Goal: Information Seeking & Learning: Learn about a topic

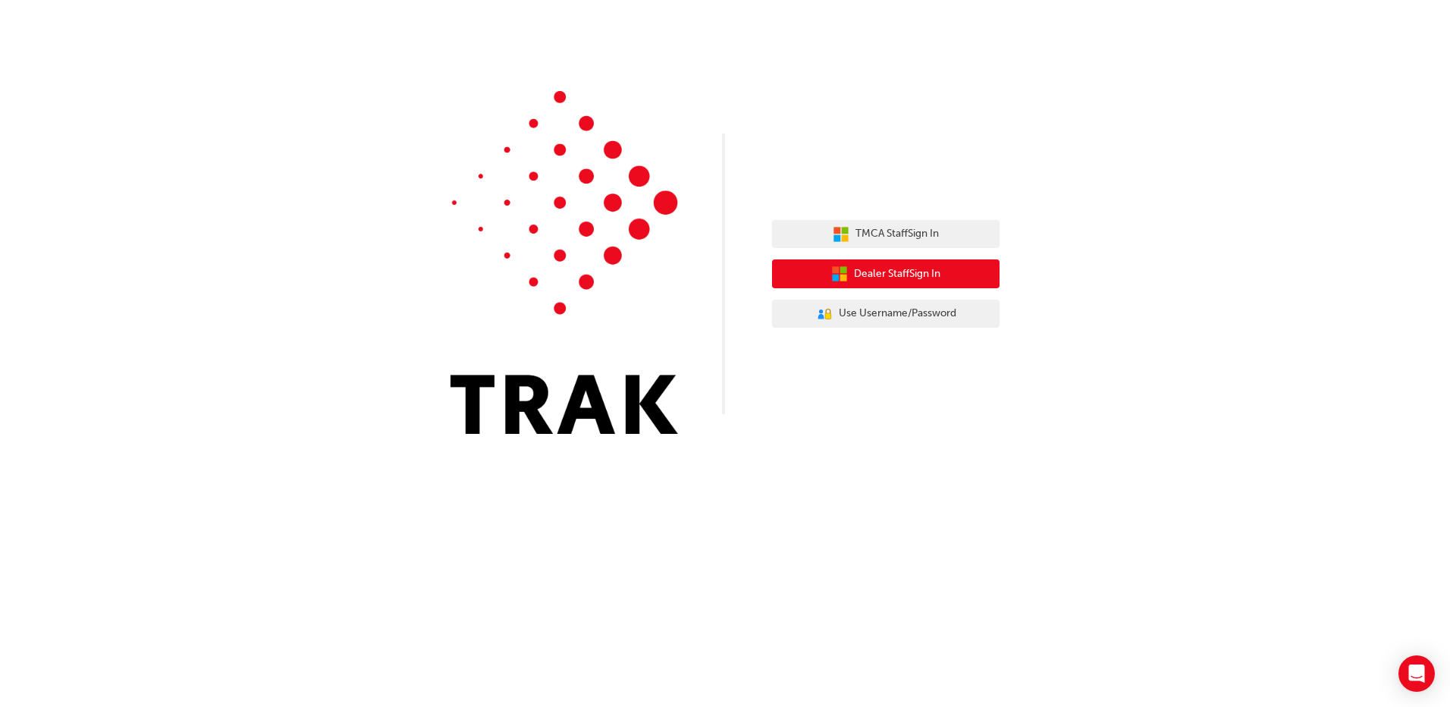
click at [929, 269] on span "Dealer Staff Sign In" at bounding box center [897, 273] width 86 height 17
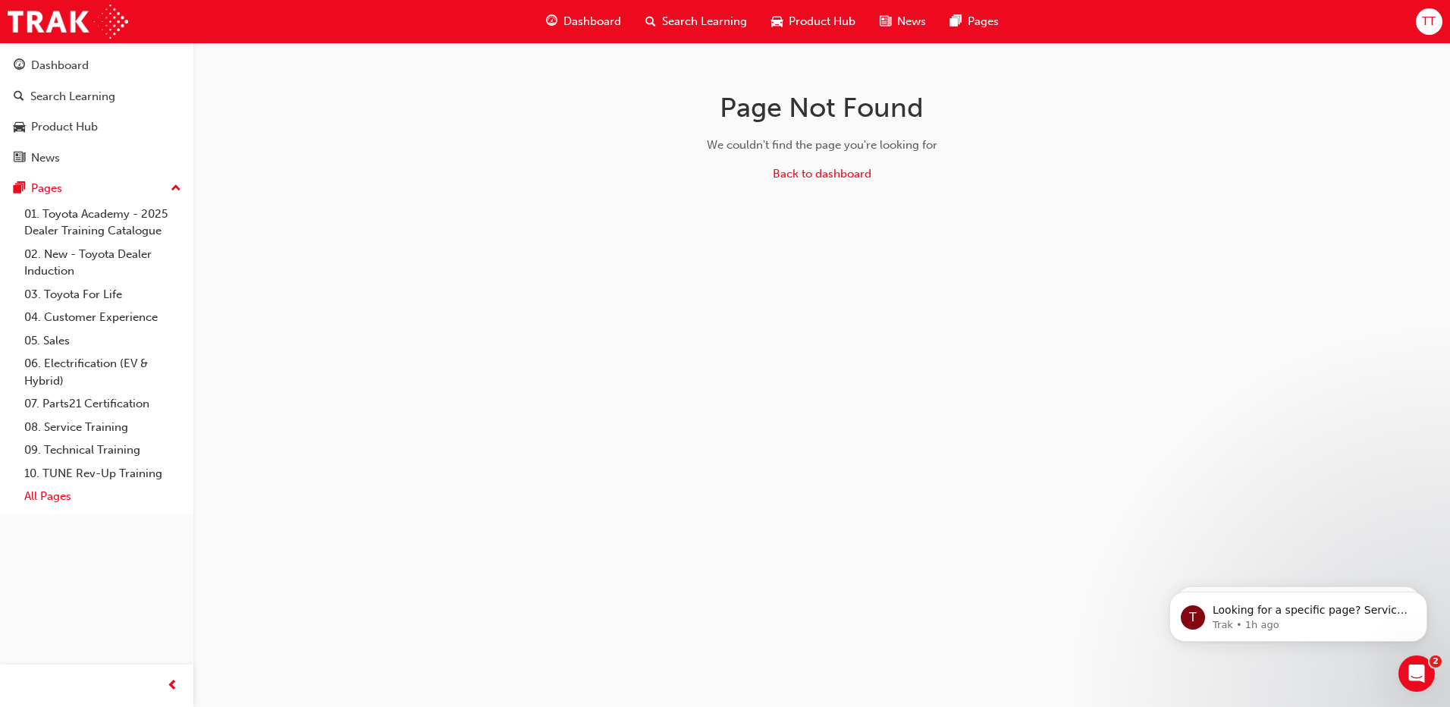
click at [48, 501] on link "All Pages" at bounding box center [102, 497] width 169 height 24
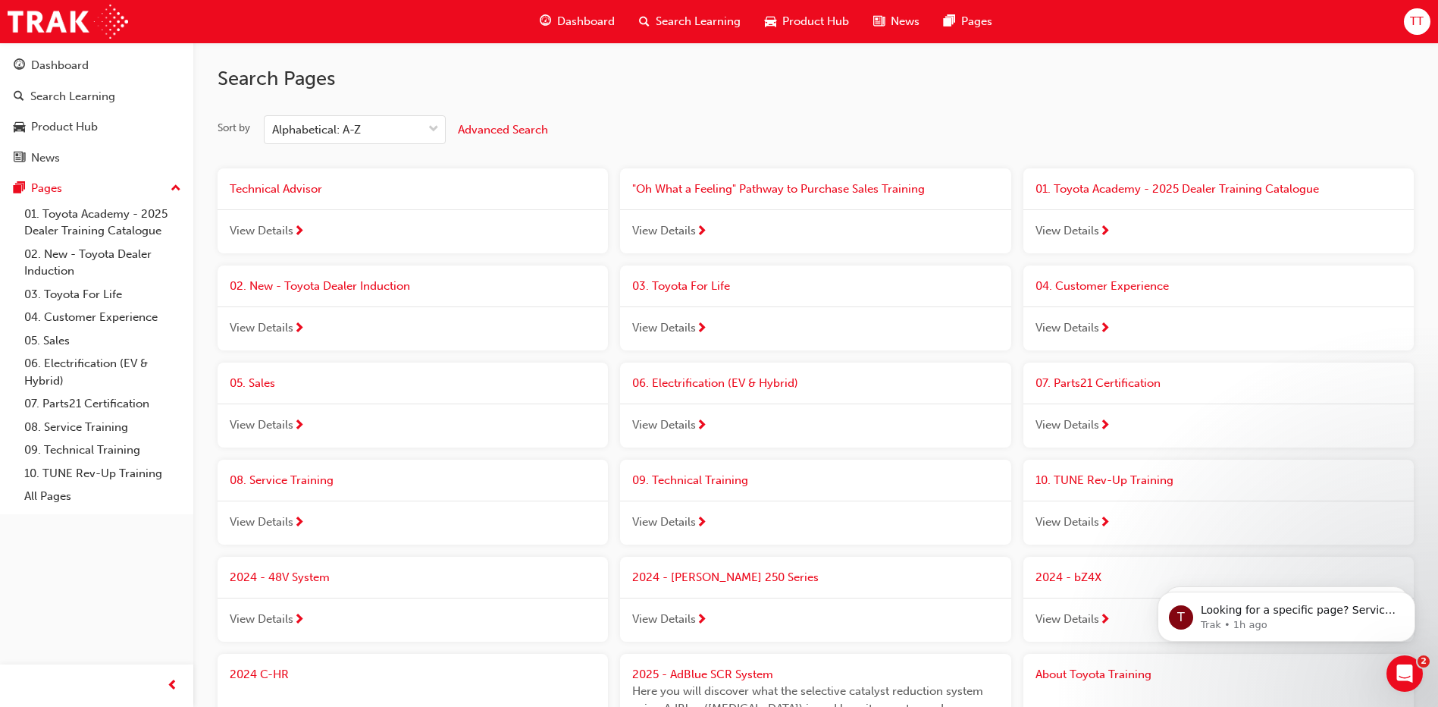
click at [279, 186] on span "Technical Advisor" at bounding box center [276, 189] width 93 height 14
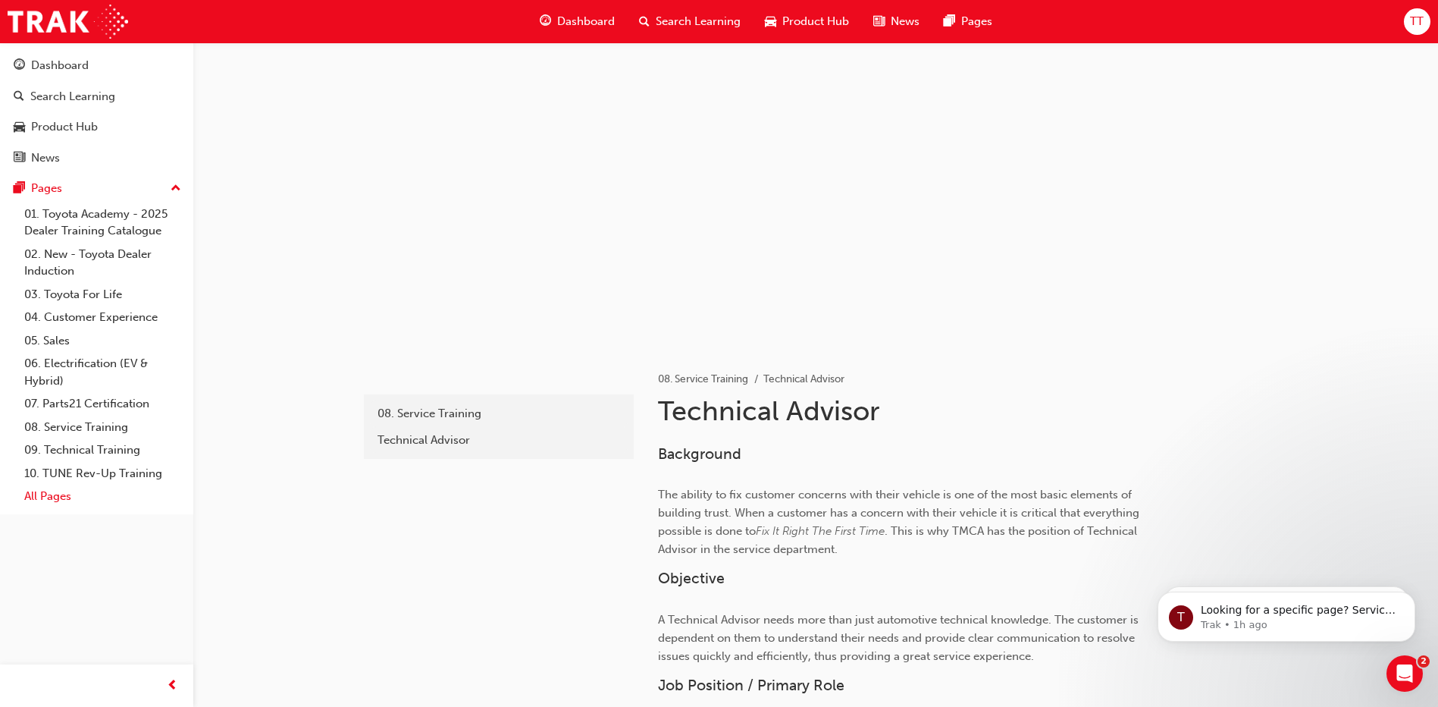
click at [68, 500] on link "All Pages" at bounding box center [102, 497] width 169 height 24
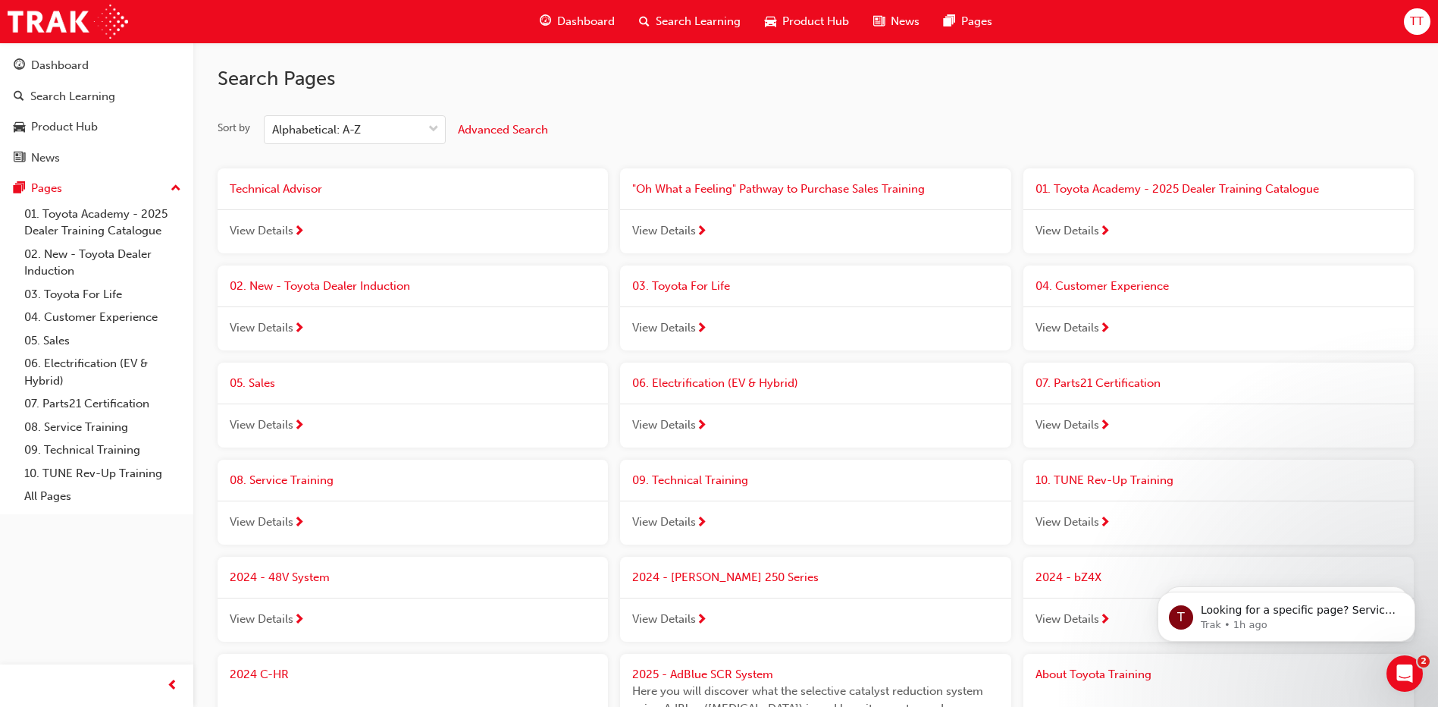
click at [266, 481] on span "08. Service Training" at bounding box center [282, 480] width 104 height 14
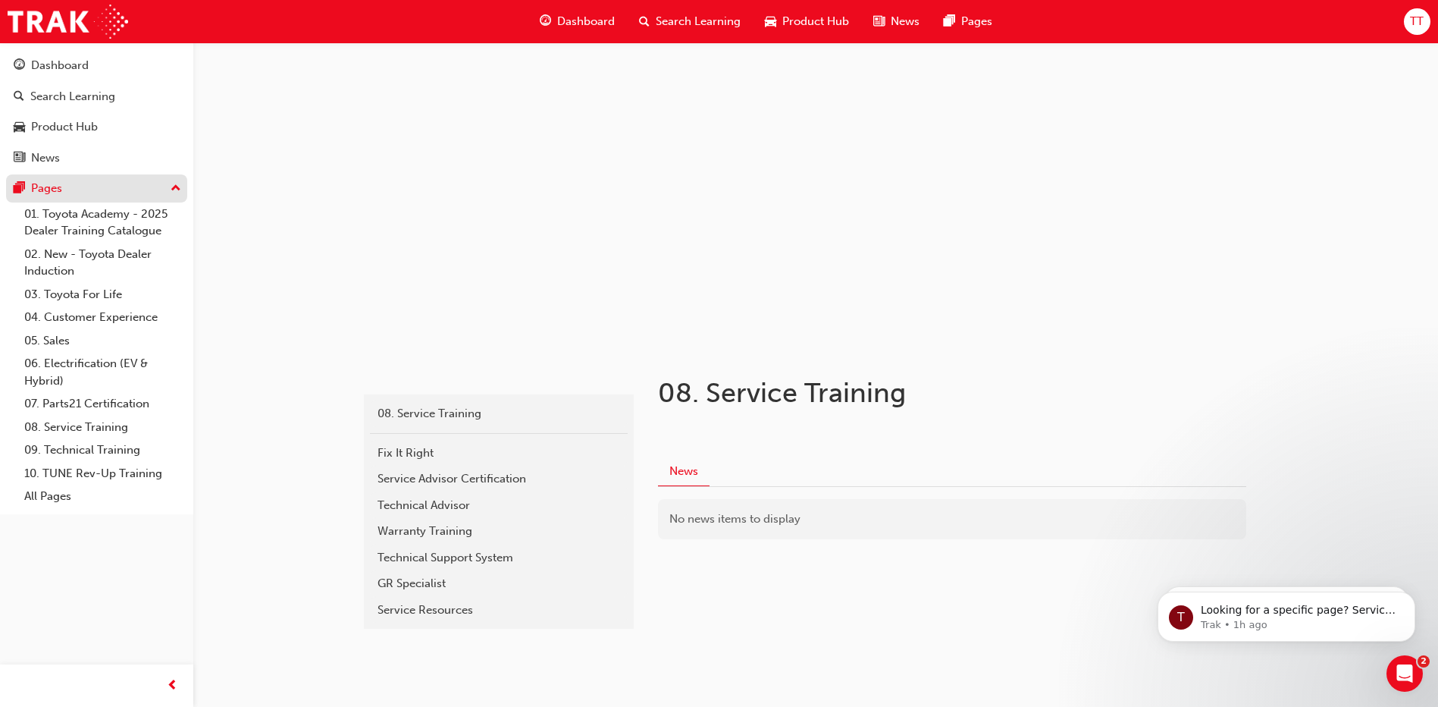
click at [66, 188] on div "Pages" at bounding box center [97, 188] width 166 height 19
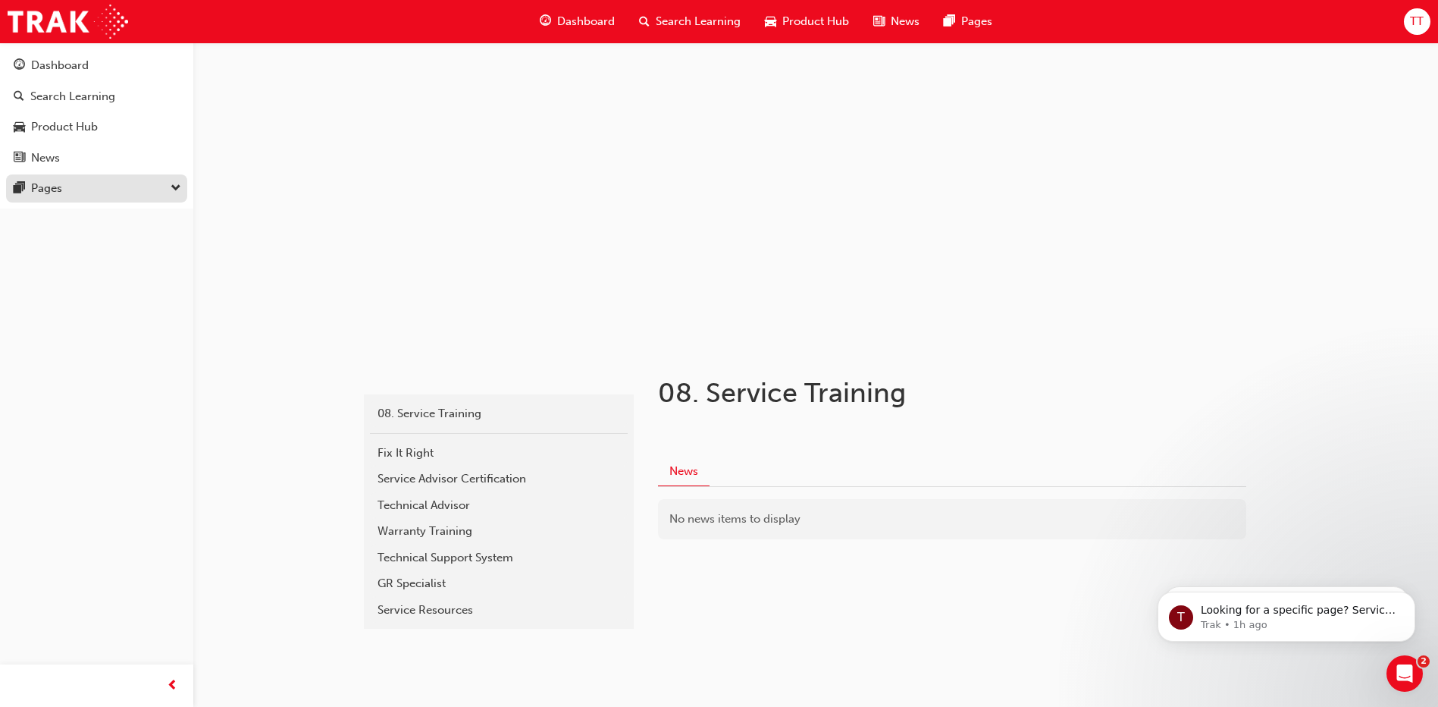
click at [66, 188] on div "Pages" at bounding box center [97, 188] width 166 height 19
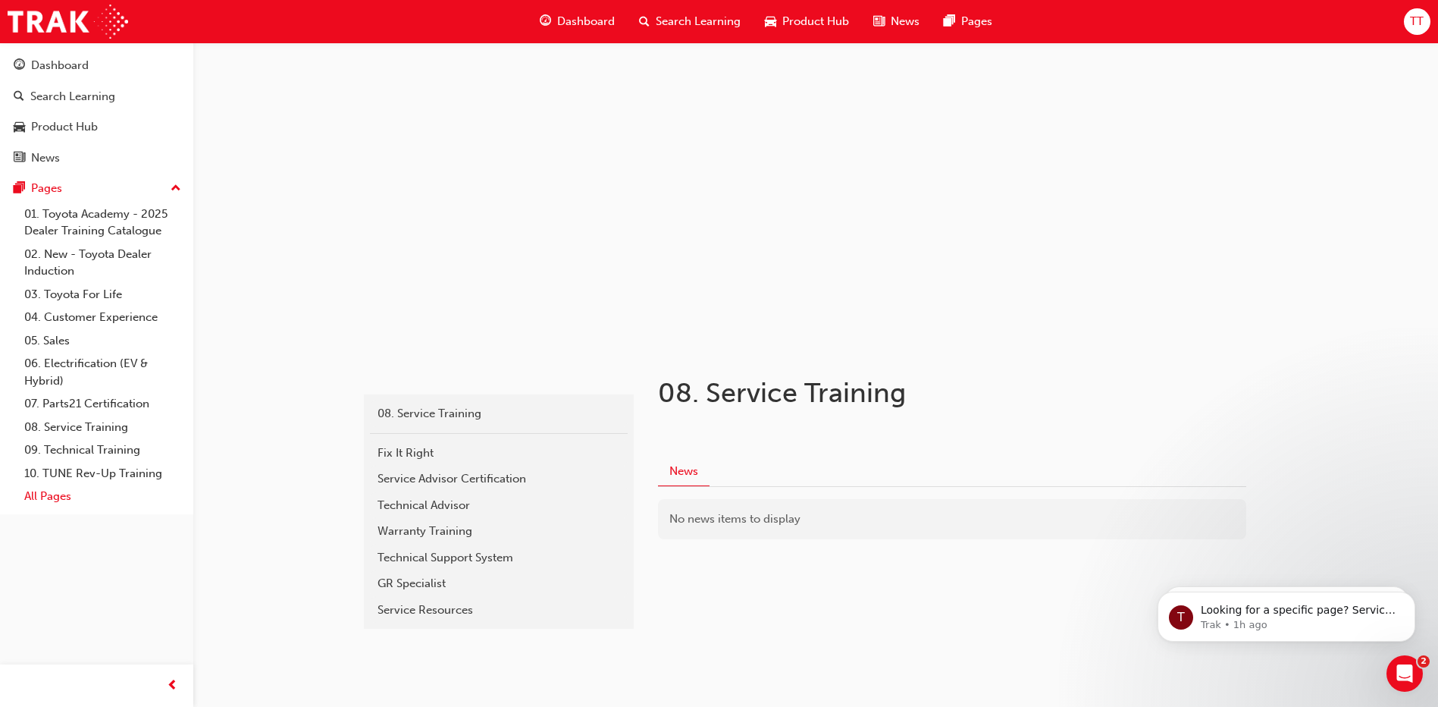
click at [63, 492] on link "All Pages" at bounding box center [102, 497] width 169 height 24
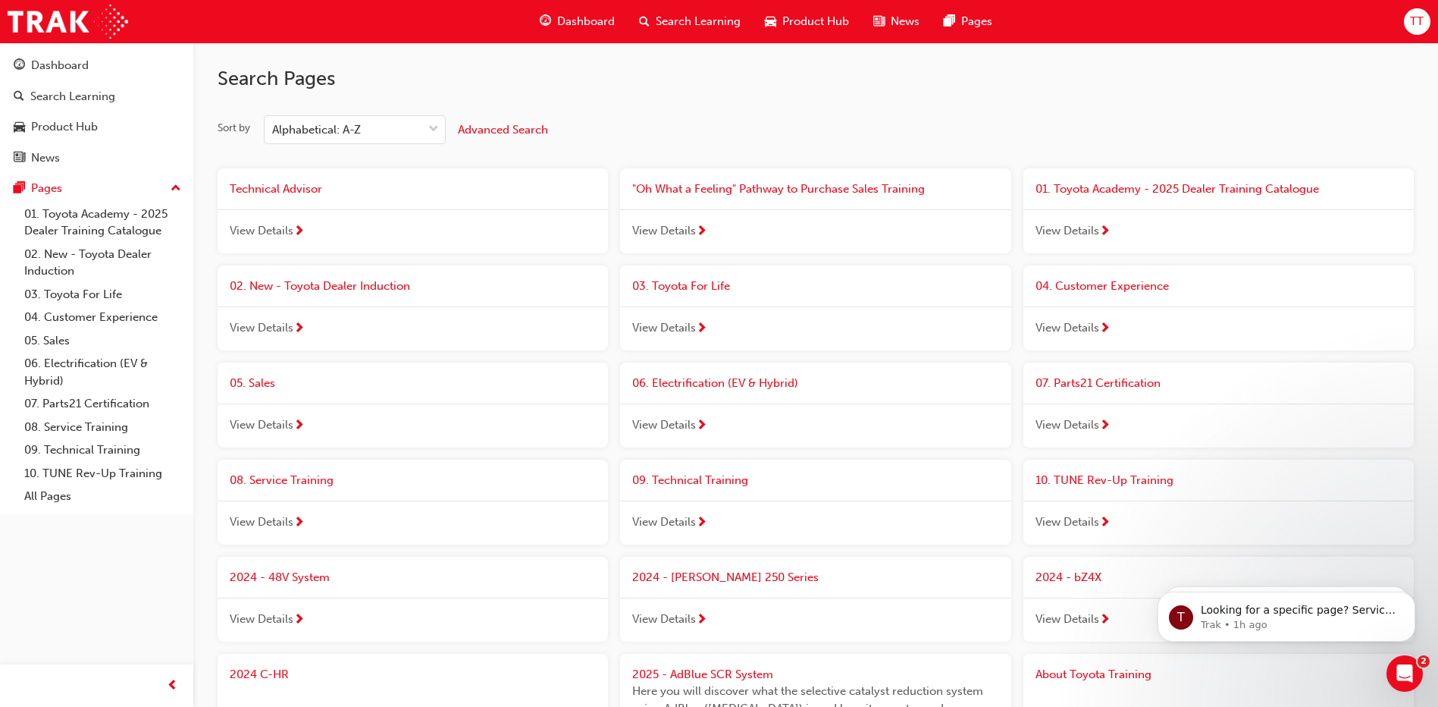
click at [293, 224] on div at bounding box center [298, 231] width 11 height 19
click at [311, 188] on span "Technical Advisor" at bounding box center [276, 189] width 93 height 14
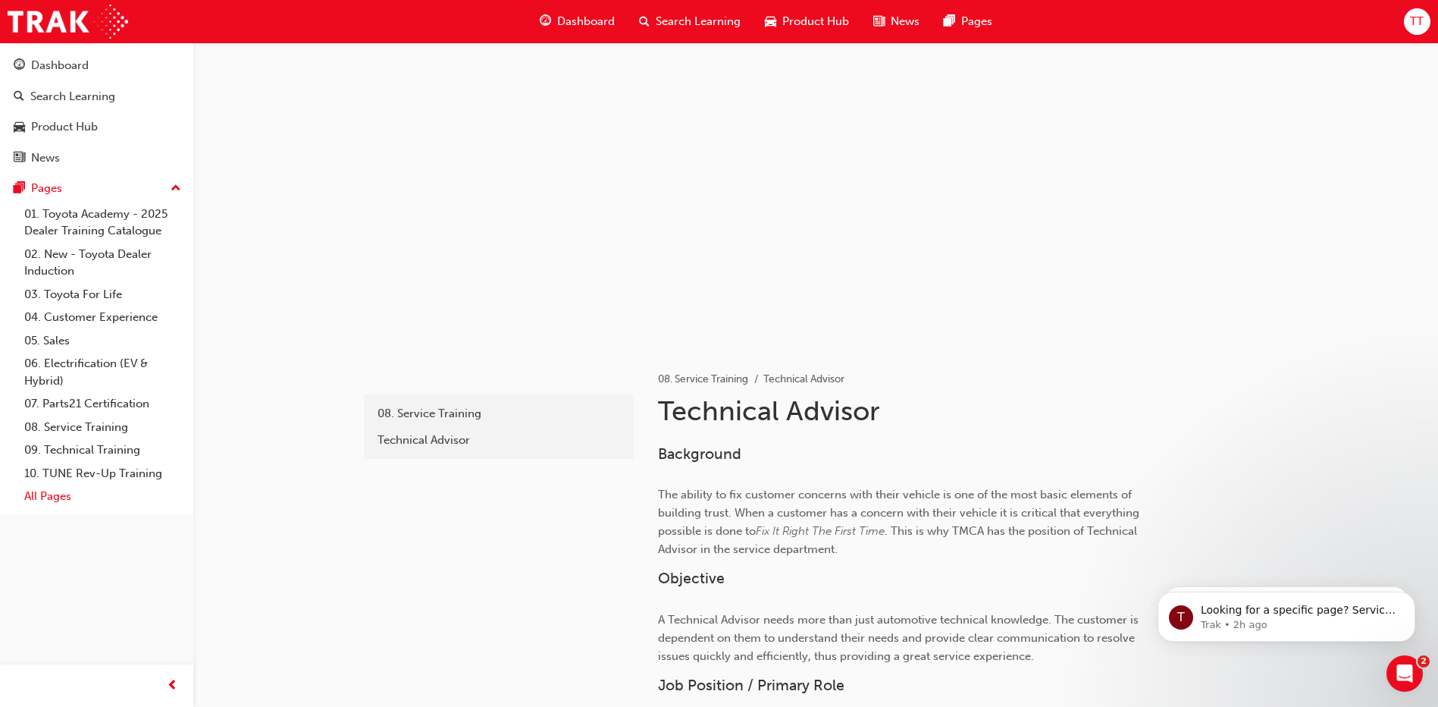
click at [113, 497] on link "All Pages" at bounding box center [102, 497] width 169 height 24
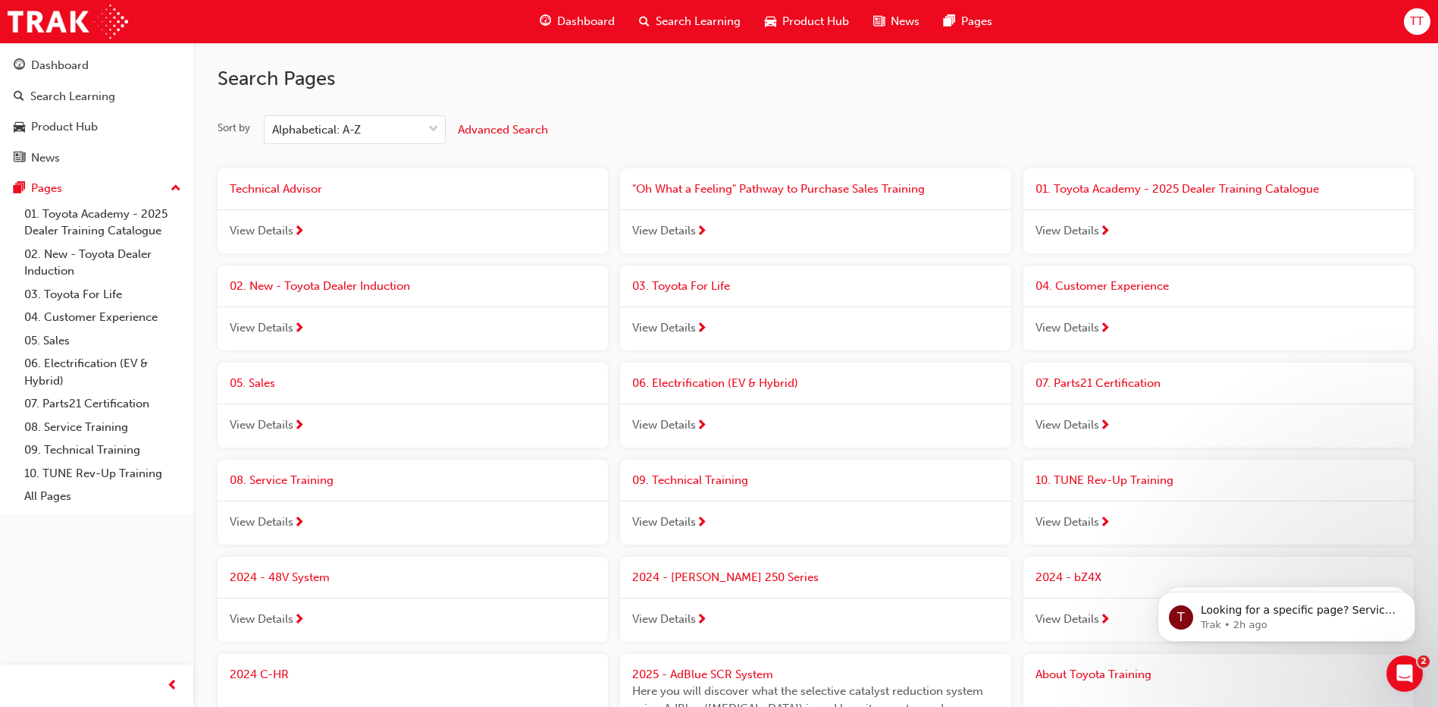
click at [304, 284] on span "02. New - Toyota Dealer Induction" at bounding box center [320, 286] width 180 height 14
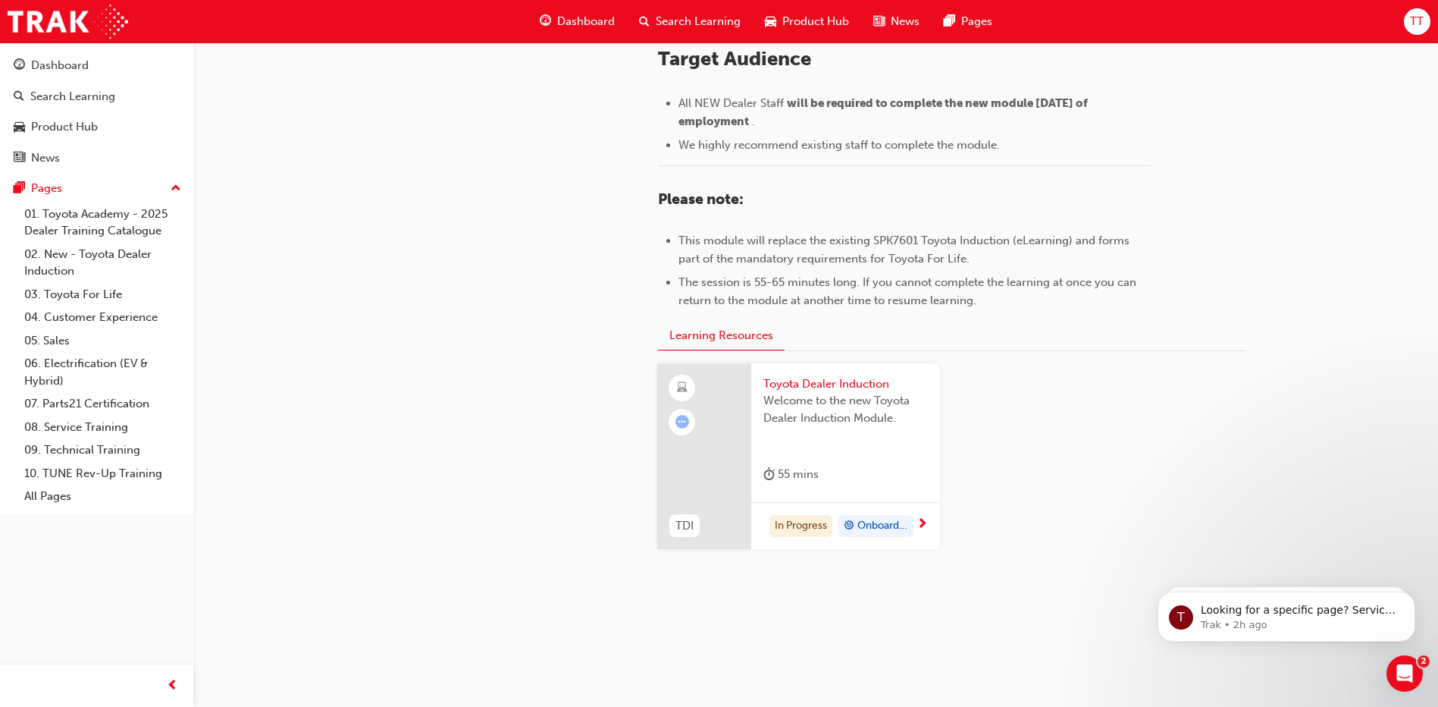
scroll to position [651, 0]
click at [792, 531] on div "In Progress" at bounding box center [801, 524] width 63 height 23
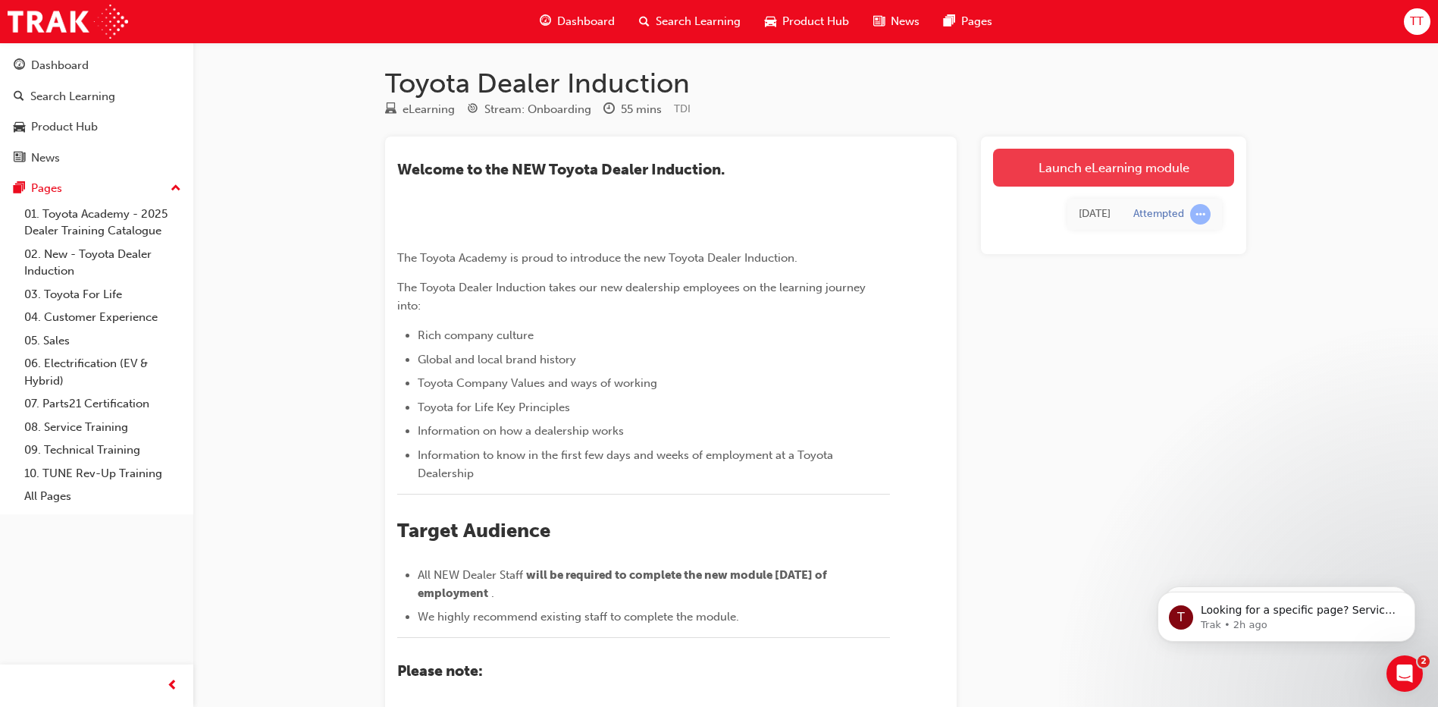
click at [1062, 168] on link "Launch eLearning module" at bounding box center [1113, 168] width 241 height 38
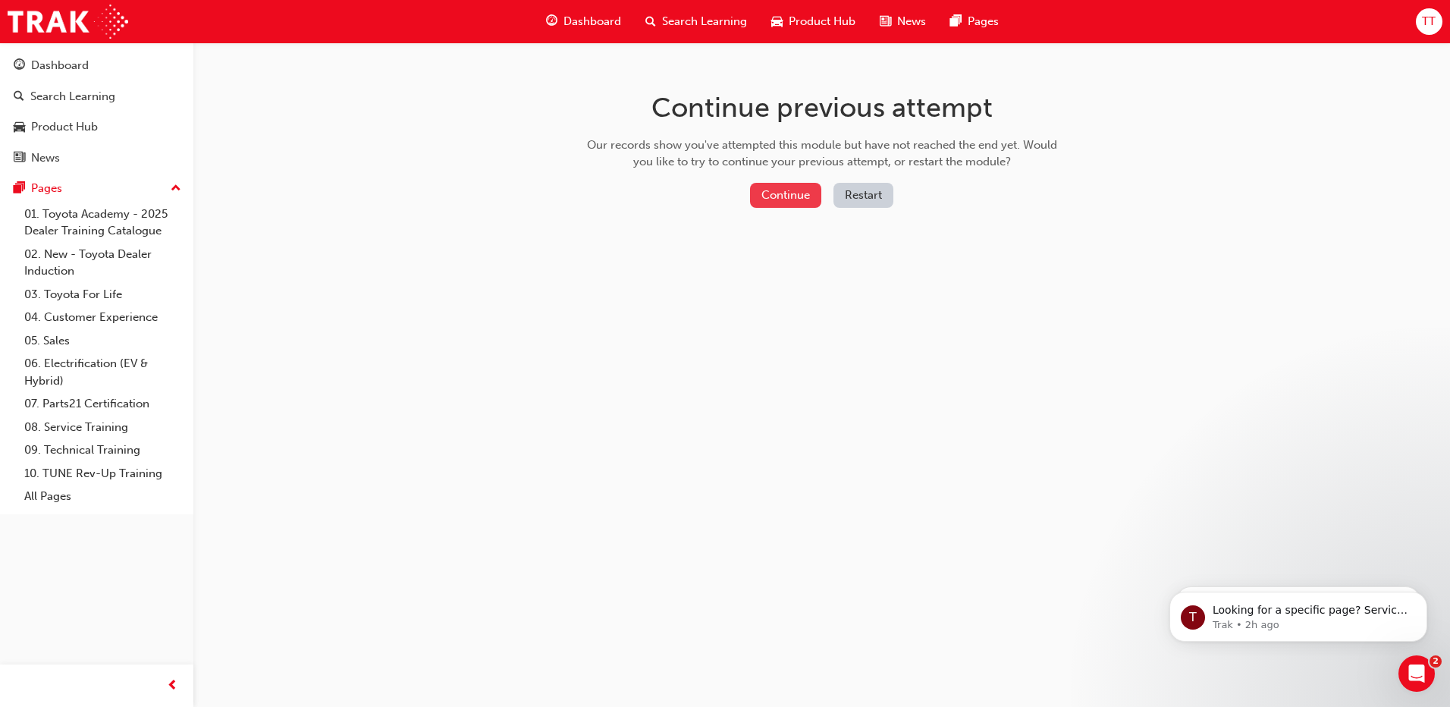
click at [780, 187] on button "Continue" at bounding box center [785, 195] width 71 height 25
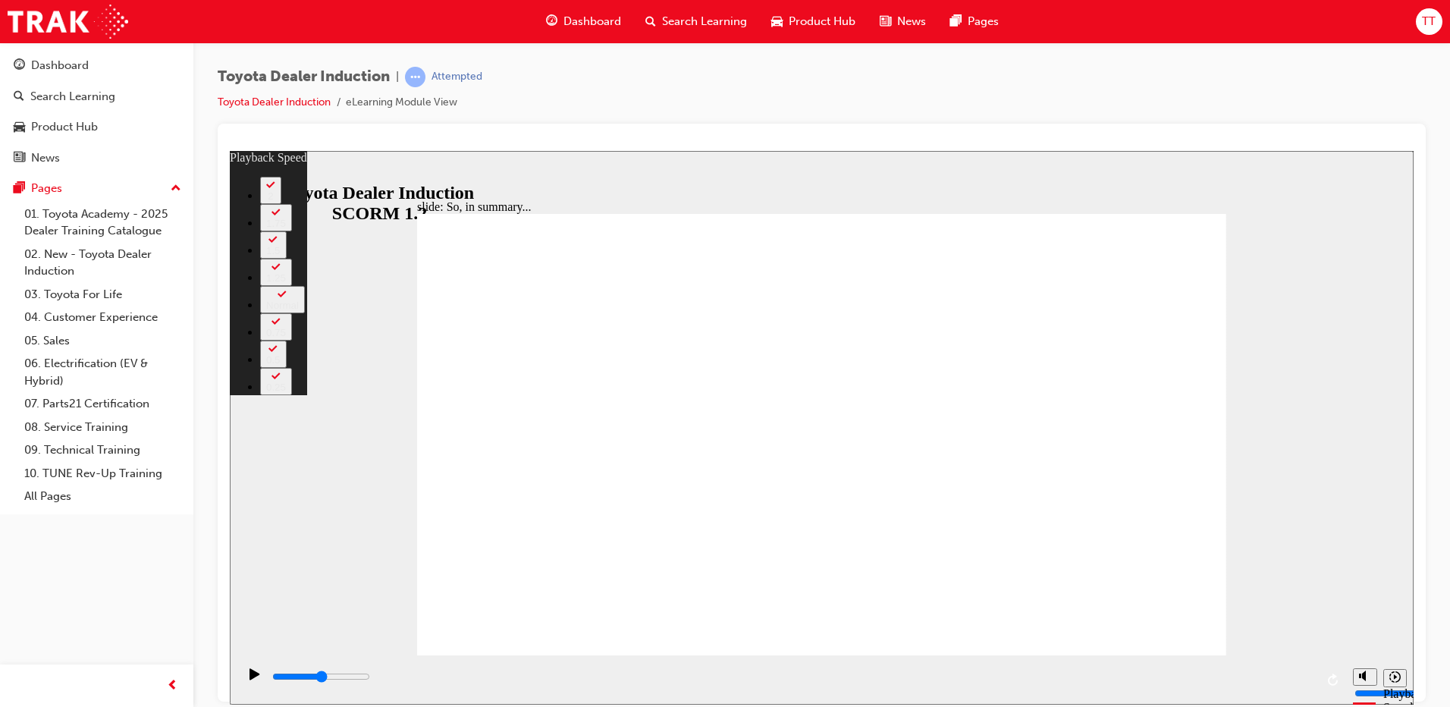
type input "6500"
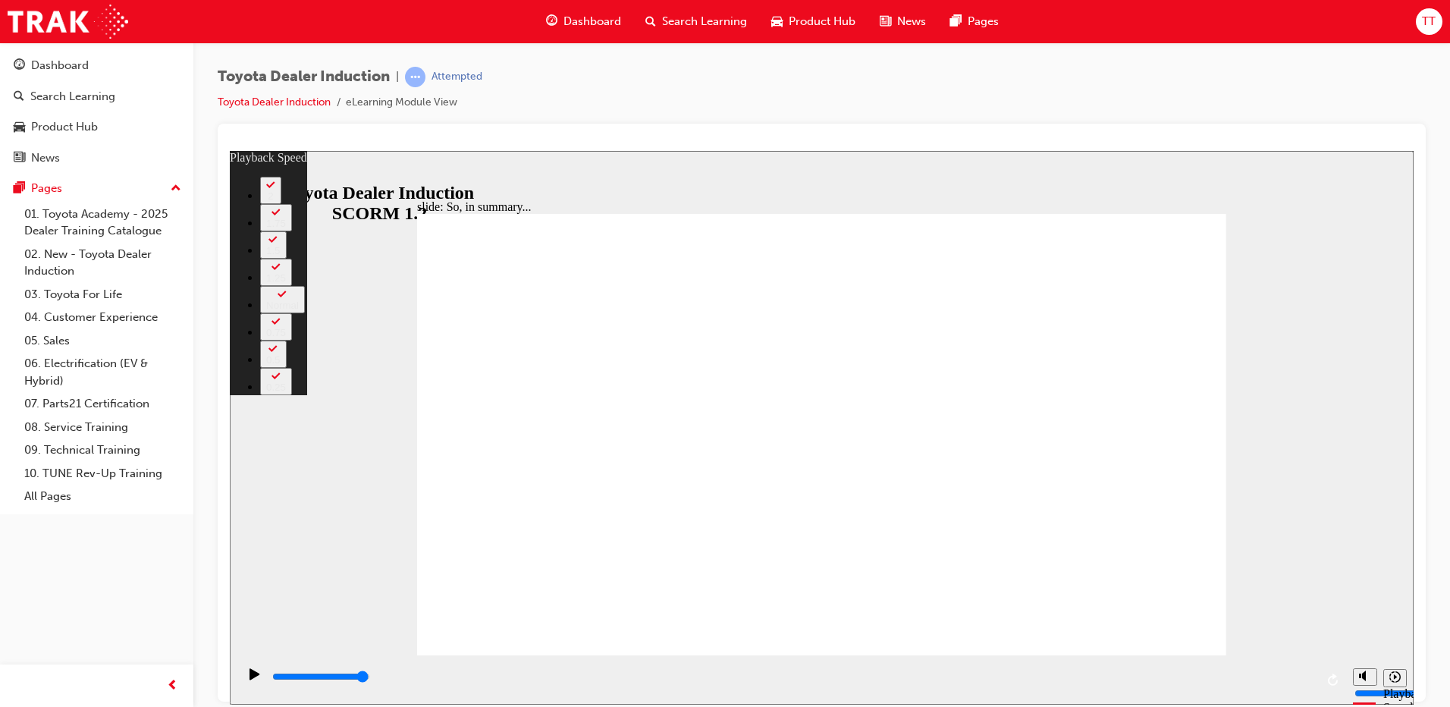
type input "128"
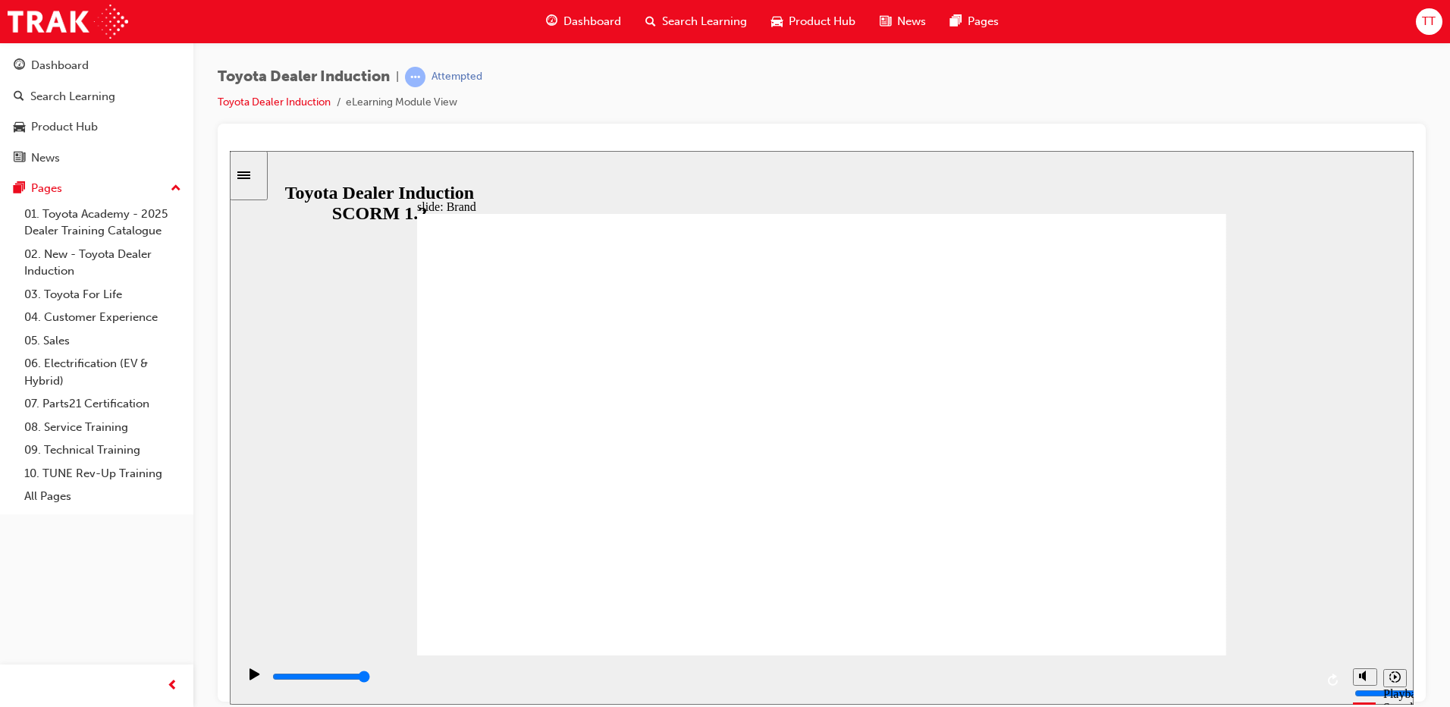
drag, startPoint x: 1285, startPoint y: 523, endPoint x: 1231, endPoint y: 572, distance: 72.5
click at [1285, 523] on div "slide: Brand Brand BACK BACK NEXT NEXT Brand BACK BACK NEXT NEXT Back to top Pl…" at bounding box center [822, 427] width 1184 height 554
click at [1288, 548] on div "slide: The Toyota brand BACK BACK NEXT NEXT The Toyota brand most recognised in…" at bounding box center [822, 427] width 1184 height 554
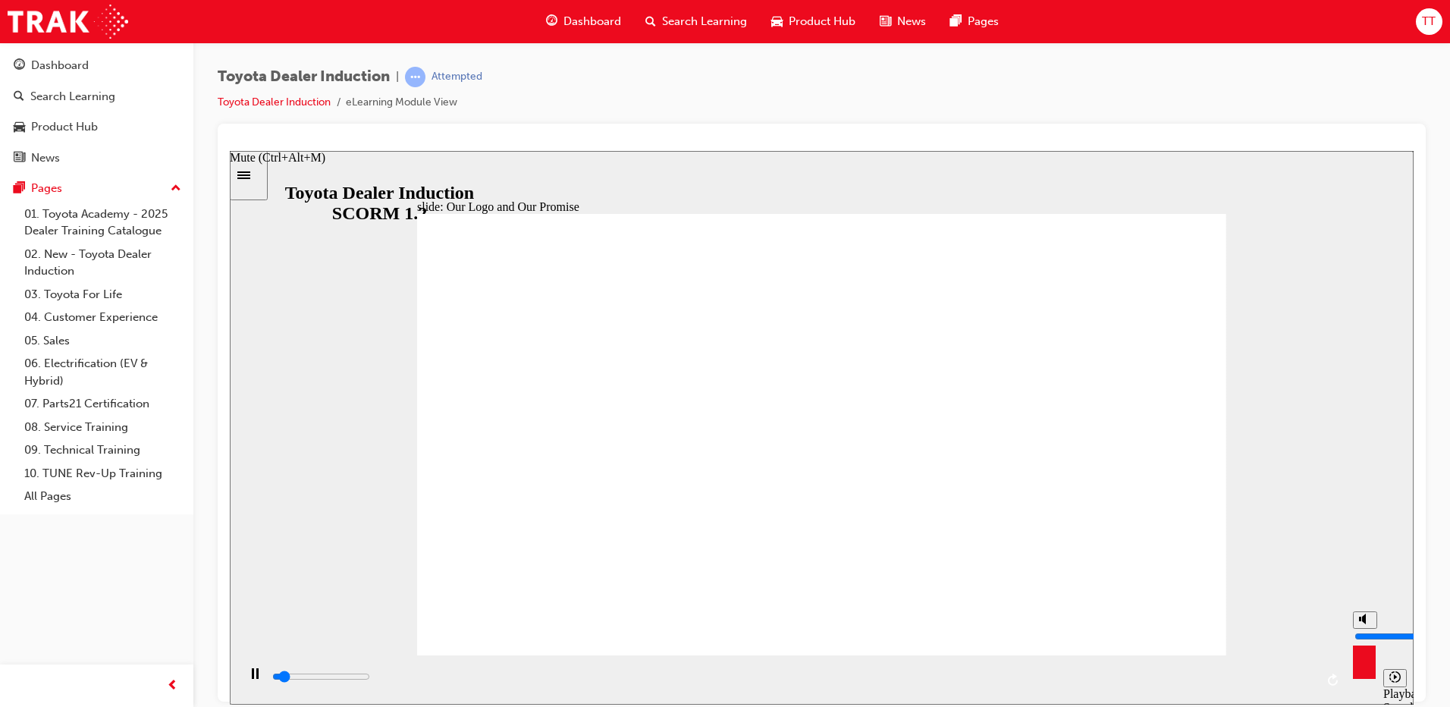
type input "4000"
type input "7"
type input "4000"
type input "9"
type input "4000"
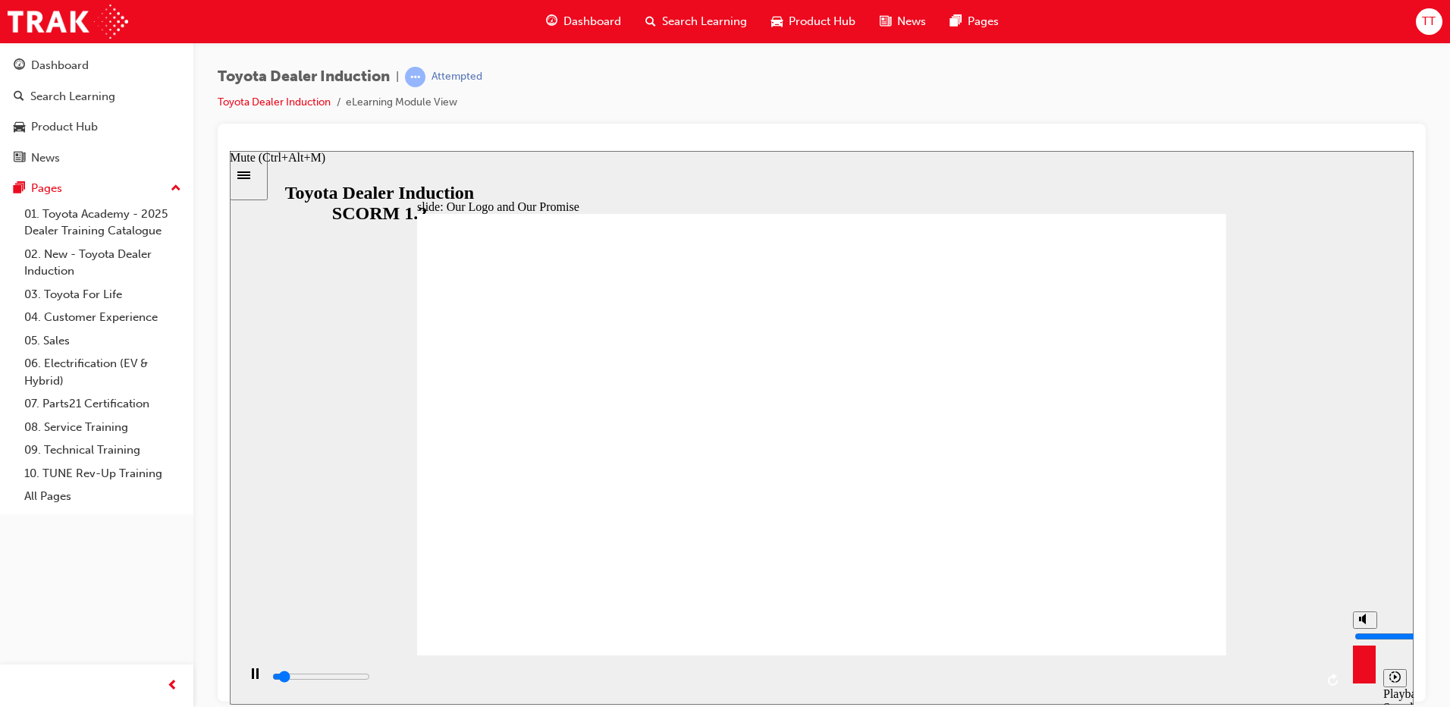
type input "10"
type input "4300"
drag, startPoint x: 1361, startPoint y: 625, endPoint x: 1356, endPoint y: 554, distance: 71.5
type input "10"
click at [1356, 629] on input "volume" at bounding box center [1403, 635] width 98 height 12
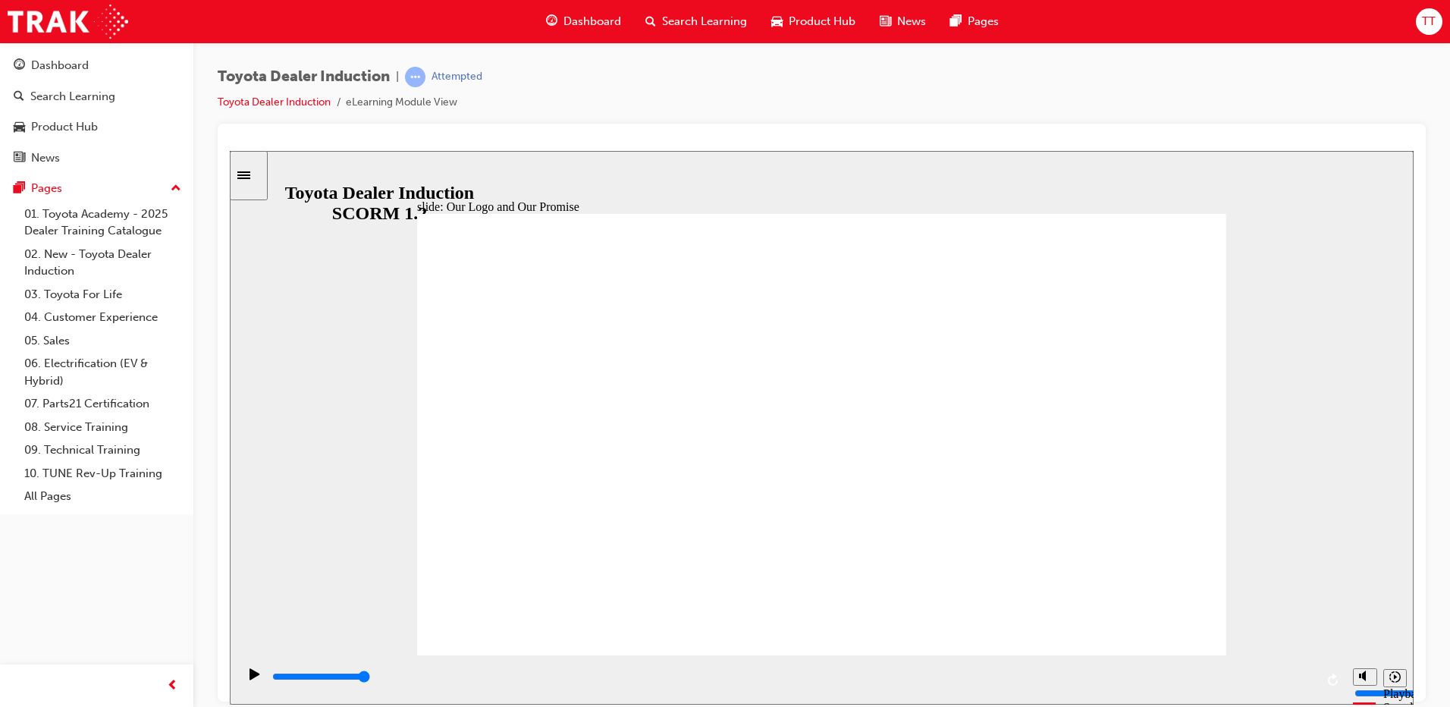
click at [247, 682] on div "Close navigation" at bounding box center [238, 686] width 83 height 26
click at [246, 679] on div "Close navigation" at bounding box center [238, 686] width 83 height 26
click at [243, 676] on div "Play (Ctrl+Alt+P)" at bounding box center [255, 680] width 26 height 26
click at [252, 675] on icon "Play (Ctrl+Alt+P)" at bounding box center [254, 673] width 11 height 12
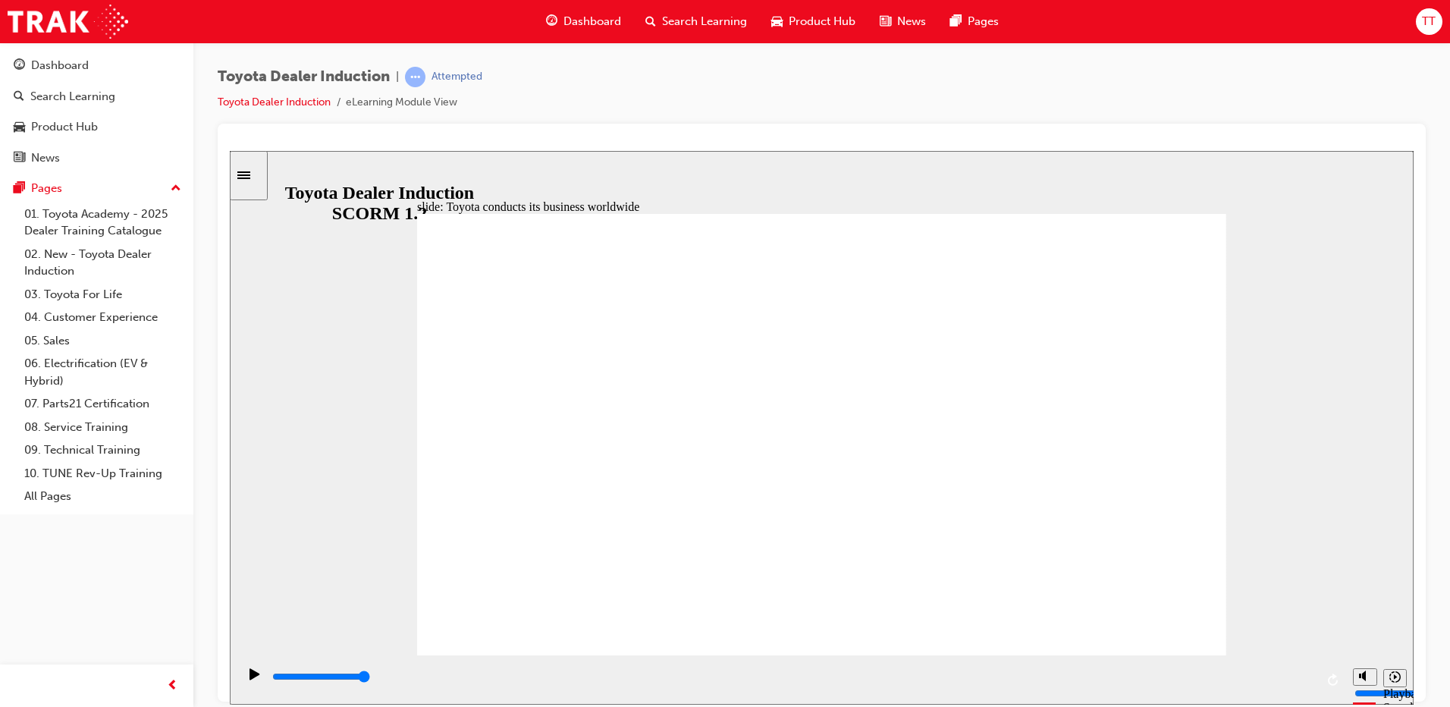
type input "8400"
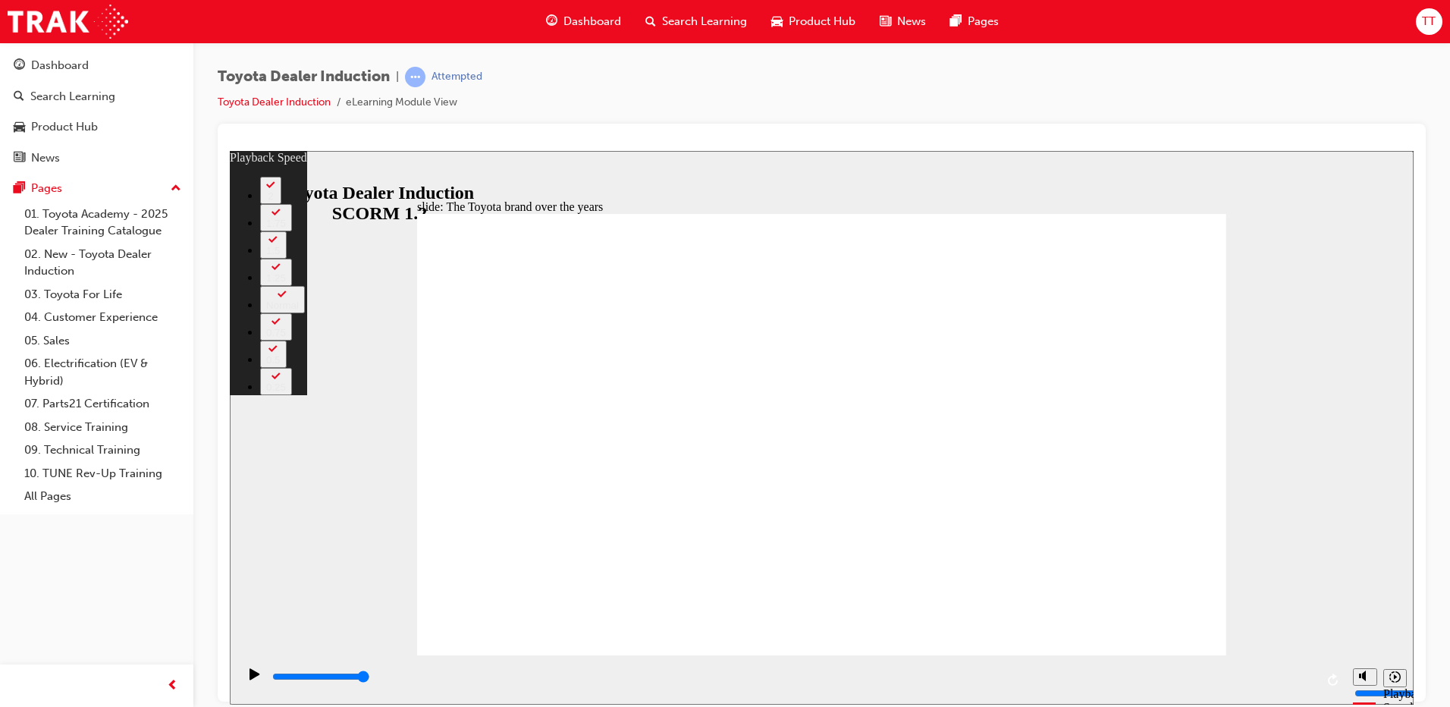
type input "165"
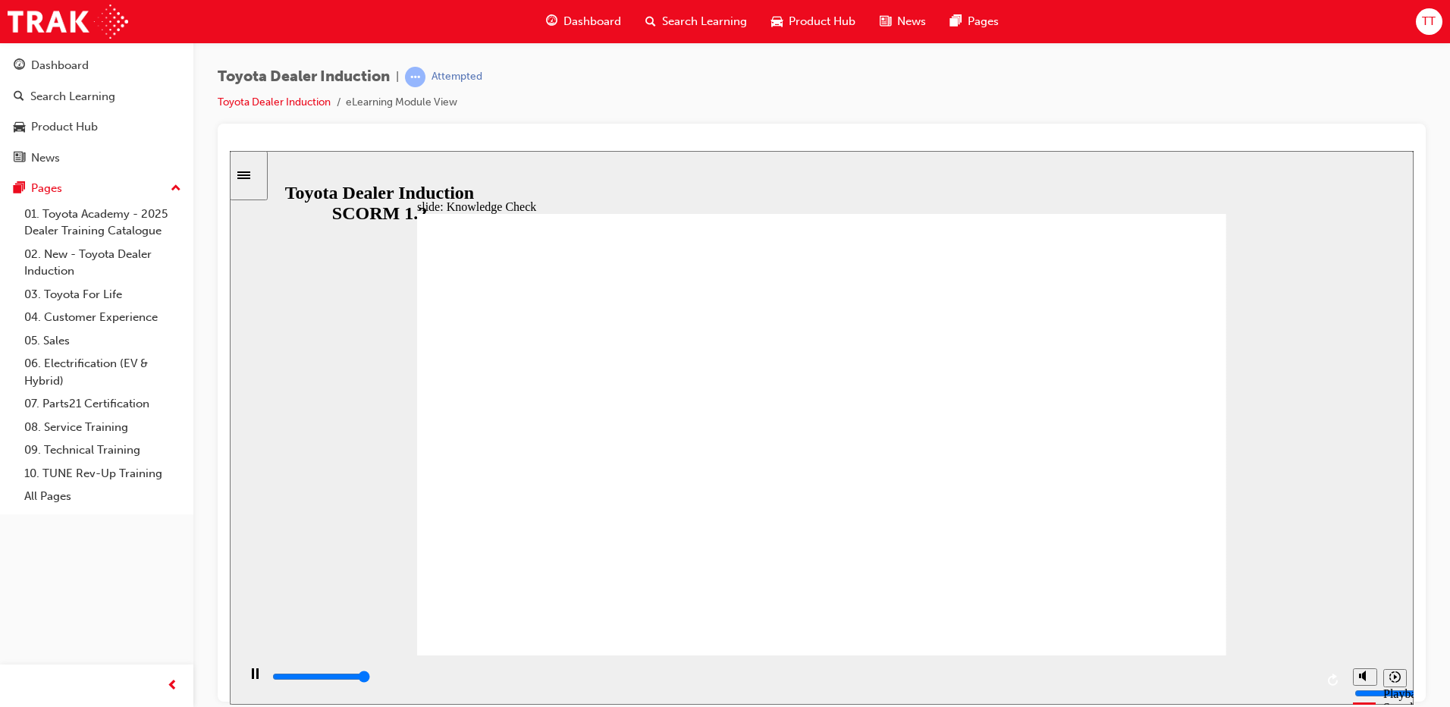
type input "5000"
radio input "true"
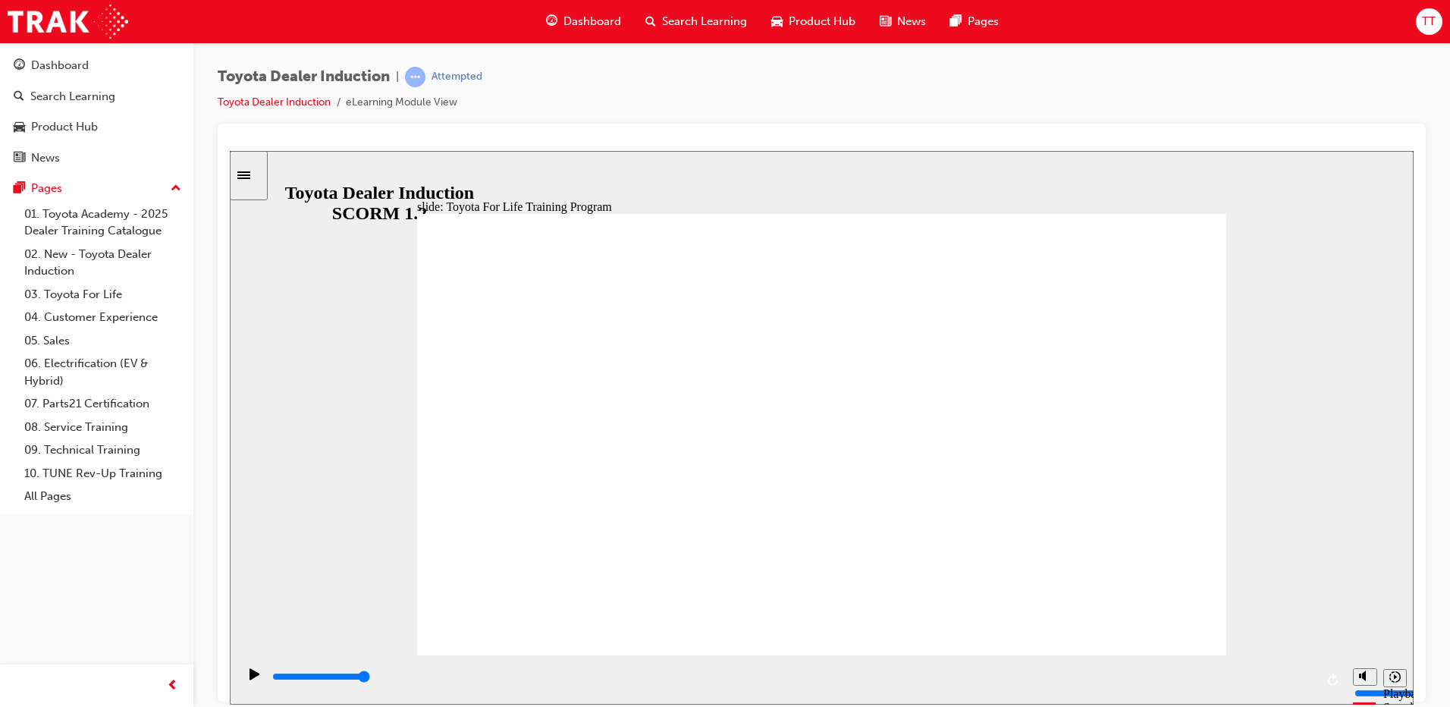
type input "10800"
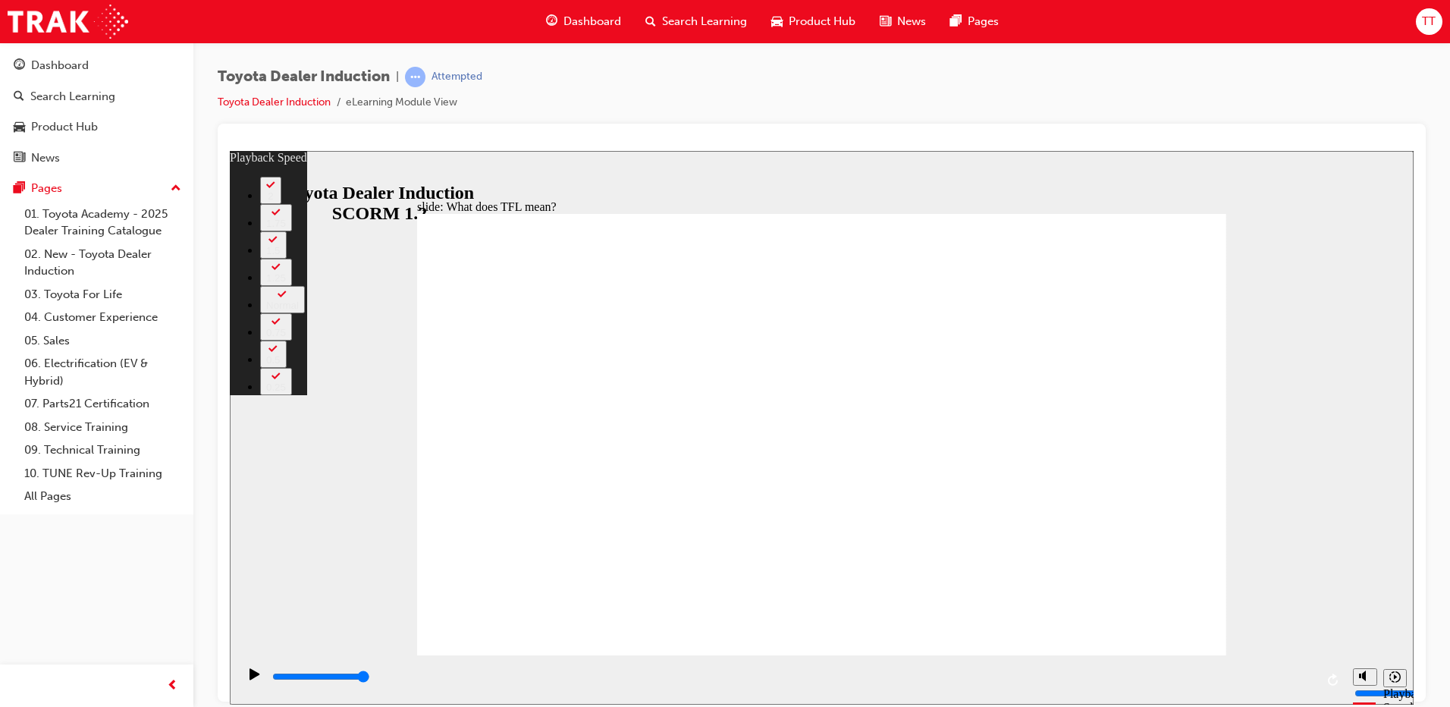
type input "5"
type input "1"
type input "5"
type input "1"
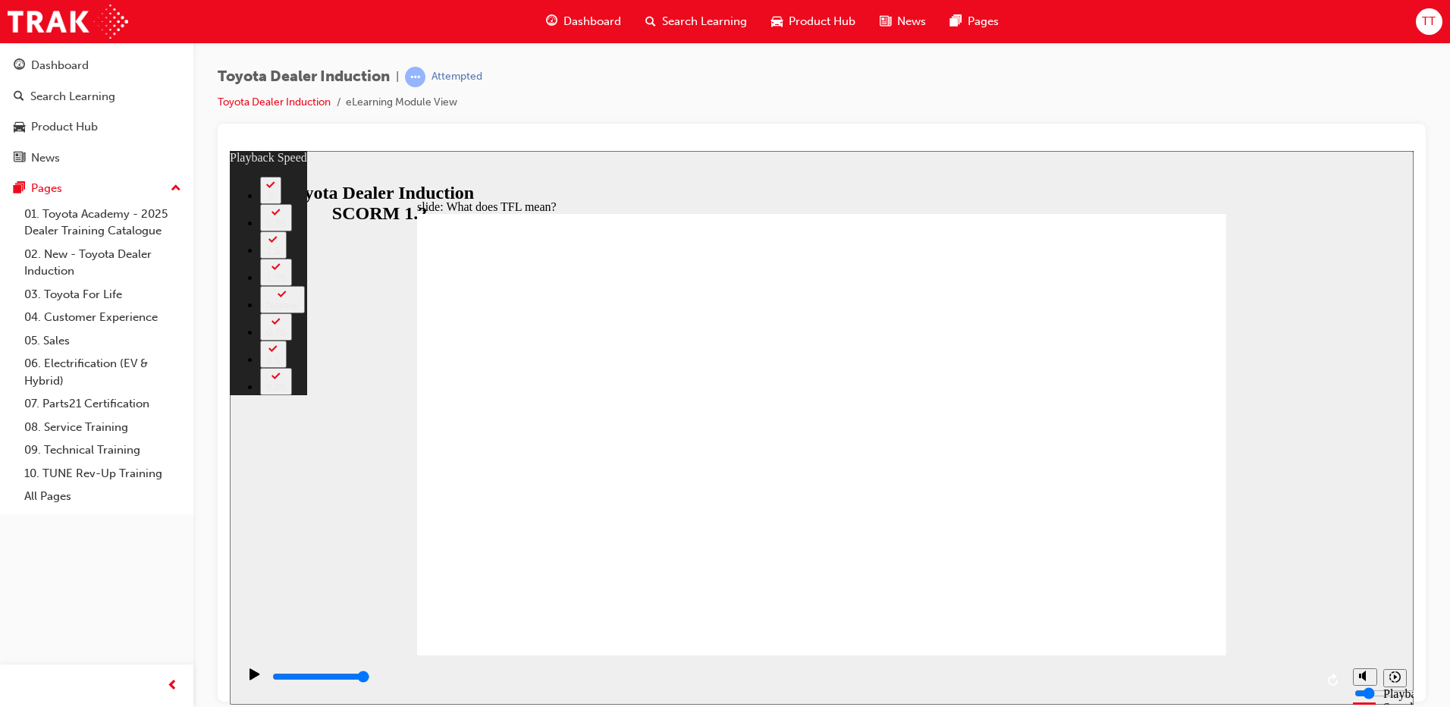
type input "6"
type input "1"
type input "6"
type input "1"
type input "2"
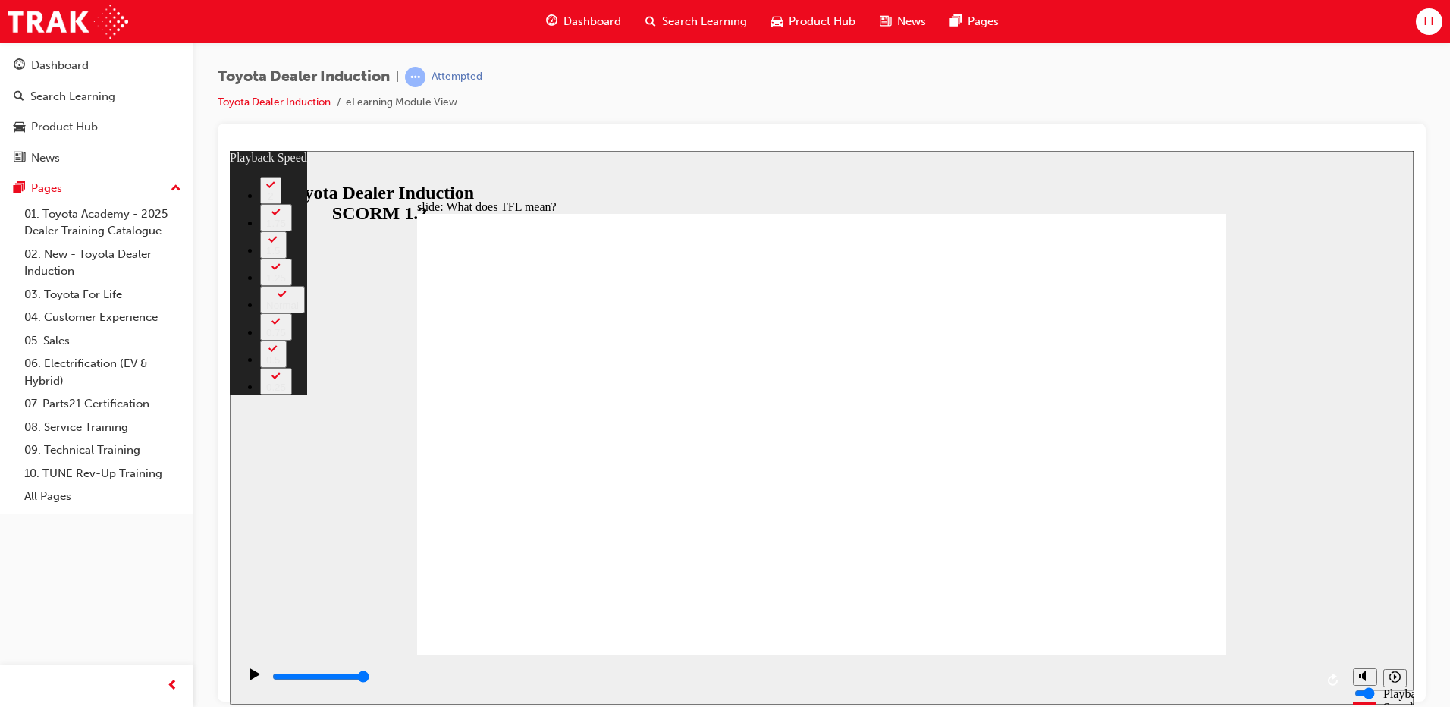
type input "6"
type input "2"
type input "24"
type input "4"
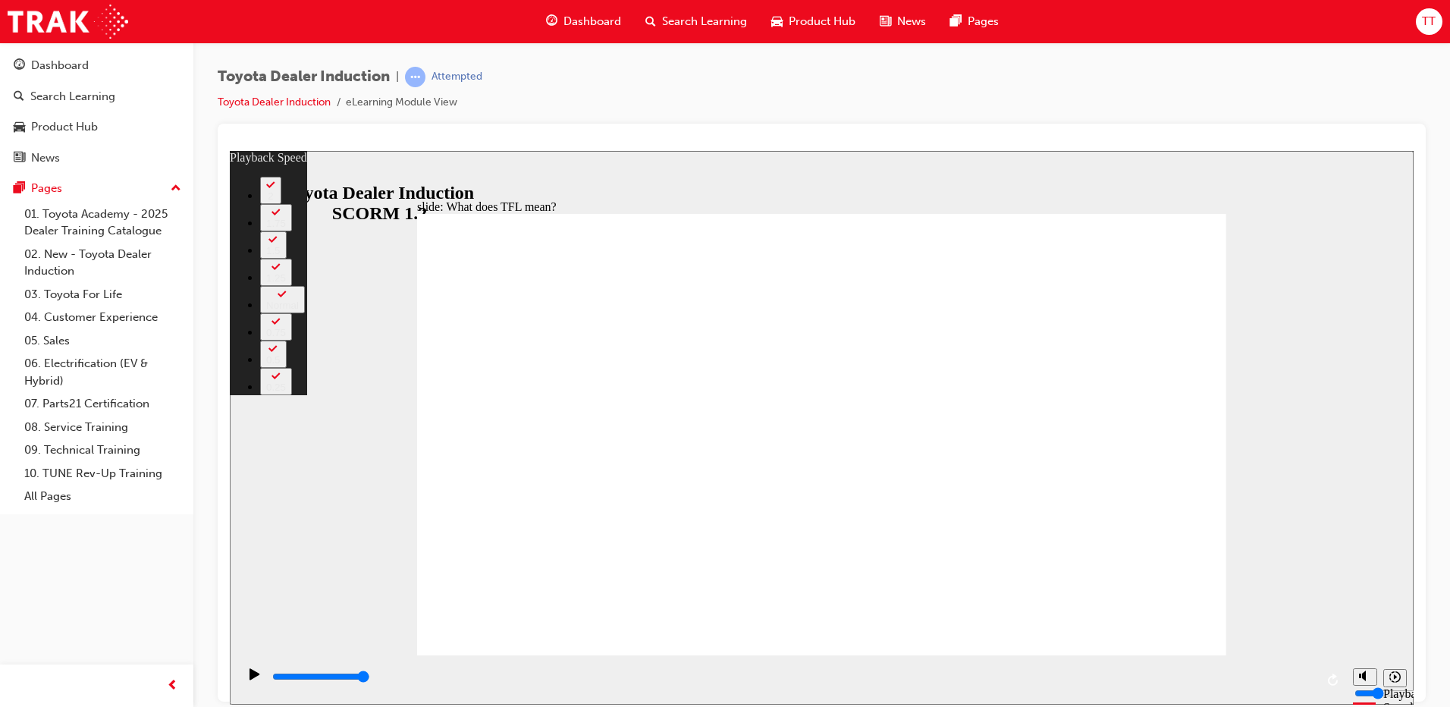
type input "24"
type input "4"
type input "26"
type input "4"
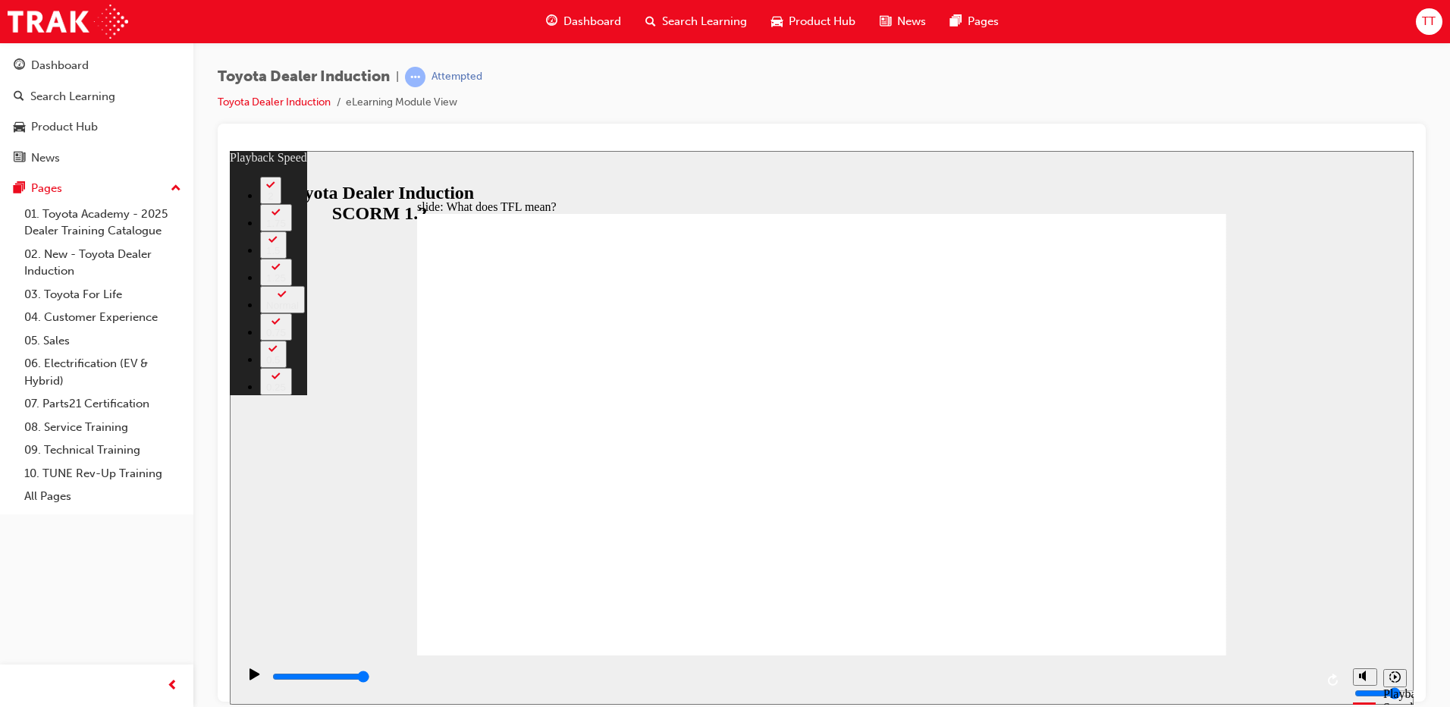
type input "27"
type input "4"
type input "27"
type input "4"
type input "27"
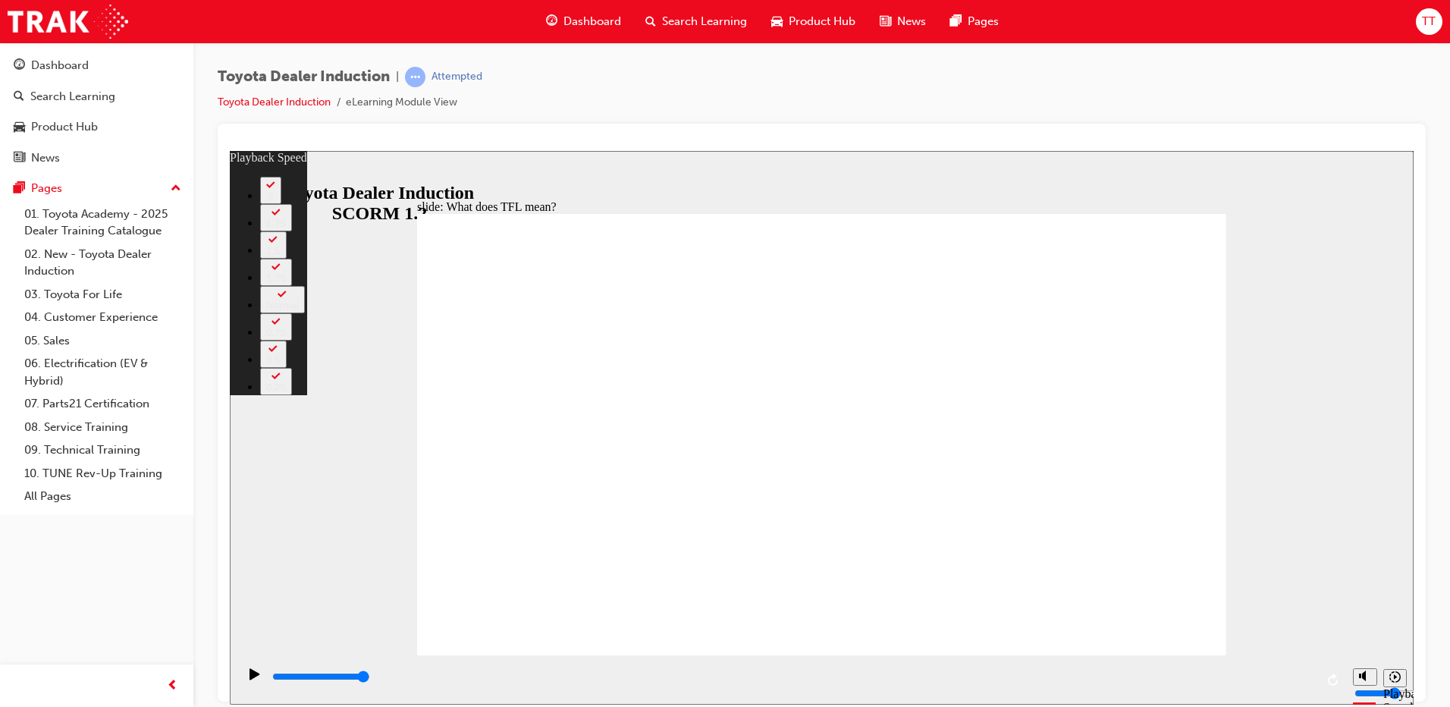
type input "3"
type input "27"
type input "3"
type input "27"
type input "3"
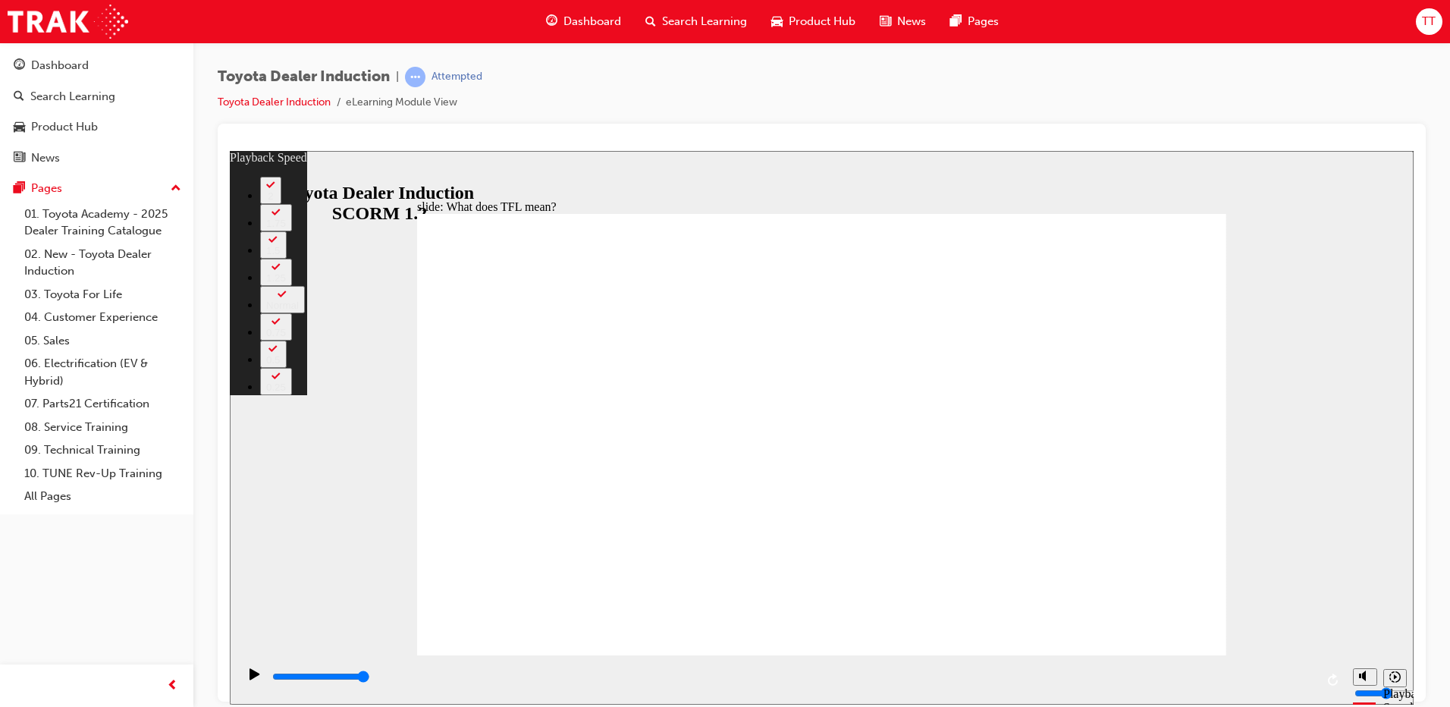
type input "27"
type input "3"
type input "27"
type input "3"
type input "27"
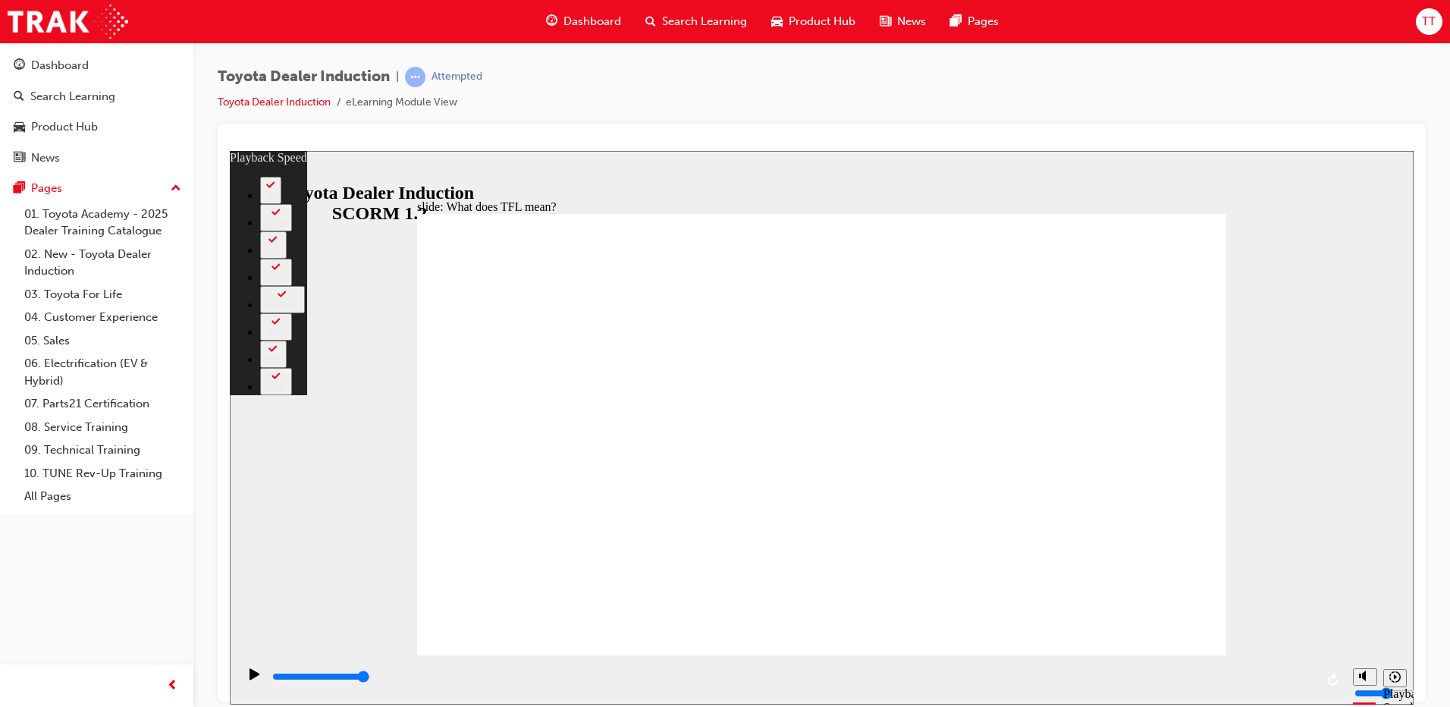
type input "3"
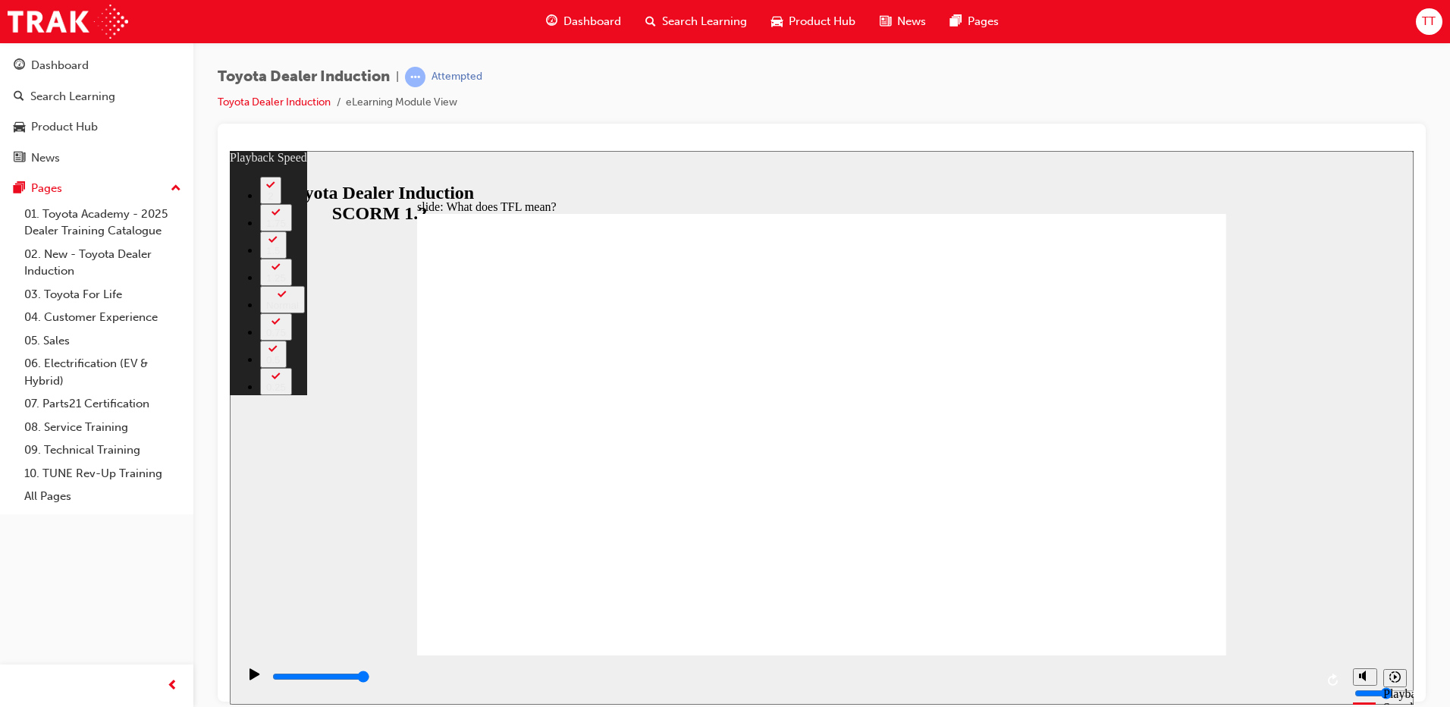
type input "139"
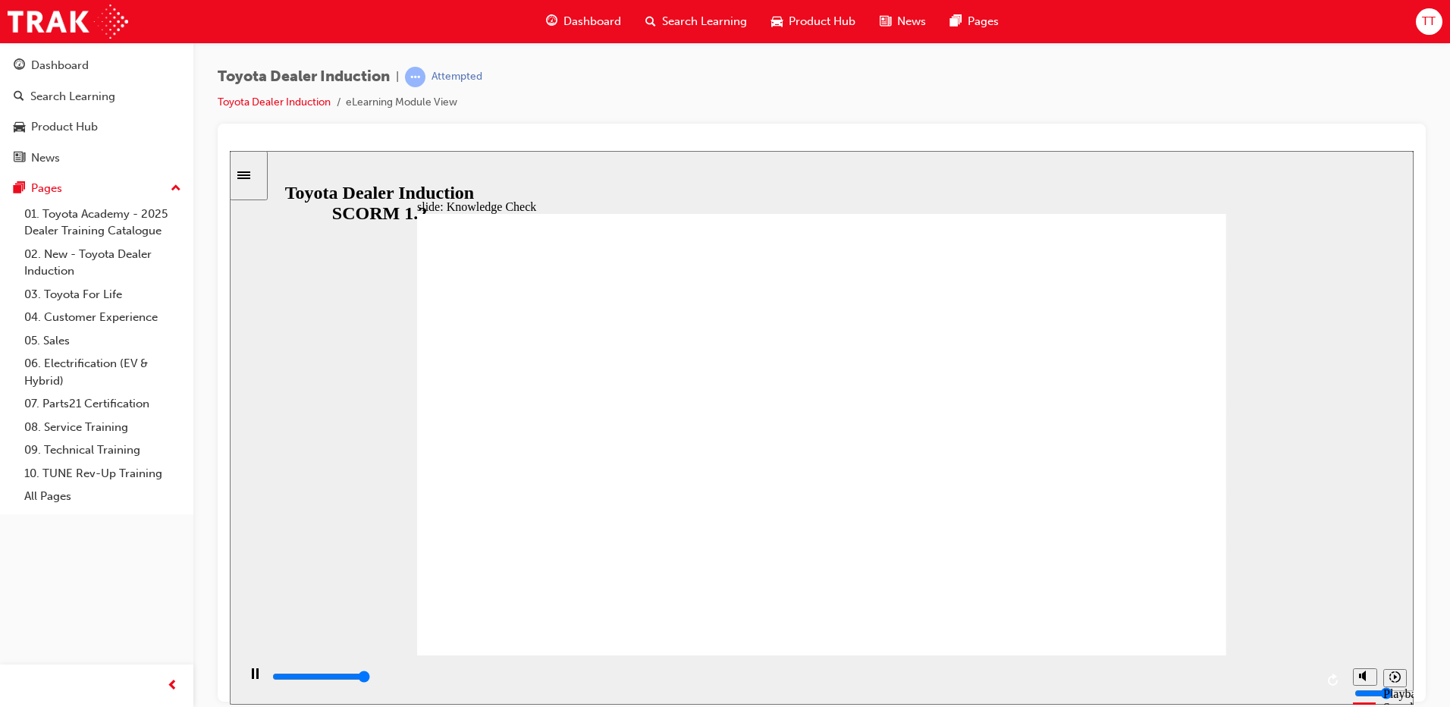
type input "5000"
radio input "true"
type input "3400"
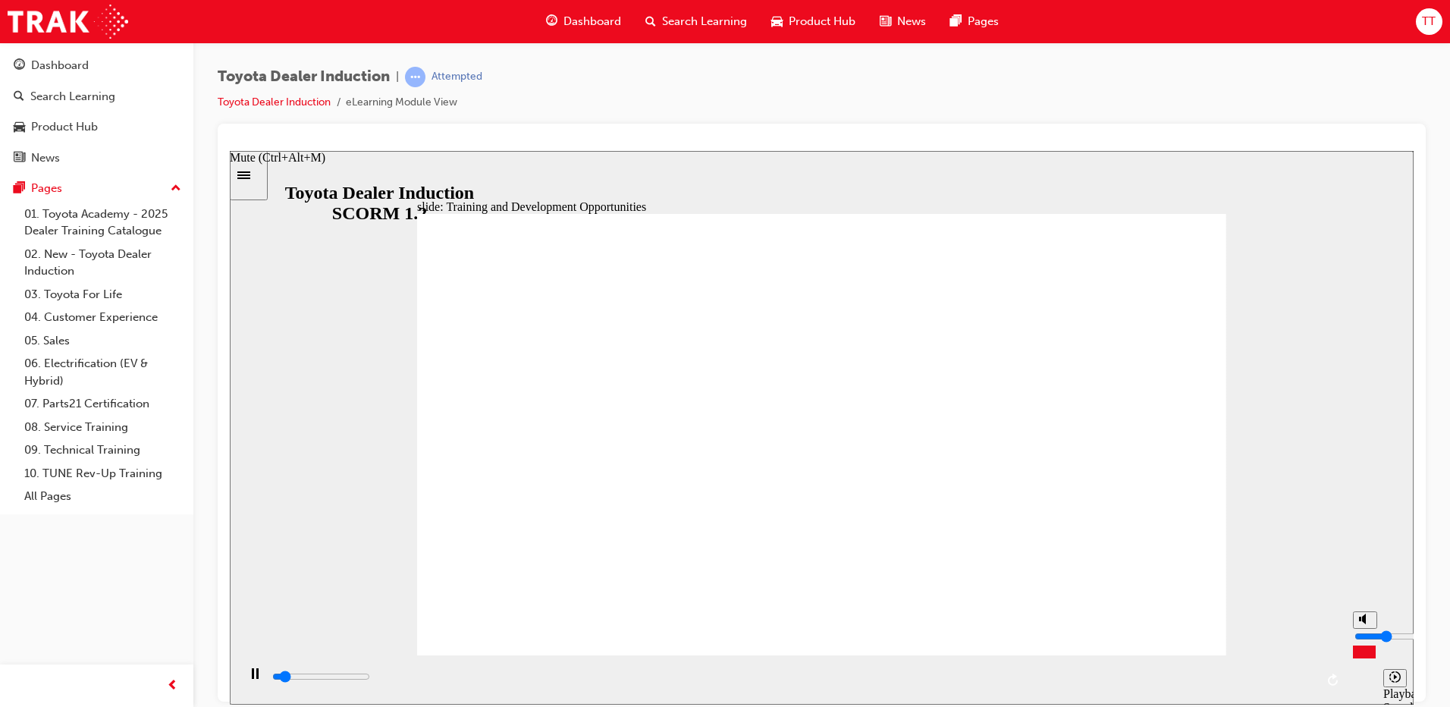
type input "2"
type input "3400"
type input "3"
type input "3400"
type input "4"
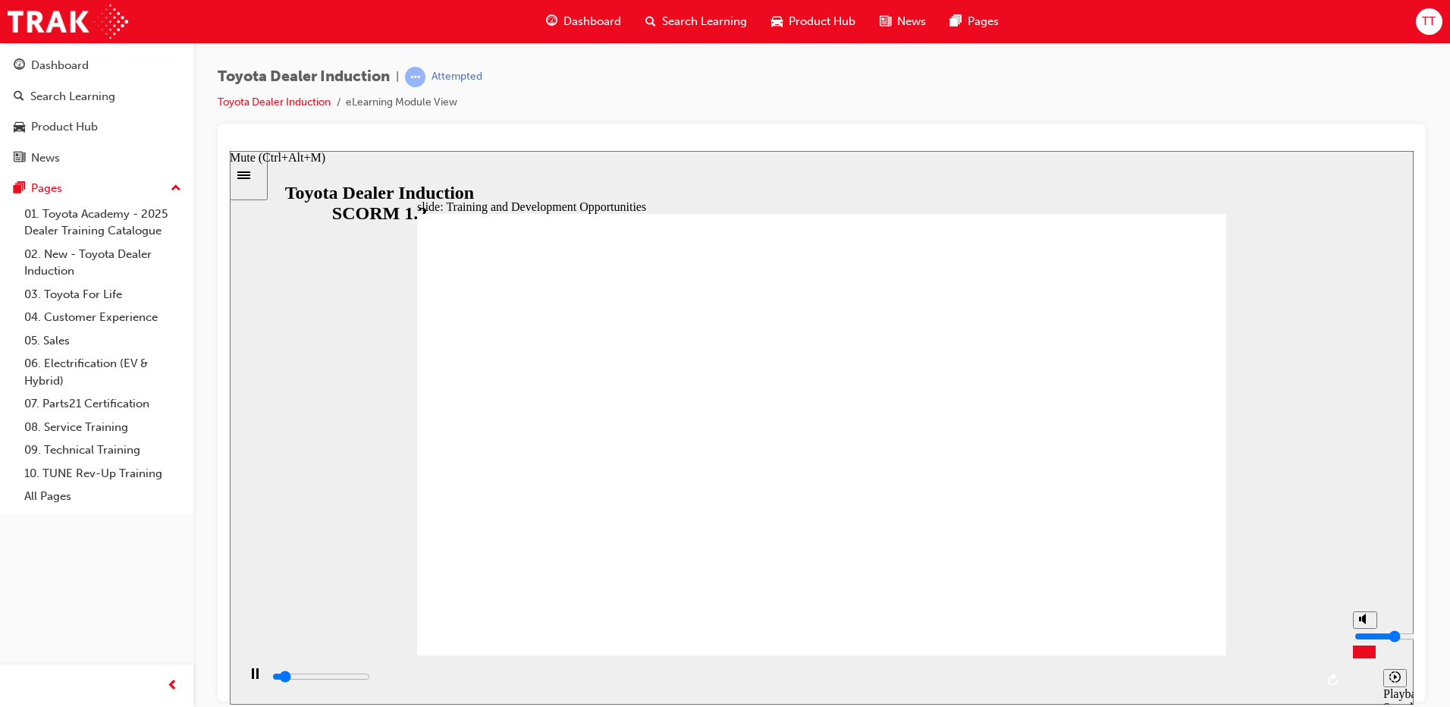
type input "3400"
type input "5"
type input "3500"
type input "7"
type input "3500"
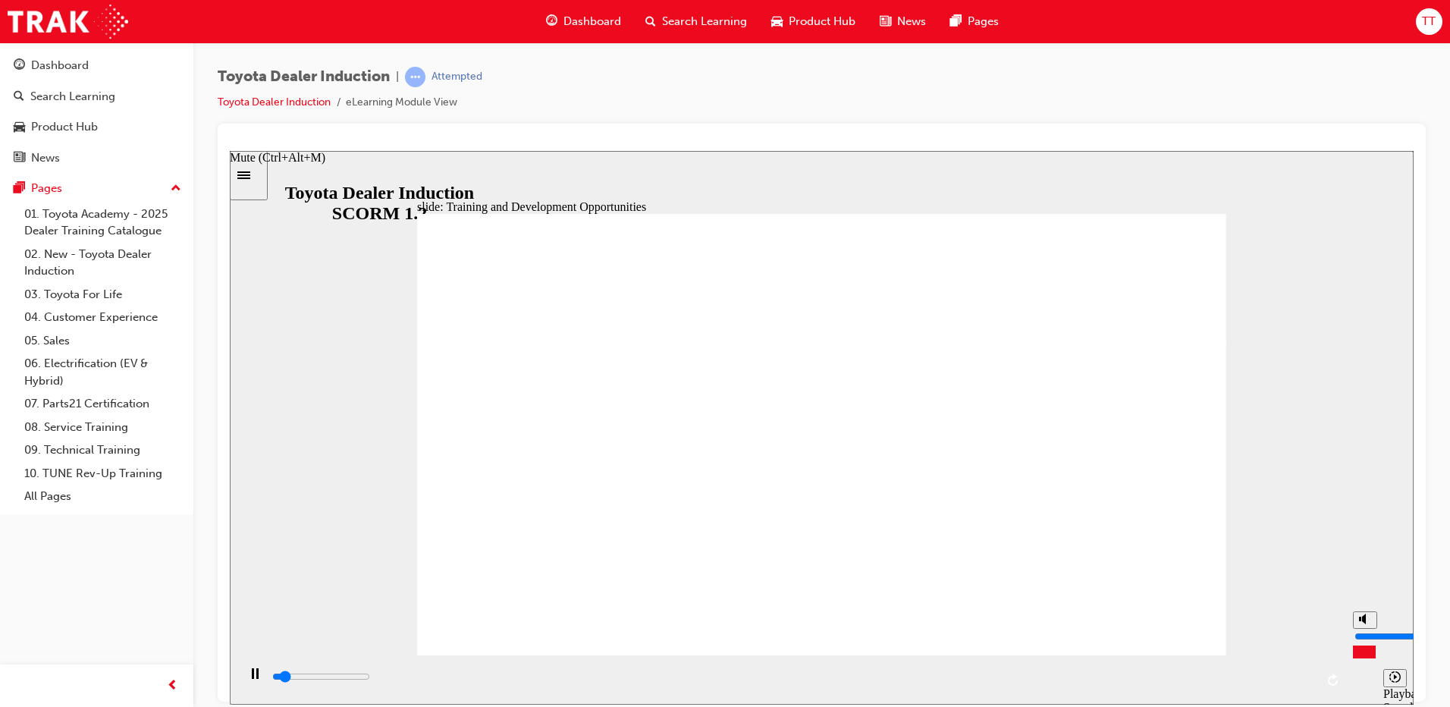
type input "8"
type input "3500"
type input "10"
type input "3900"
drag, startPoint x: 1367, startPoint y: 626, endPoint x: 1365, endPoint y: 589, distance: 37.2
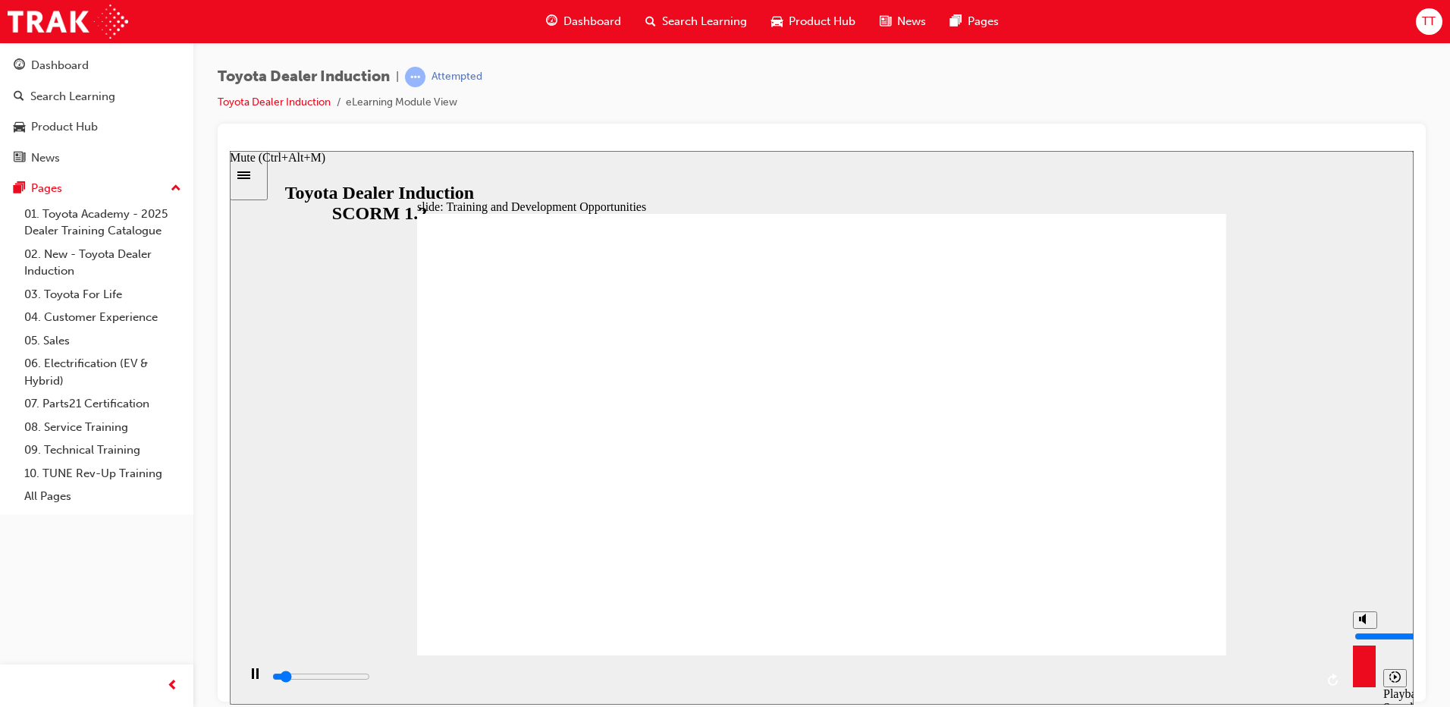
type input "10"
click at [1365, 629] on input "volume" at bounding box center [1403, 635] width 98 height 12
click at [1307, 496] on div "slide: Training and Development Opportunities BACK BACK NEXT NEXT Training and …" at bounding box center [822, 427] width 1184 height 554
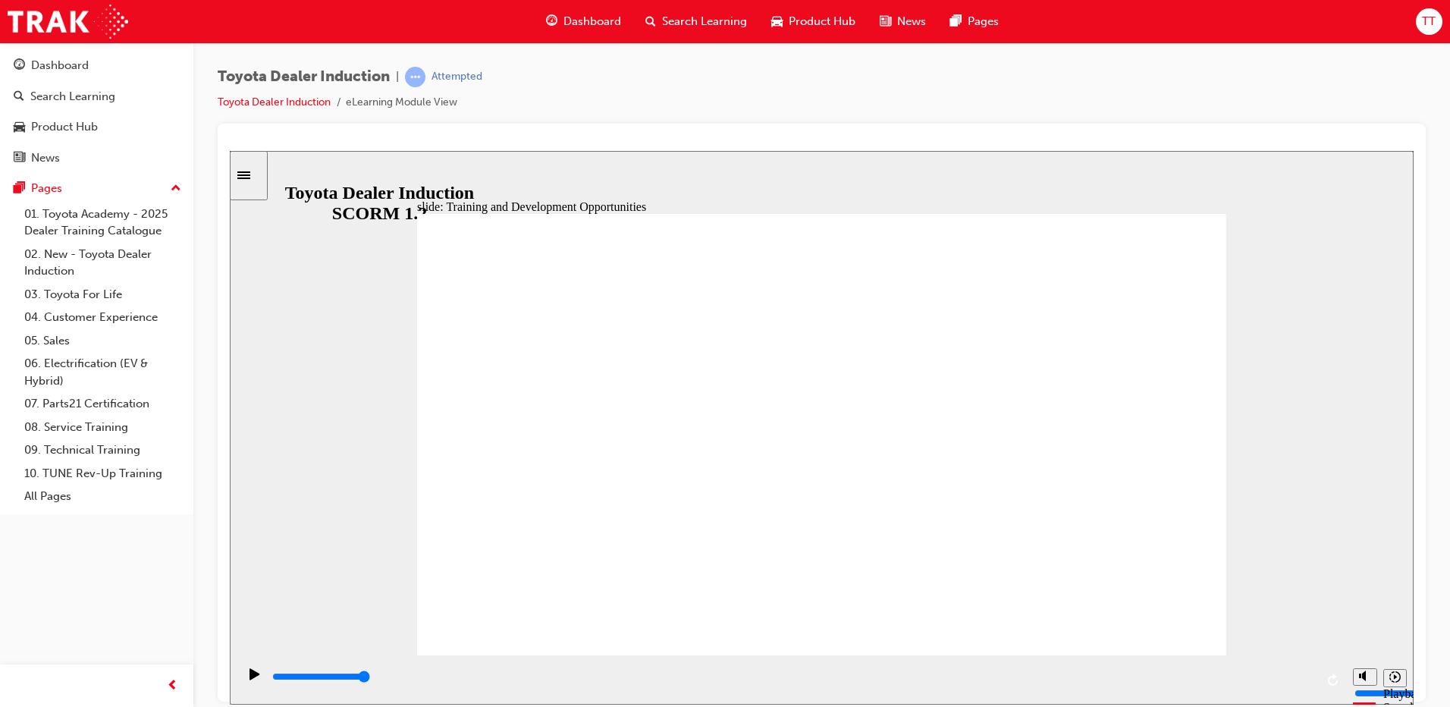
drag, startPoint x: 582, startPoint y: 397, endPoint x: 860, endPoint y: 348, distance: 281.7
drag, startPoint x: 860, startPoint y: 348, endPoint x: 917, endPoint y: 384, distance: 67.8
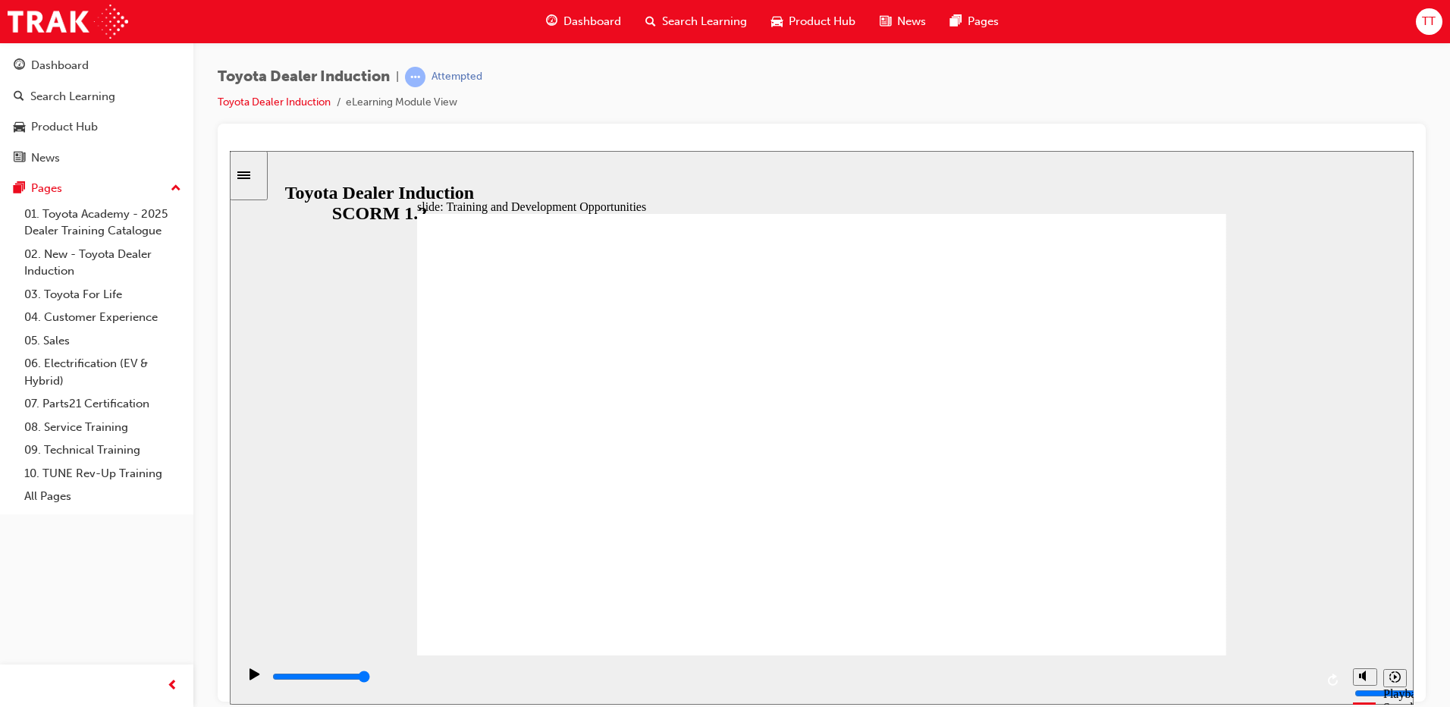
drag, startPoint x: 662, startPoint y: 624, endPoint x: 863, endPoint y: 624, distance: 200.9
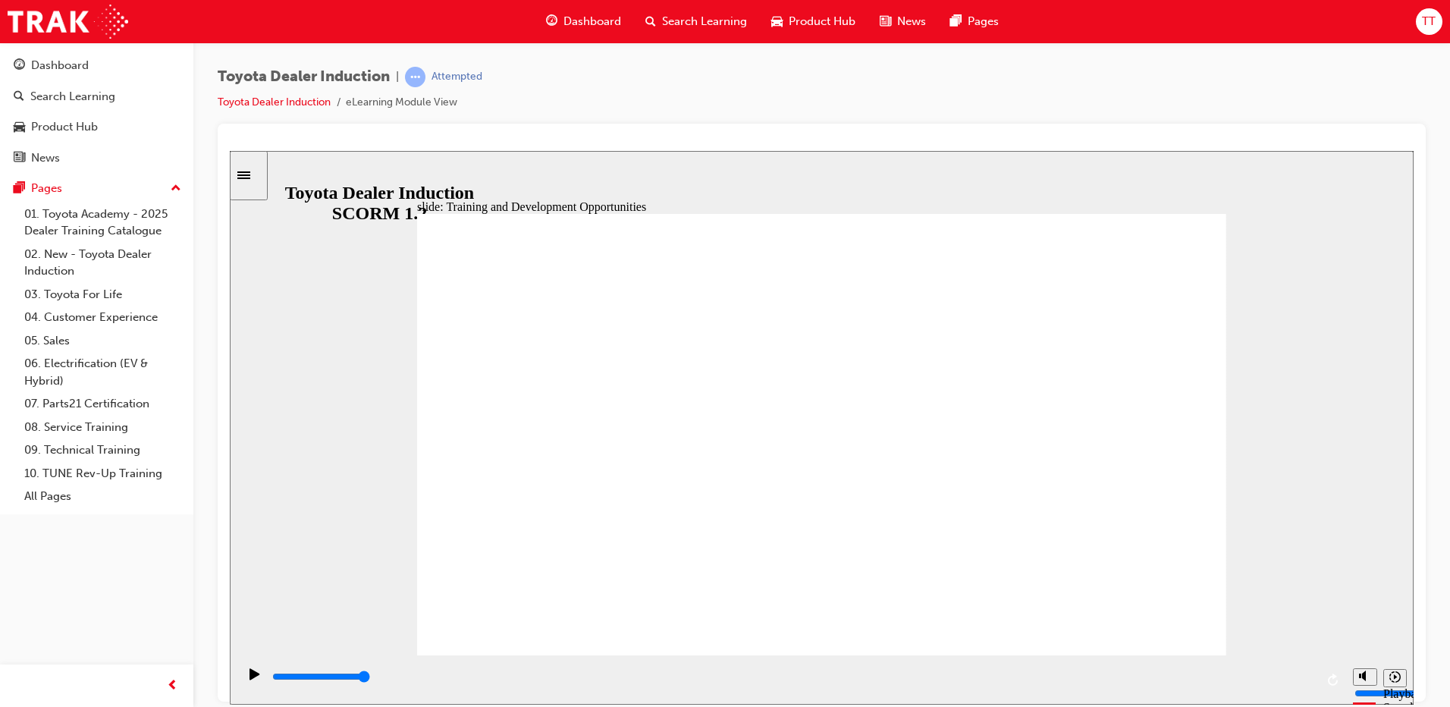
drag, startPoint x: 1190, startPoint y: 305, endPoint x: 1184, endPoint y: 310, distance: 8.1
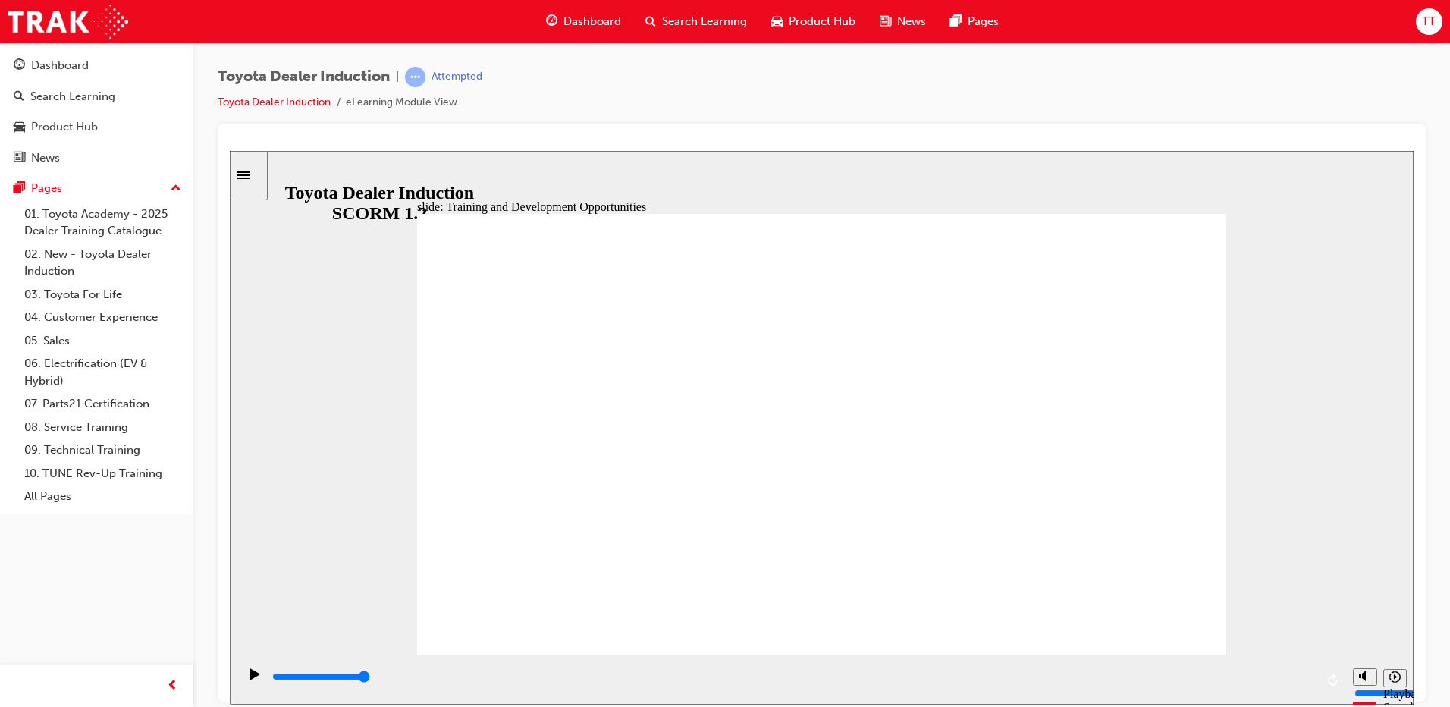
drag, startPoint x: 771, startPoint y: 574, endPoint x: 779, endPoint y: 585, distance: 13.7
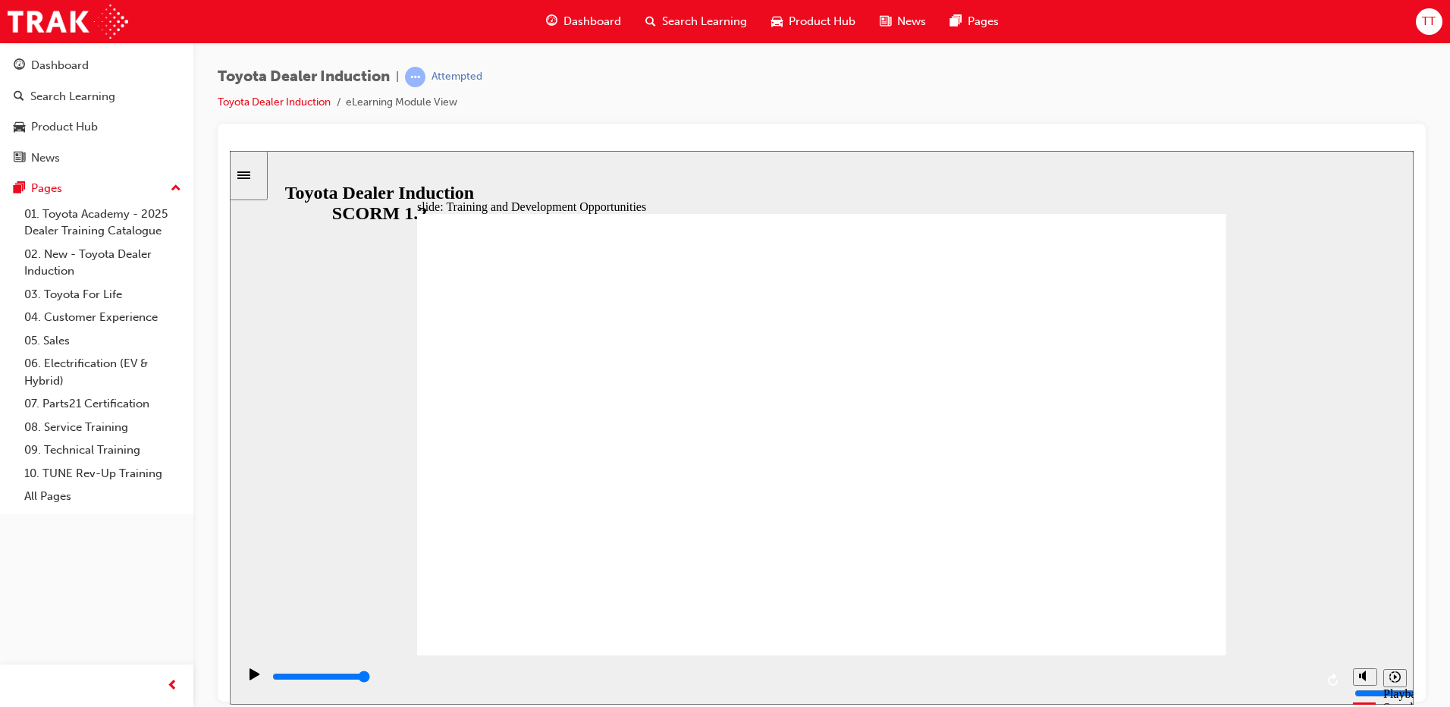
drag, startPoint x: 701, startPoint y: 428, endPoint x: 654, endPoint y: 371, distance: 74.9
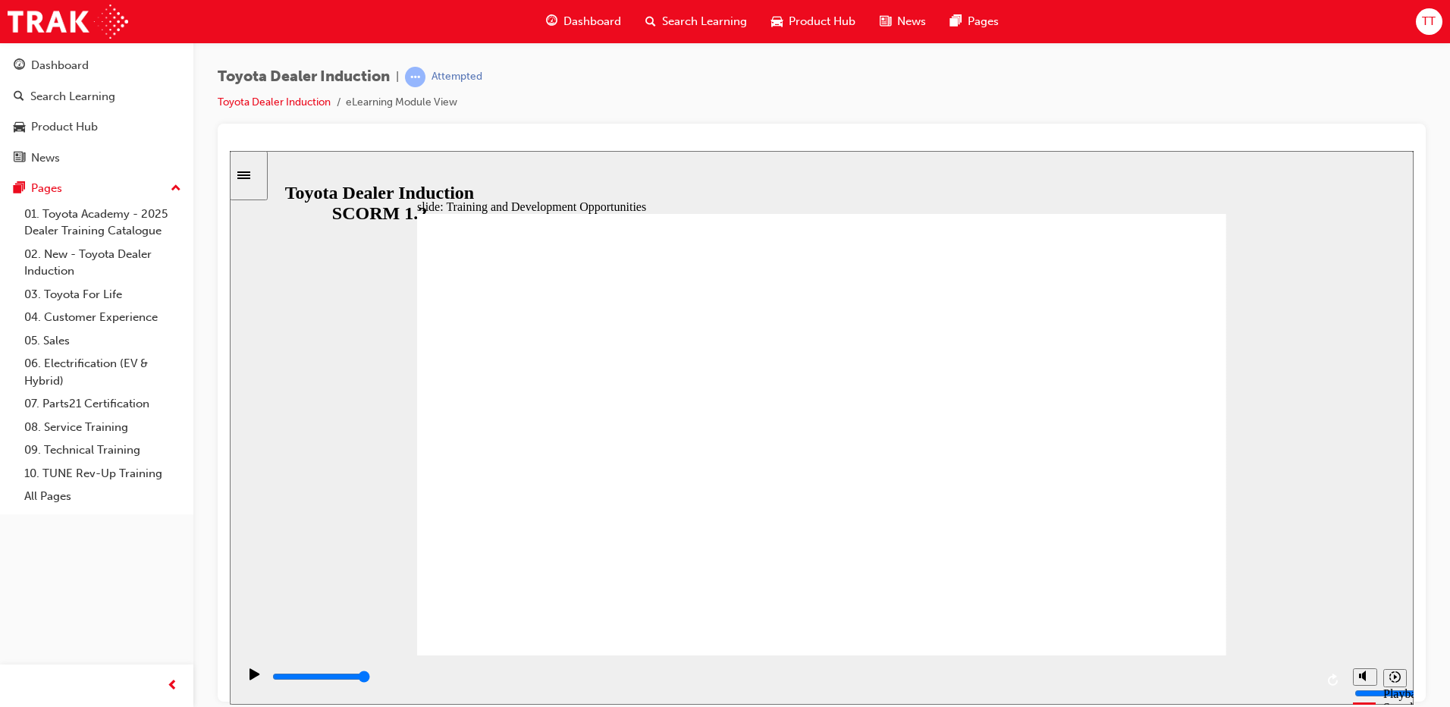
drag, startPoint x: 842, startPoint y: 301, endPoint x: 1131, endPoint y: 500, distance: 350.6
drag, startPoint x: 1240, startPoint y: 590, endPoint x: 877, endPoint y: 598, distance: 362.5
click at [1189, 596] on div "slide: Training and Development Opportunities Group 1 Round Single Corner Recta…" at bounding box center [822, 427] width 1184 height 554
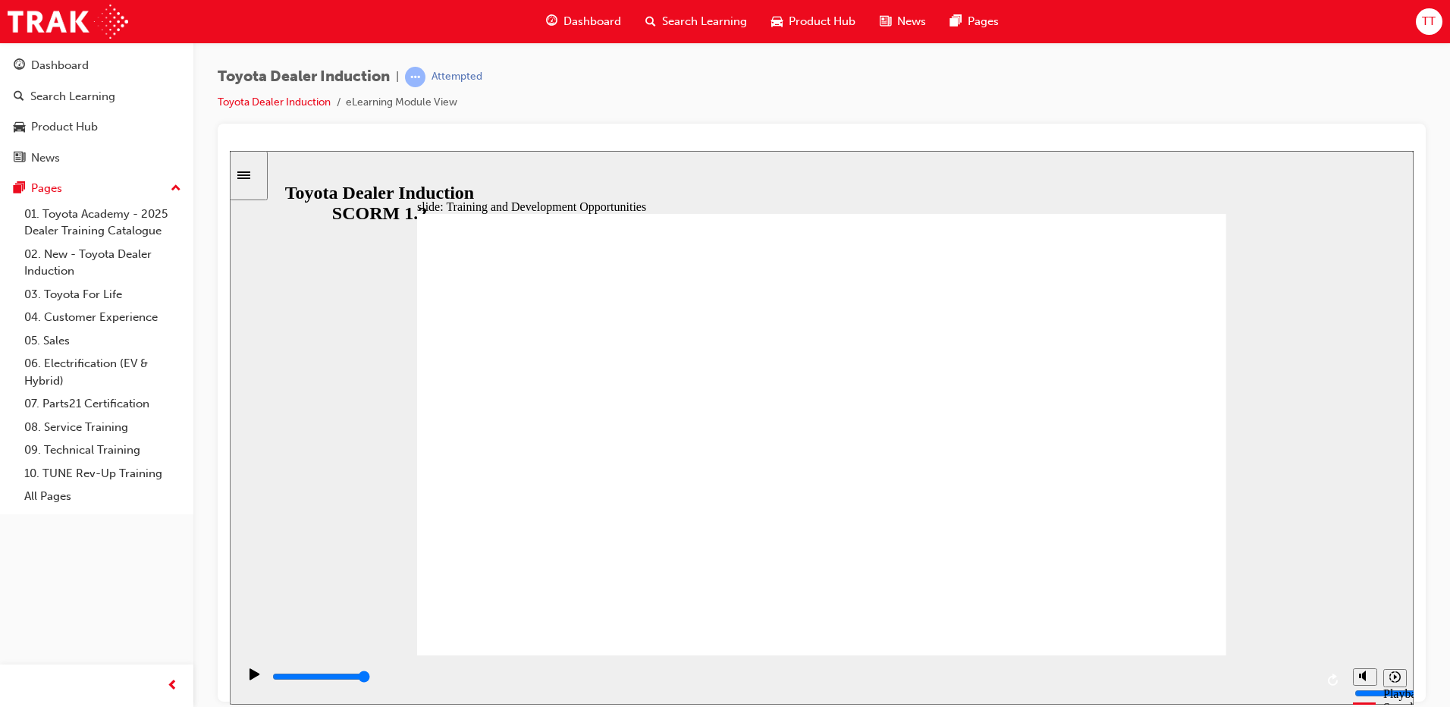
drag, startPoint x: 916, startPoint y: 599, endPoint x: 844, endPoint y: 619, distance: 74.9
click at [677, 685] on div "playback controls" at bounding box center [793, 676] width 1044 height 17
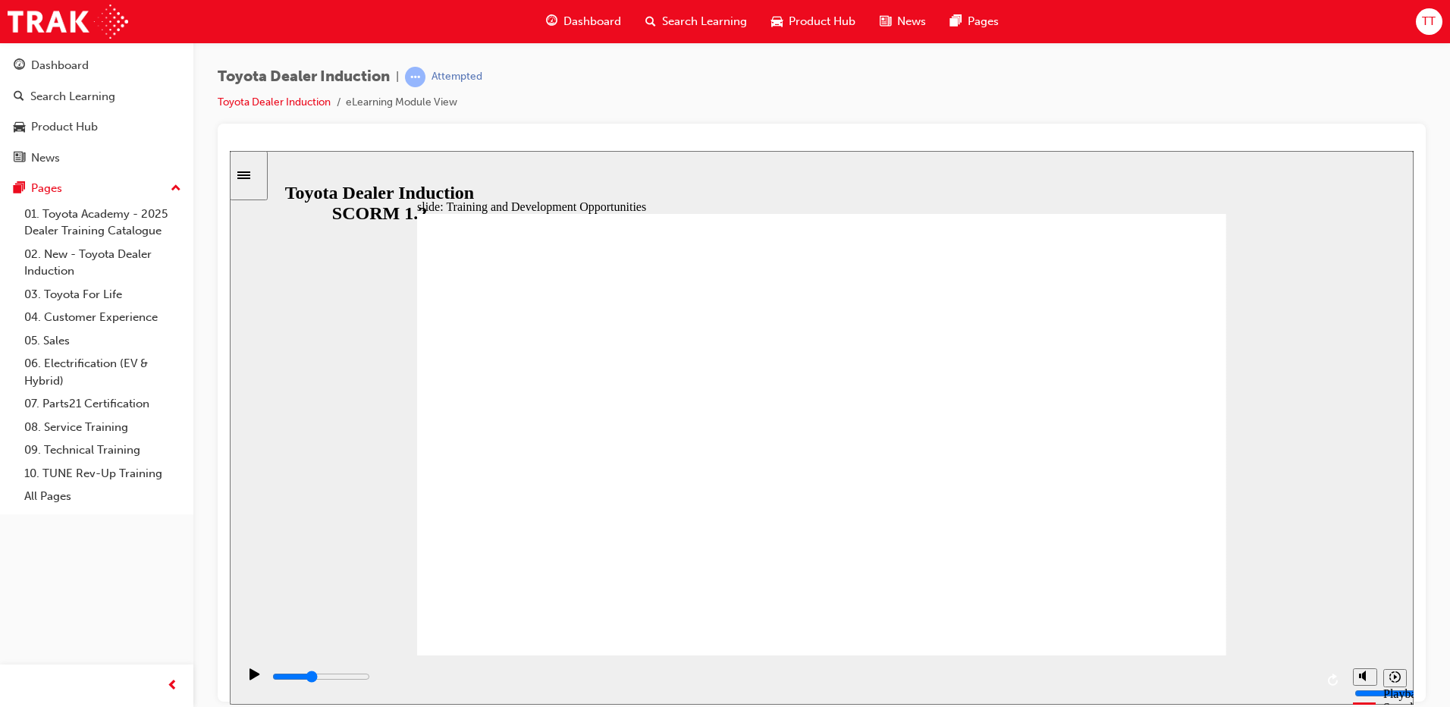
click at [839, 676] on div "playback controls" at bounding box center [793, 676] width 1044 height 17
click at [961, 675] on div "playback controls" at bounding box center [793, 676] width 1044 height 17
click at [1112, 671] on div "playback controls" at bounding box center [793, 679] width 1044 height 23
drag, startPoint x: 1293, startPoint y: 666, endPoint x: 1197, endPoint y: 679, distance: 96.3
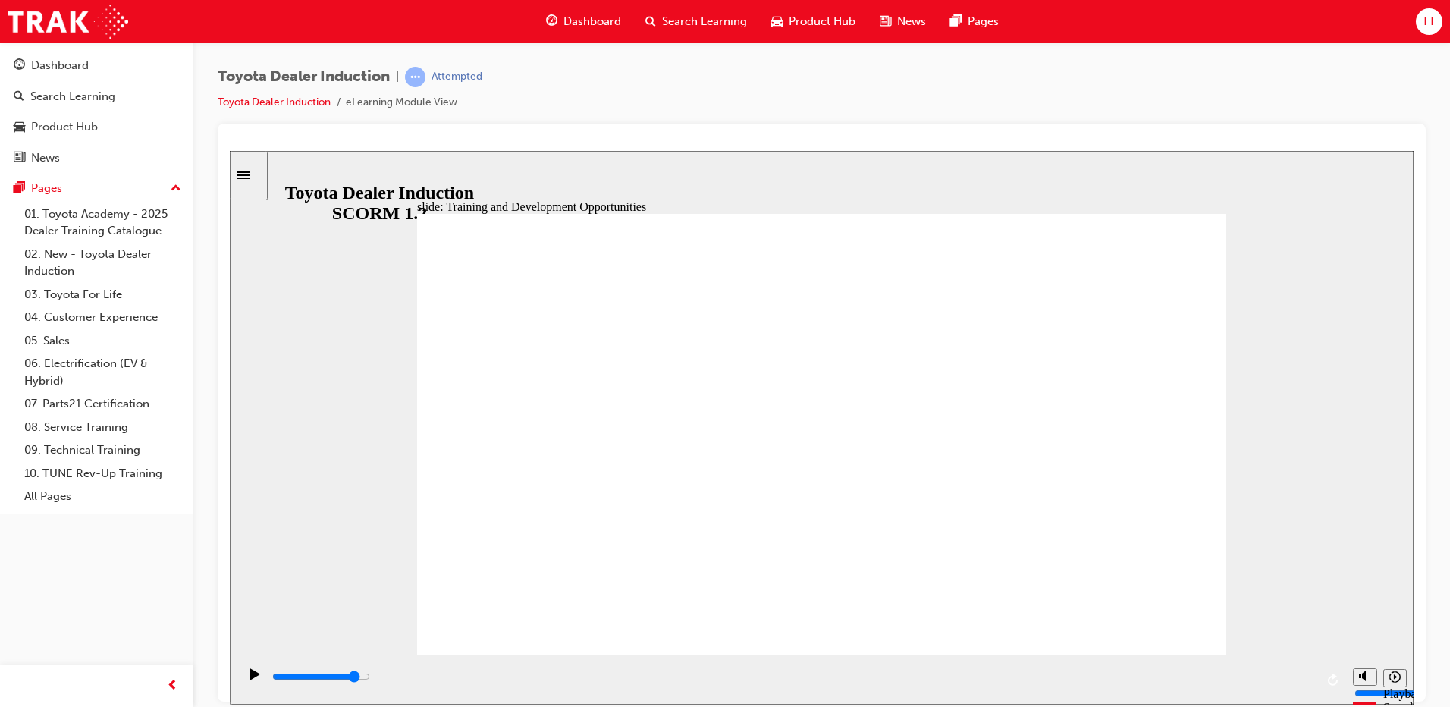
click at [370, 679] on input "slide progress" at bounding box center [321, 676] width 98 height 12
click at [1220, 676] on div "playback controls" at bounding box center [793, 676] width 1044 height 17
click at [1255, 675] on div "playback controls" at bounding box center [793, 676] width 1044 height 17
click at [370, 678] on input "slide progress" at bounding box center [321, 676] width 98 height 12
click at [370, 679] on input "slide progress" at bounding box center [321, 676] width 98 height 12
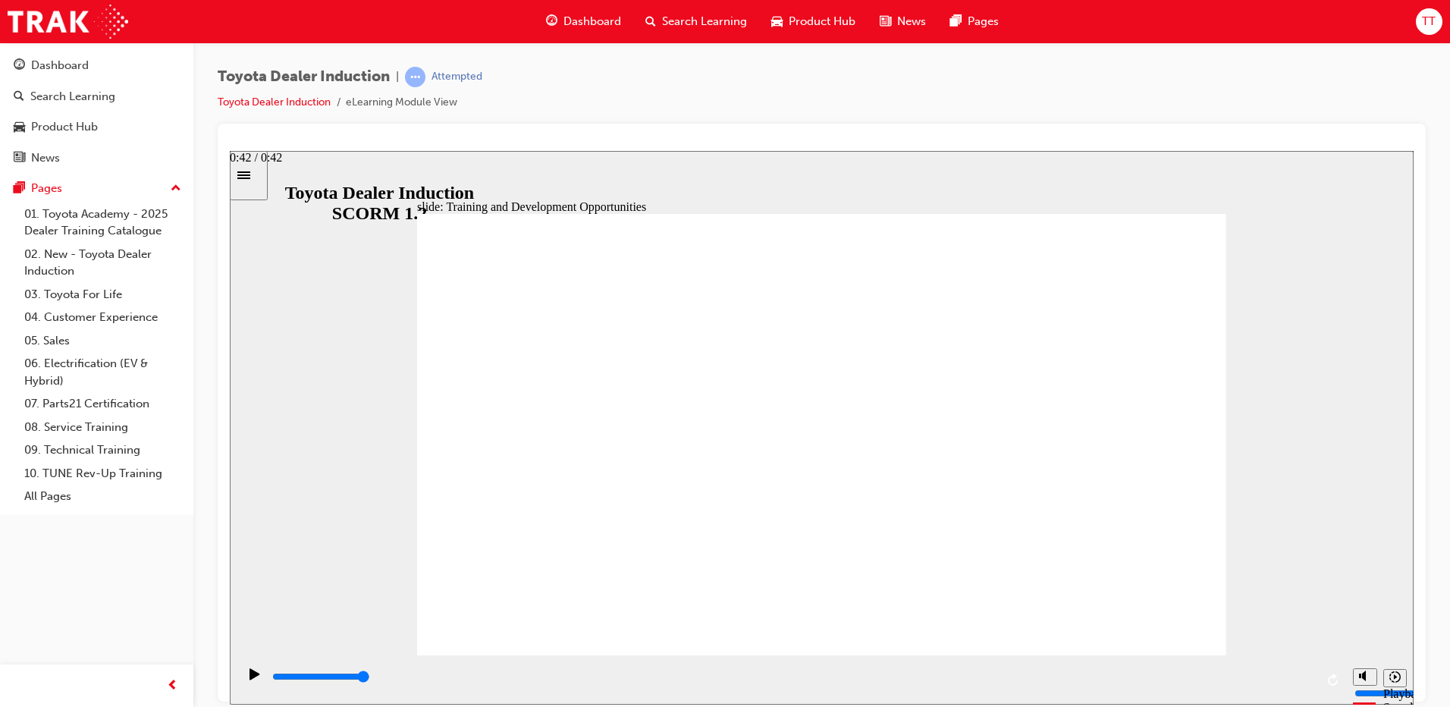
click at [1309, 682] on div "playback controls" at bounding box center [793, 676] width 1044 height 17
drag, startPoint x: 1309, startPoint y: 681, endPoint x: 1313, endPoint y: 251, distance: 430.0
click at [1313, 251] on div "slide: Training and Development Opportunities Group 1 Round Single Corner Recta…" at bounding box center [822, 427] width 1184 height 554
click at [255, 679] on icon "Play (Ctrl+Alt+P)" at bounding box center [254, 672] width 10 height 11
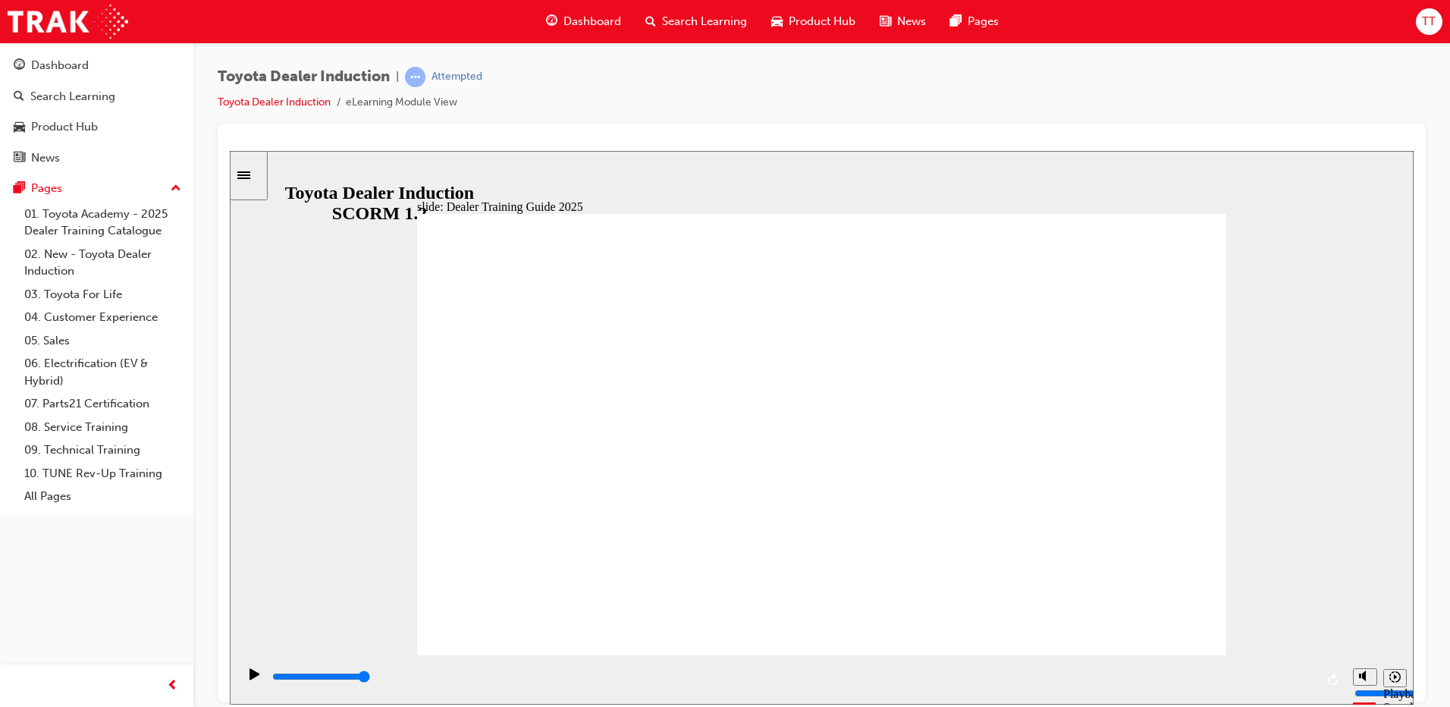
type input "5000"
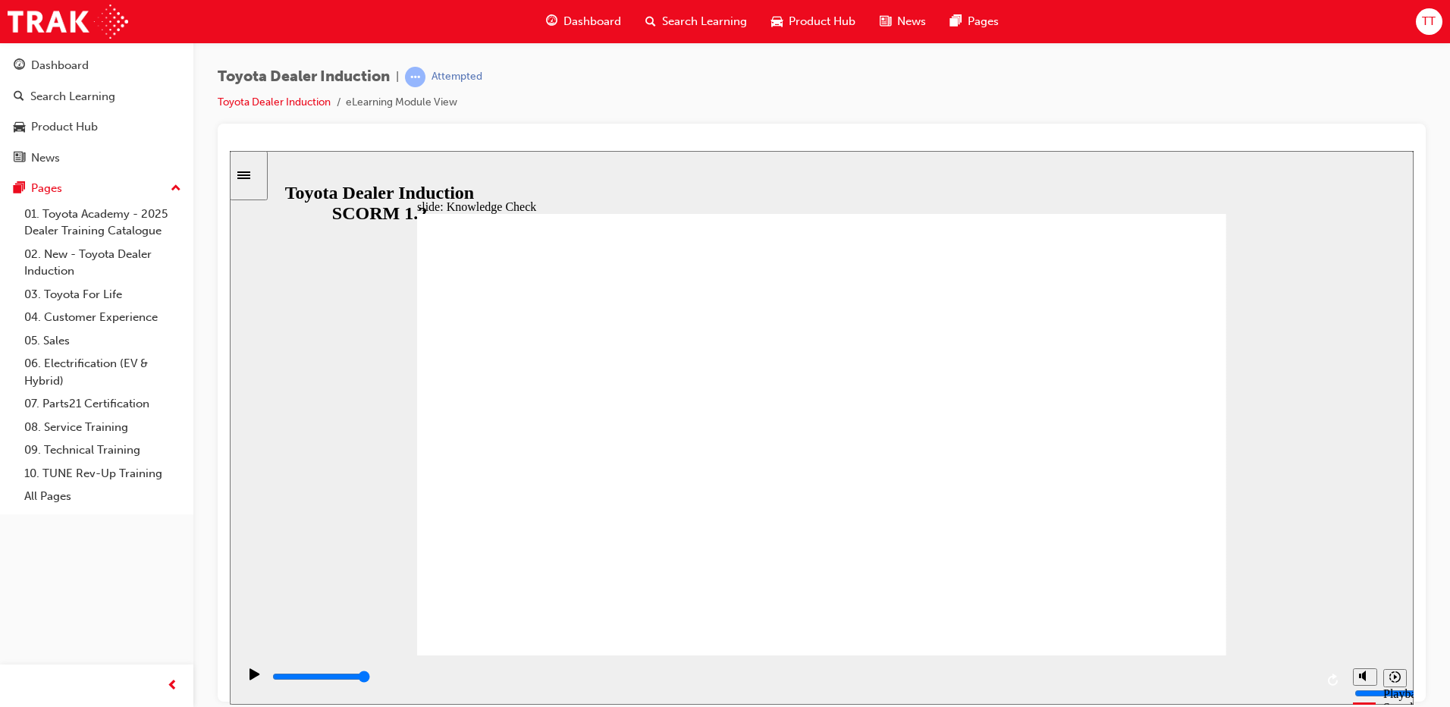
radio input "false"
radio input "true"
radio input "false"
drag, startPoint x: 757, startPoint y: 357, endPoint x: 674, endPoint y: 360, distance: 82.7
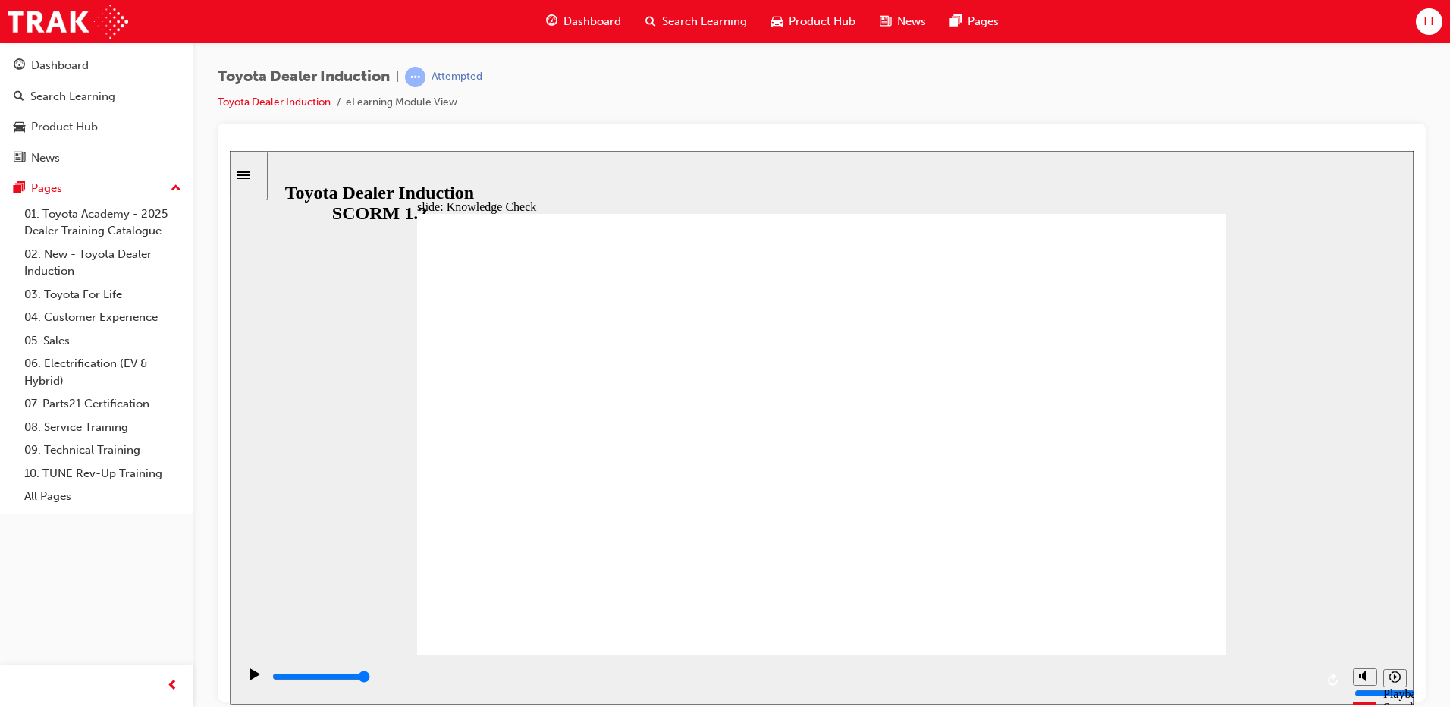
drag, startPoint x: 814, startPoint y: 381, endPoint x: 669, endPoint y: 367, distance: 146.3
radio input "false"
radio input "true"
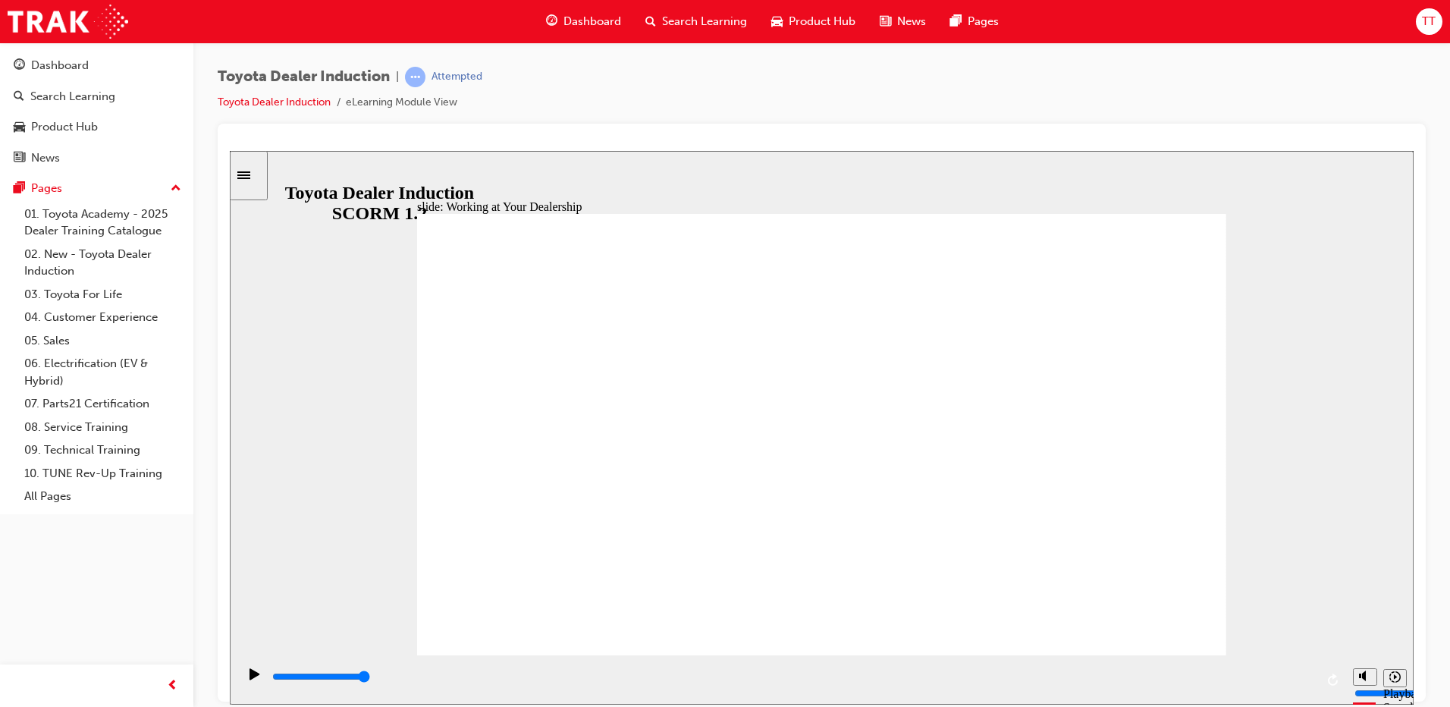
drag, startPoint x: 845, startPoint y: 495, endPoint x: 1200, endPoint y: 627, distance: 378.6
click at [253, 678] on div "Close navigation" at bounding box center [238, 686] width 83 height 26
click at [254, 671] on div "Pause (Ctrl+Alt+P)" at bounding box center [255, 680] width 26 height 26
click at [237, 666] on button "Play (Ctrl+Alt+P)" at bounding box center [250, 679] width 26 height 26
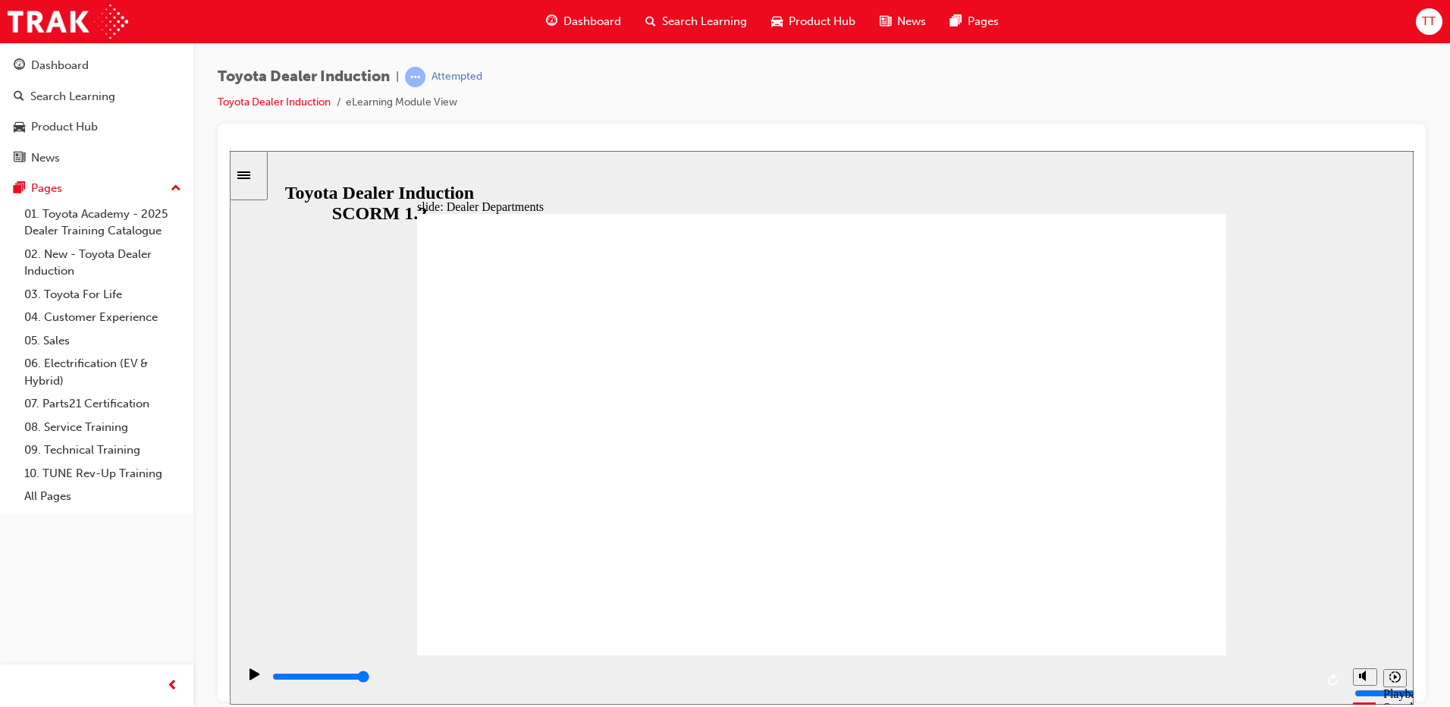
click at [249, 679] on icon "Play (Ctrl+Alt+P)" at bounding box center [254, 672] width 10 height 11
click at [242, 684] on div "Play (Ctrl+Alt+P)" at bounding box center [255, 680] width 26 height 26
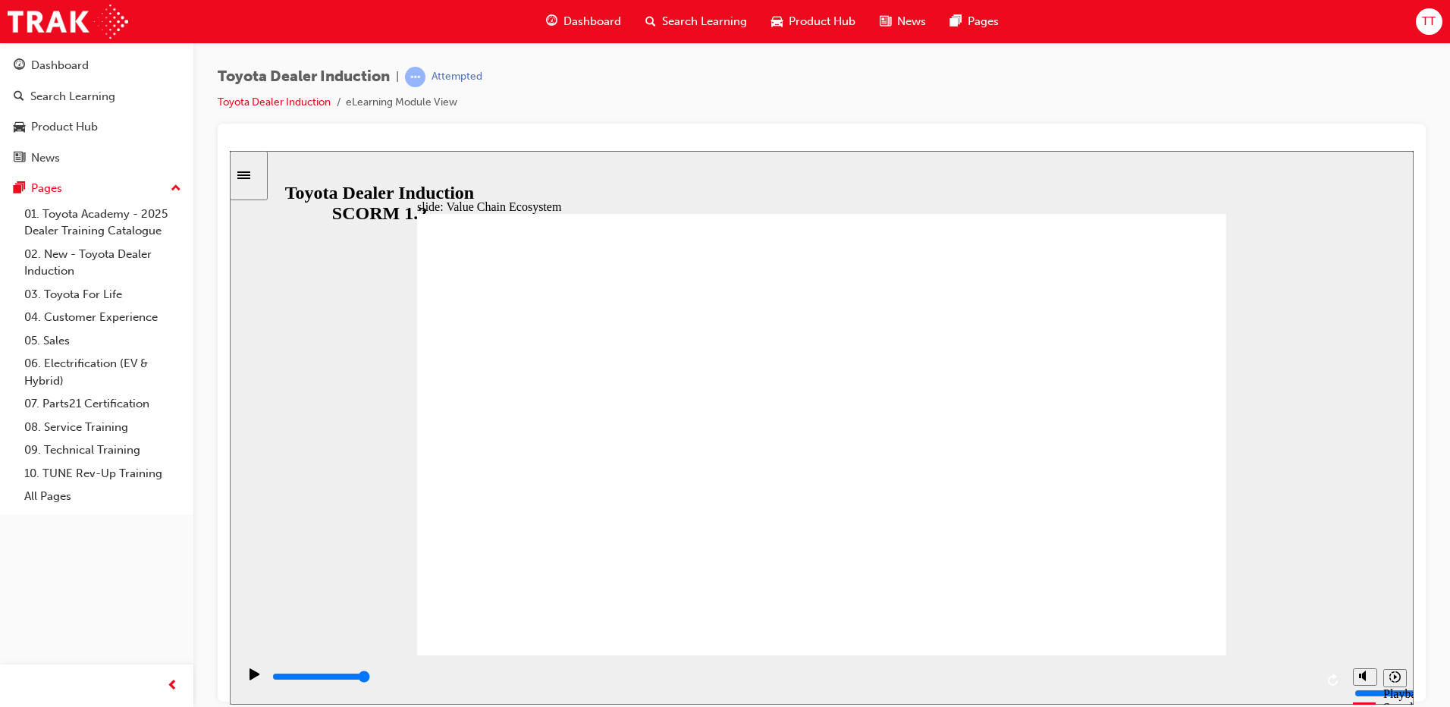
type input "11300"
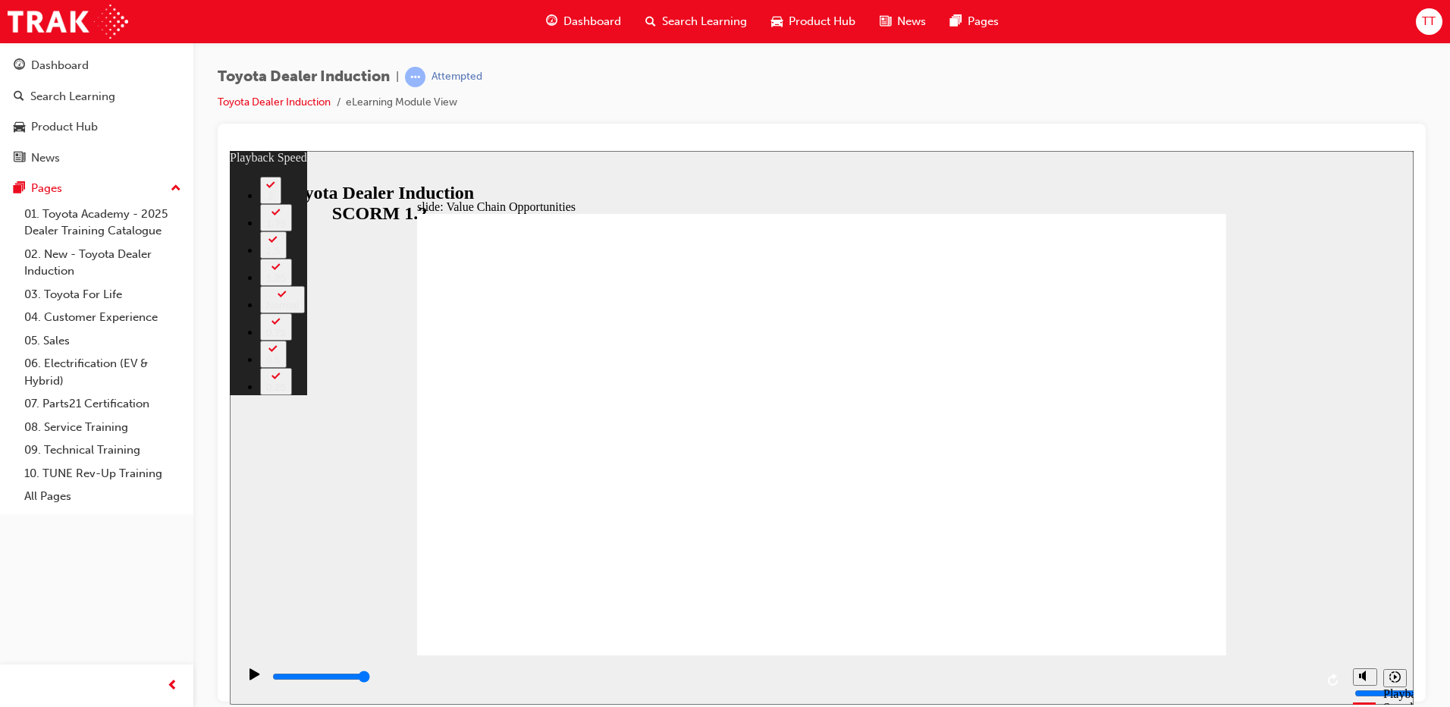
type input "64"
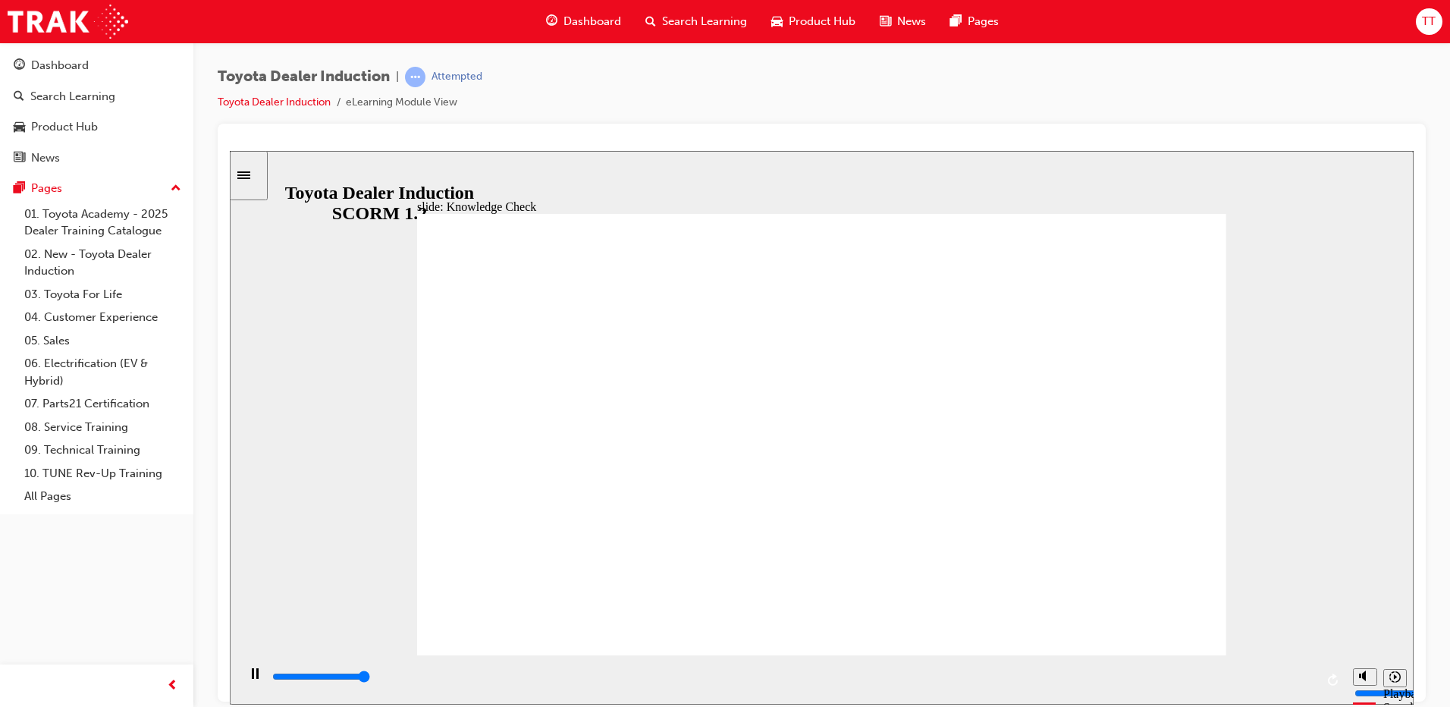
type input "5000"
radio input "true"
type input "5000"
radio input "true"
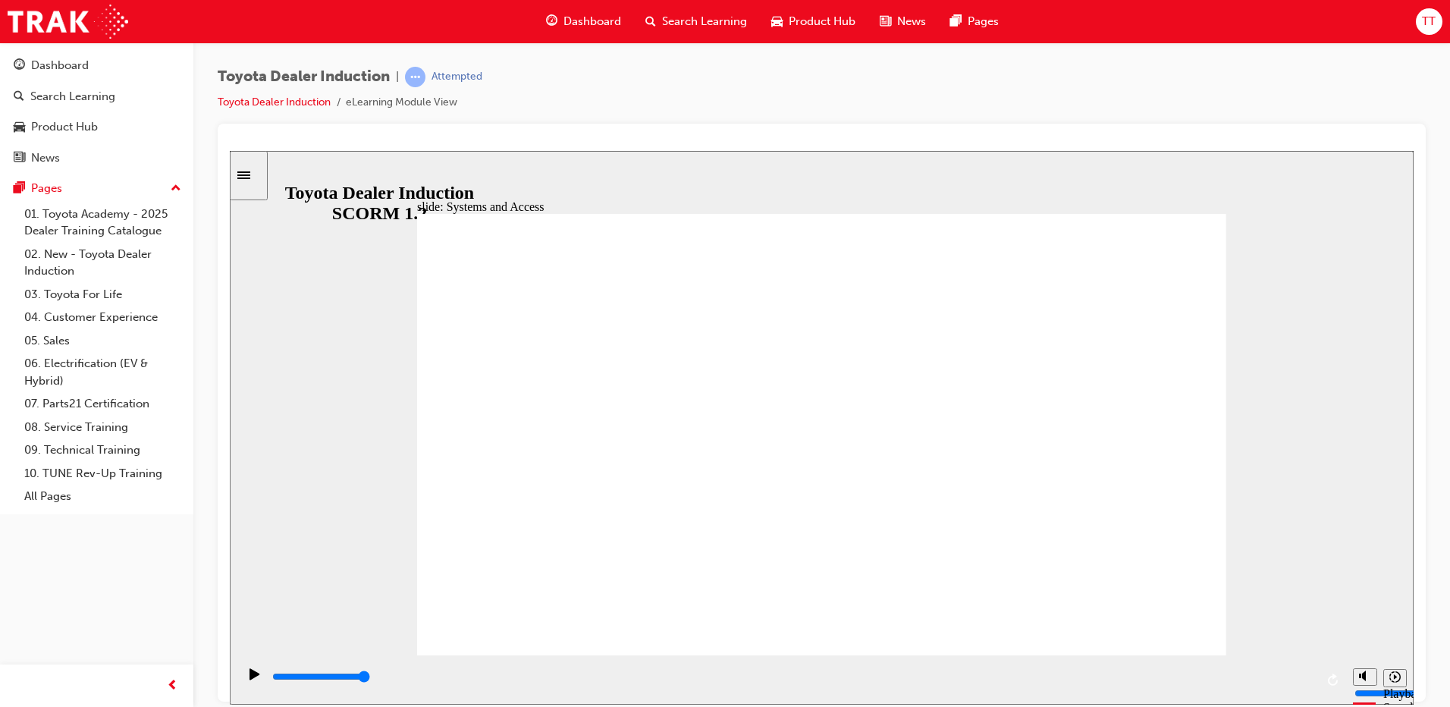
drag, startPoint x: 682, startPoint y: 682, endPoint x: 70, endPoint y: 651, distance: 612.7
click at [230, 651] on html "slide: Systems and Access Multiply 1 Rectangle 3 Group 1 Rectangle 1 Toyota Cen…" at bounding box center [822, 427] width 1184 height 554
click at [252, 679] on icon "Play (Ctrl+Alt+P)" at bounding box center [254, 672] width 10 height 11
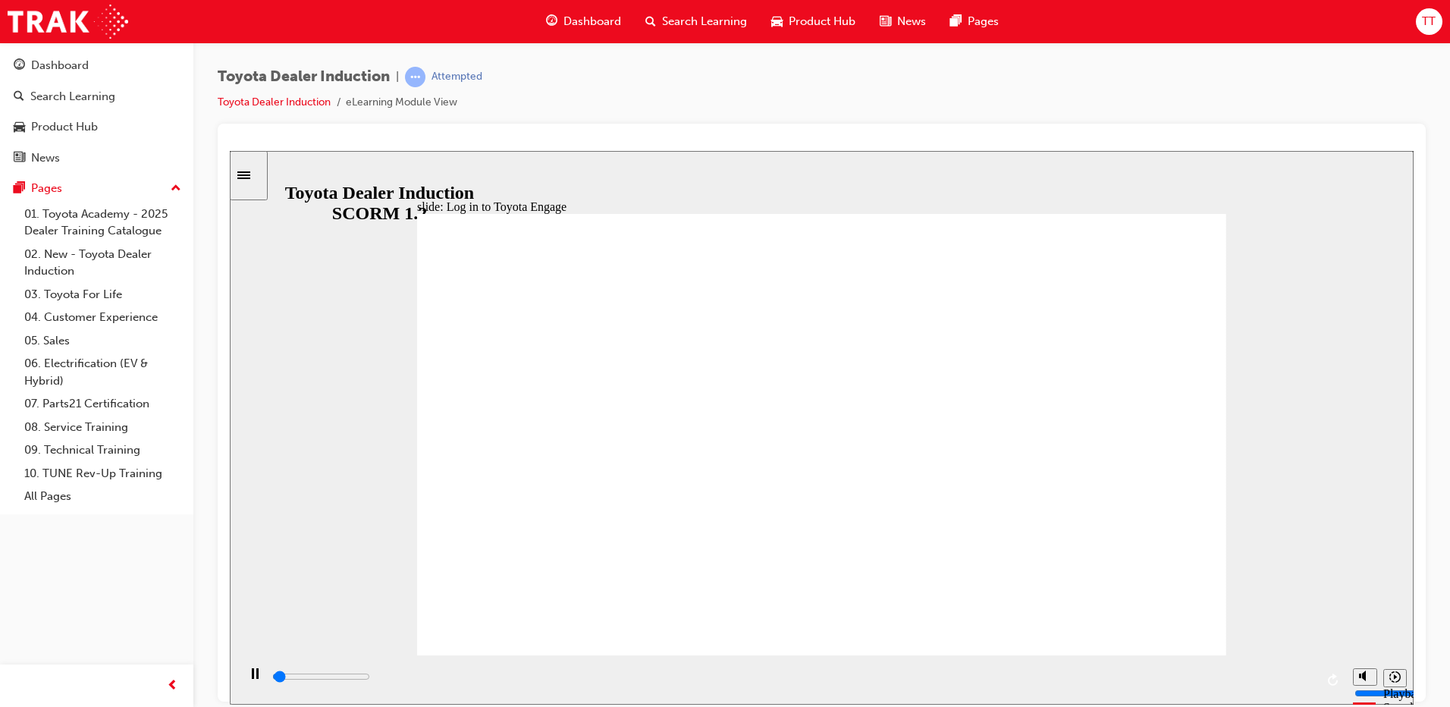
type input "700"
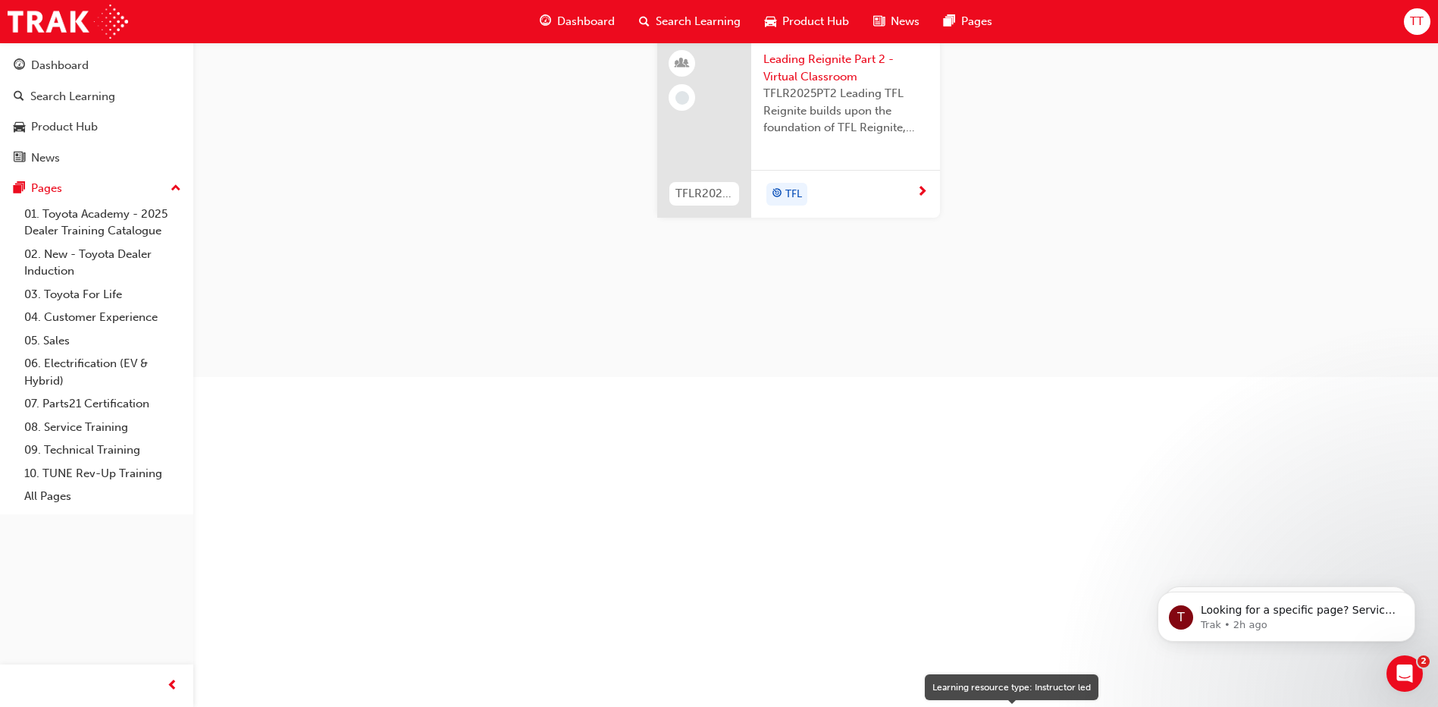
scroll to position [1596, 0]
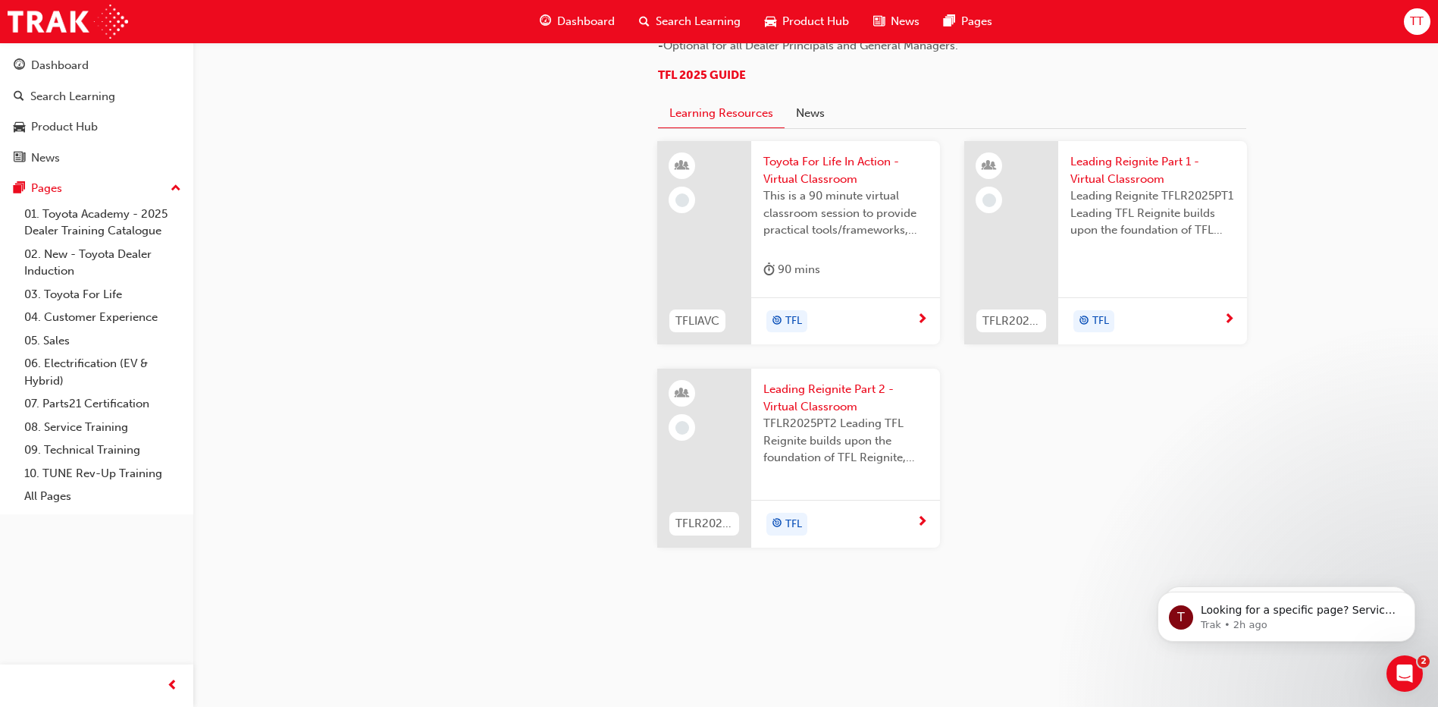
click at [791, 210] on span "This is a 90 minute virtual classroom session to provide practical tools/framew…" at bounding box center [846, 213] width 165 height 52
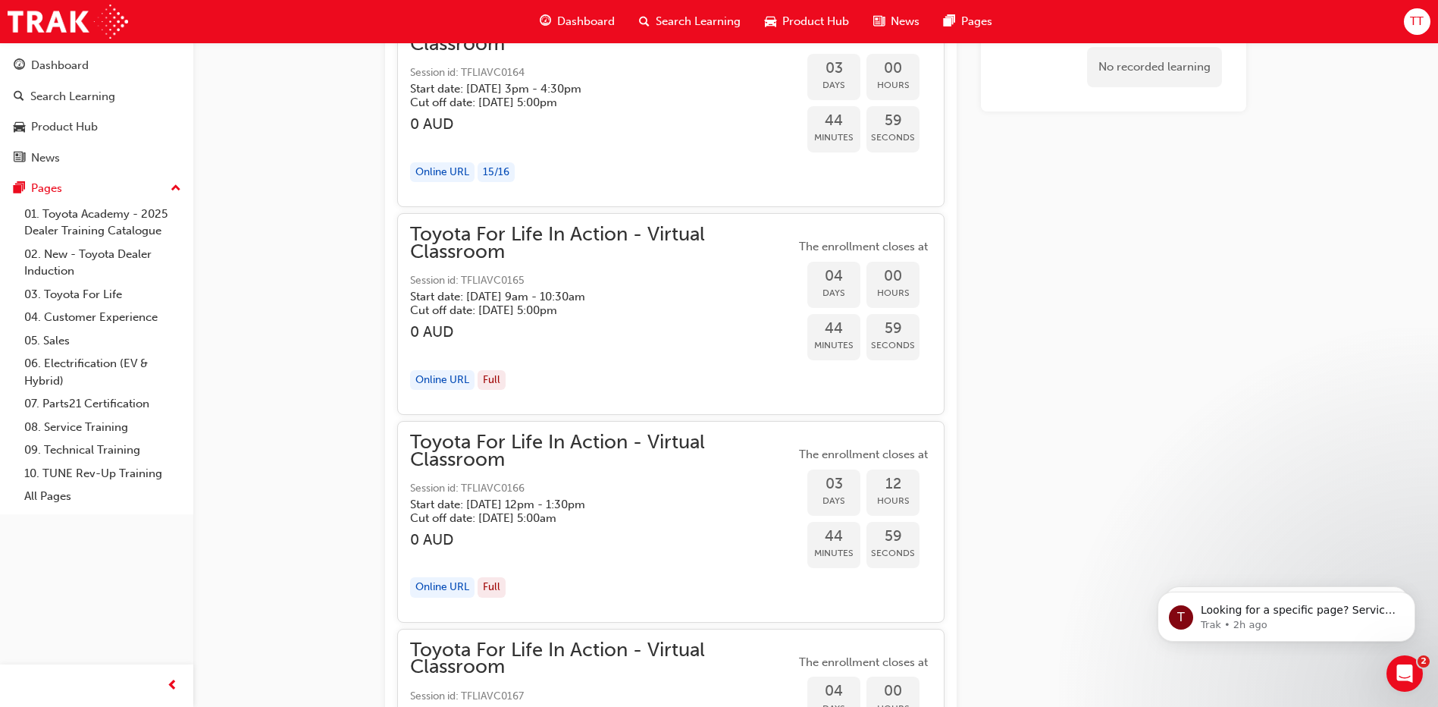
scroll to position [1830, 0]
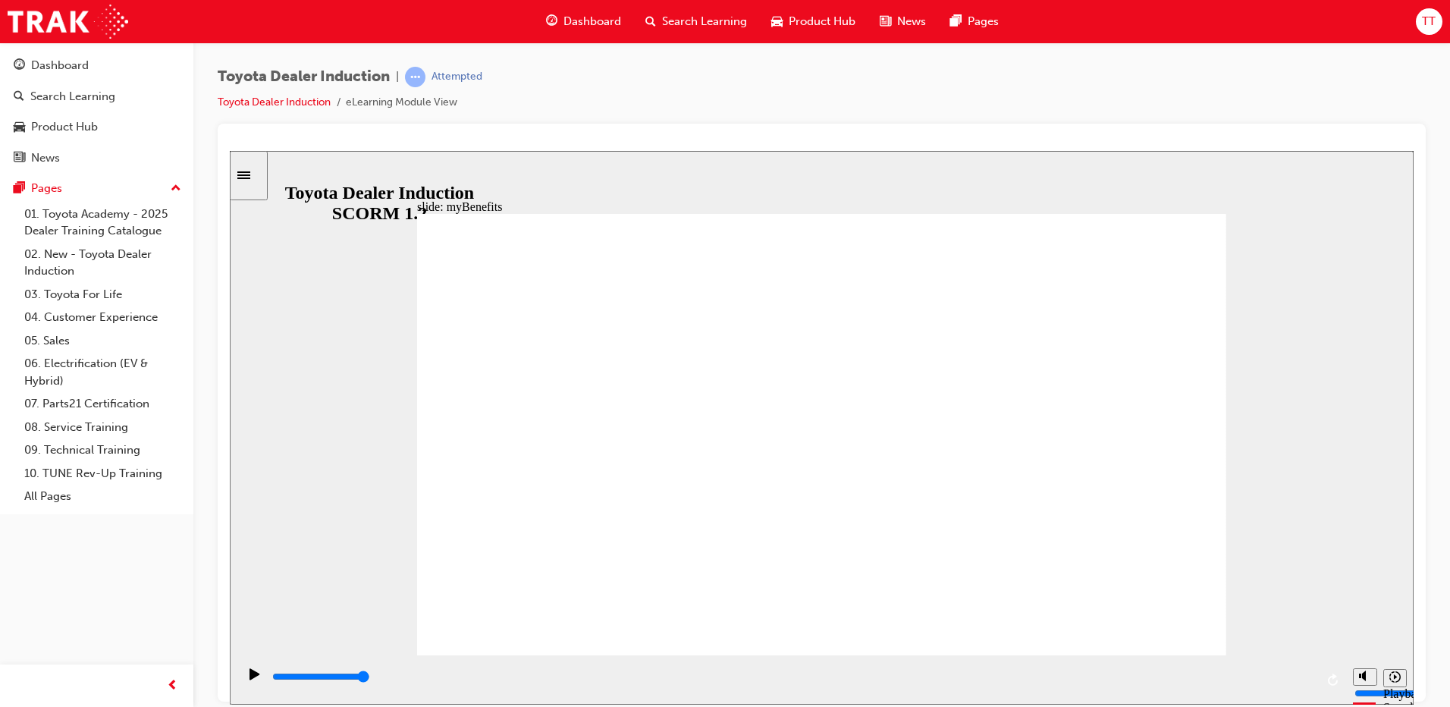
drag, startPoint x: 906, startPoint y: 426, endPoint x: 814, endPoint y: 422, distance: 91.9
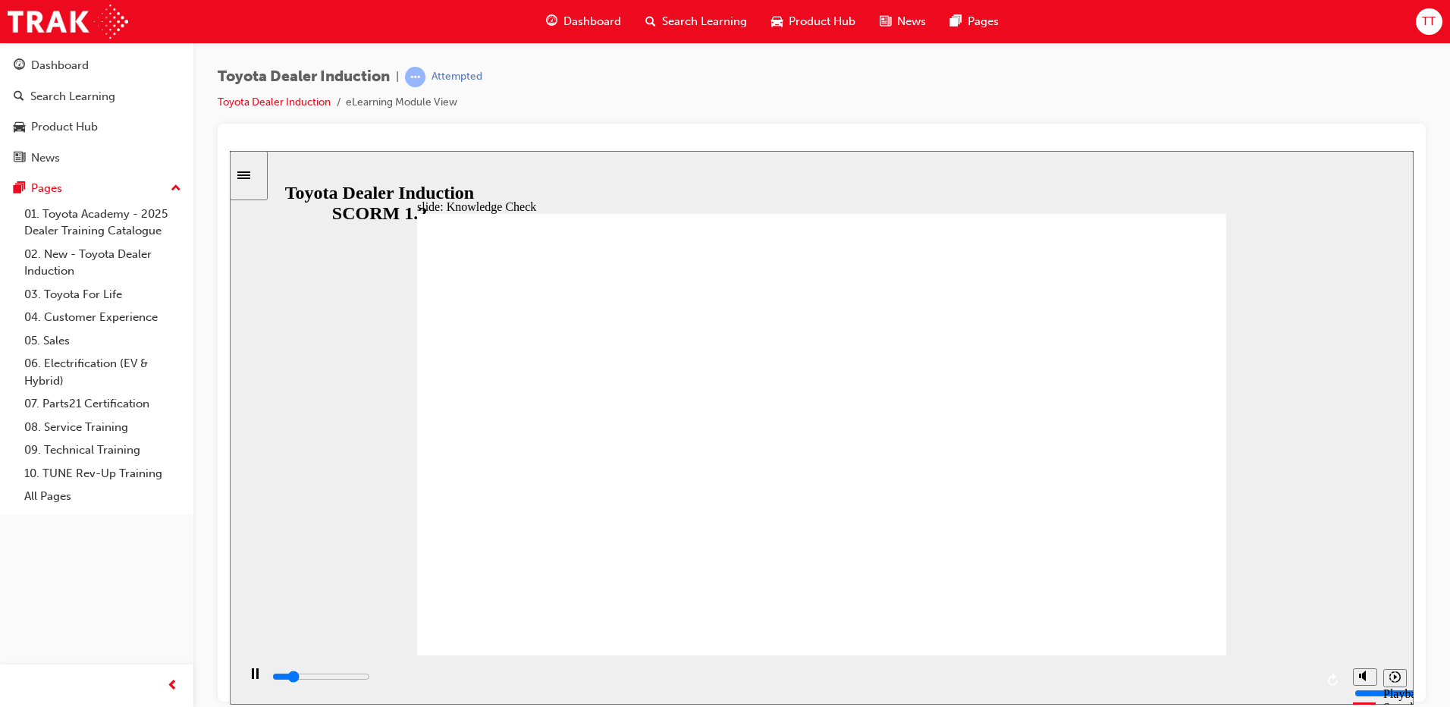
type input "3100"
type input "t"
type input "3300"
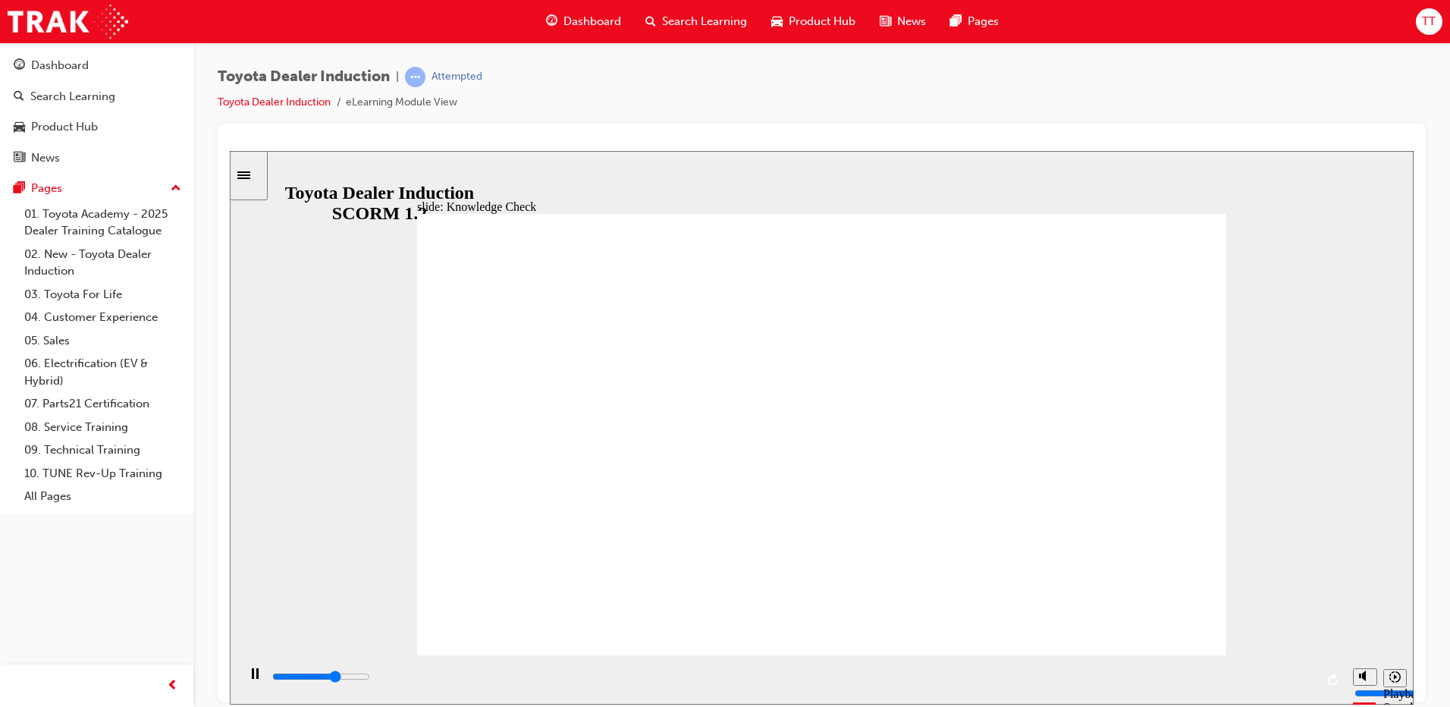
type input "to"
type input "3500"
type input "too"
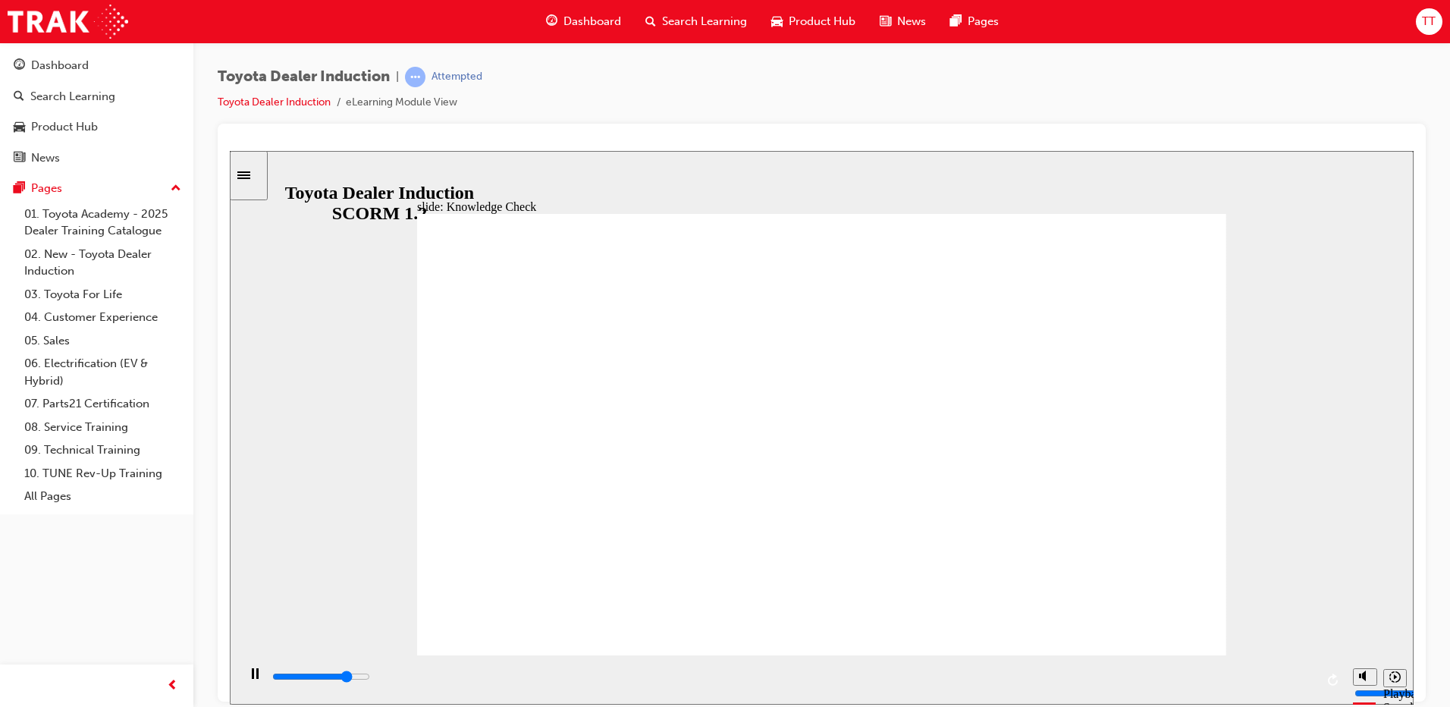
type input "4000"
type input "to"
type input "4400"
type input "t"
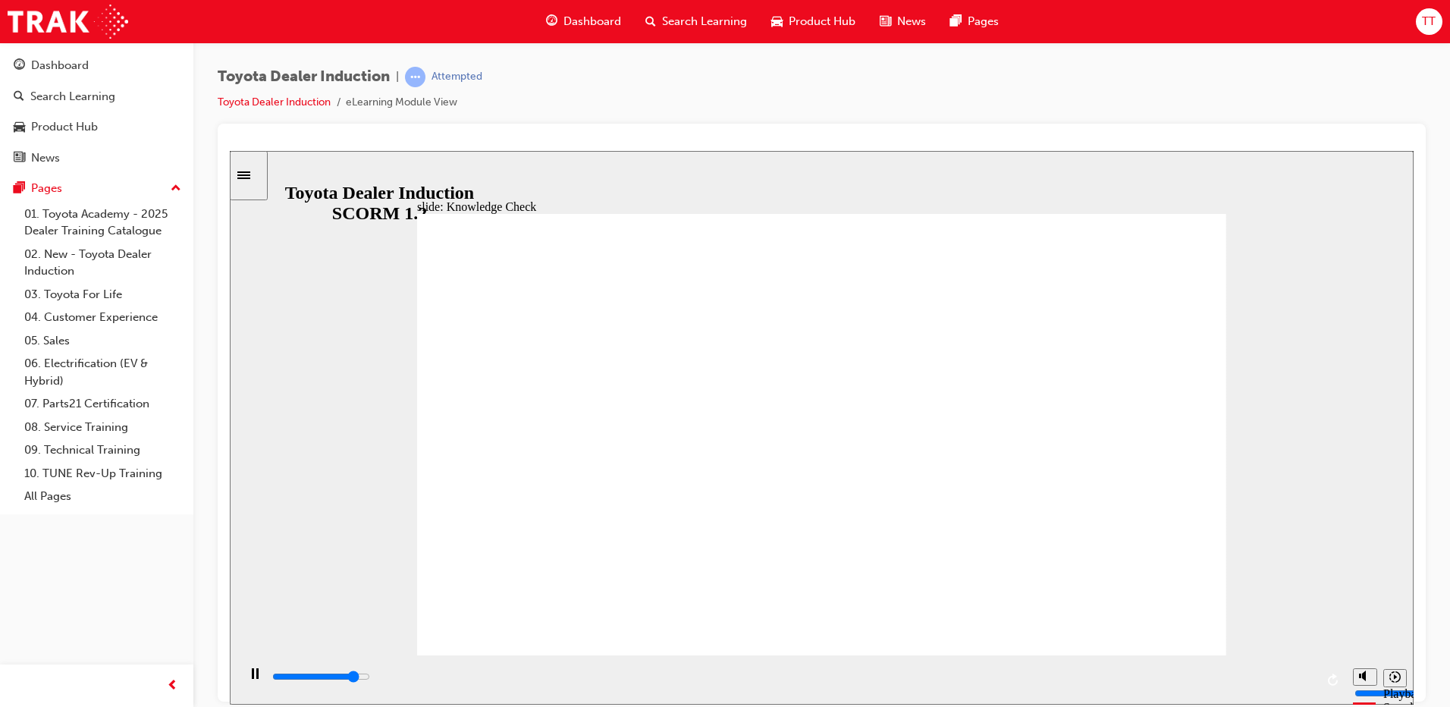
type input "t"
type input "4600"
type input "5000"
type input "T"
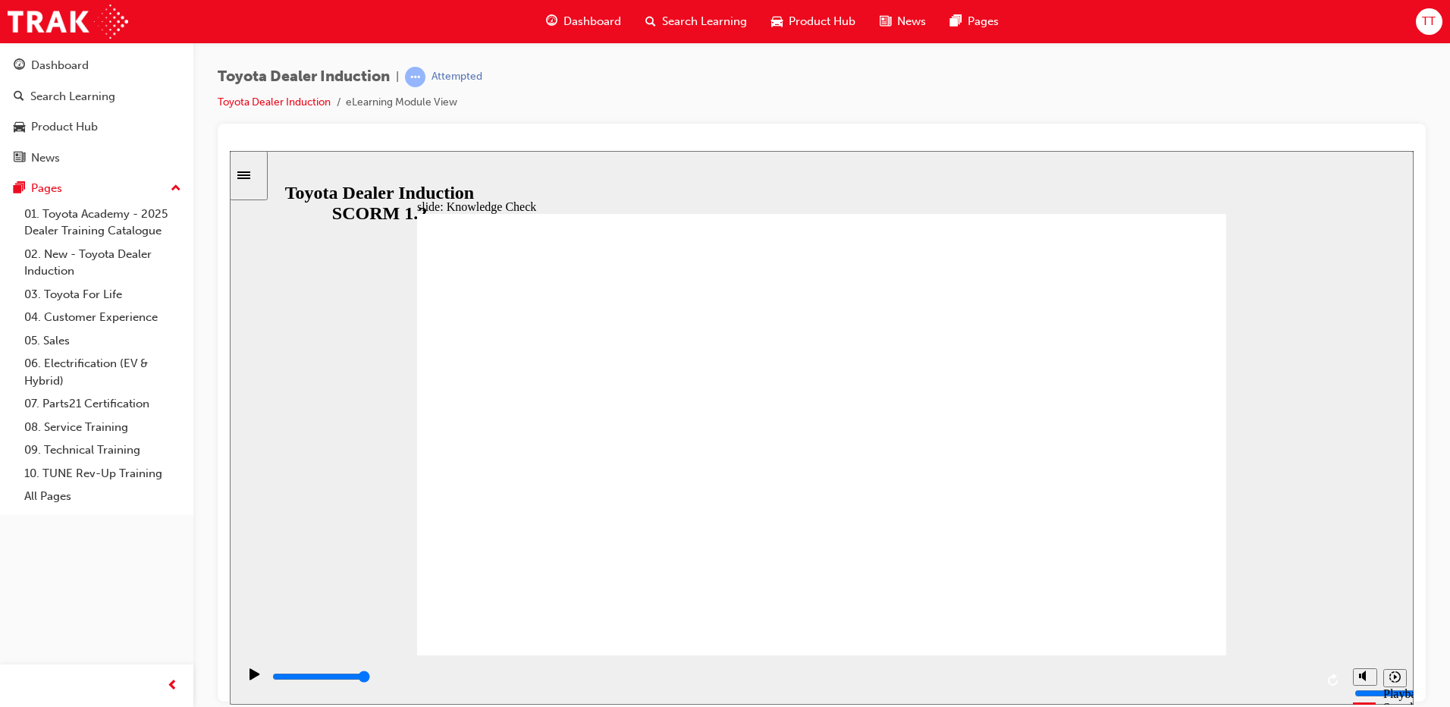
type input "To"
type input "Toy"
type input "Toyo"
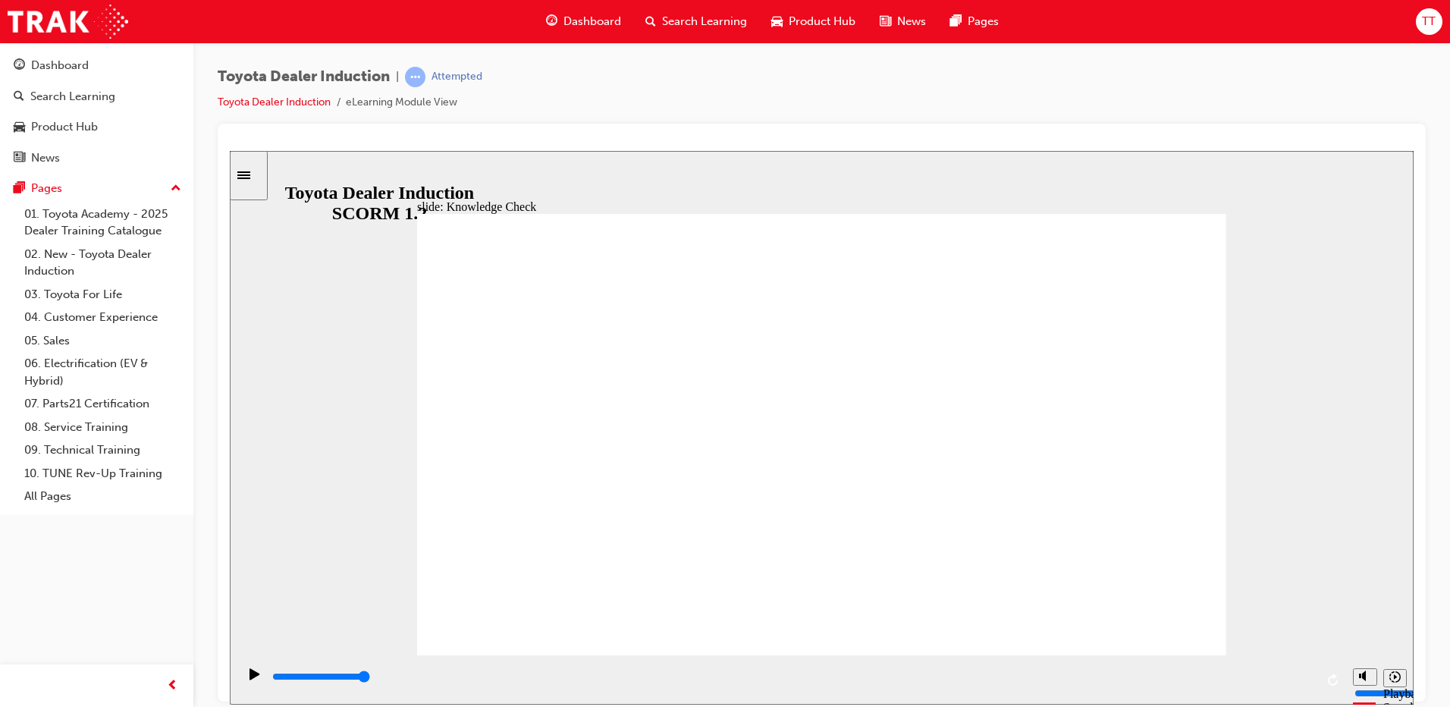
type input "Toyo"
type input "Toyot"
type input "Toyots"
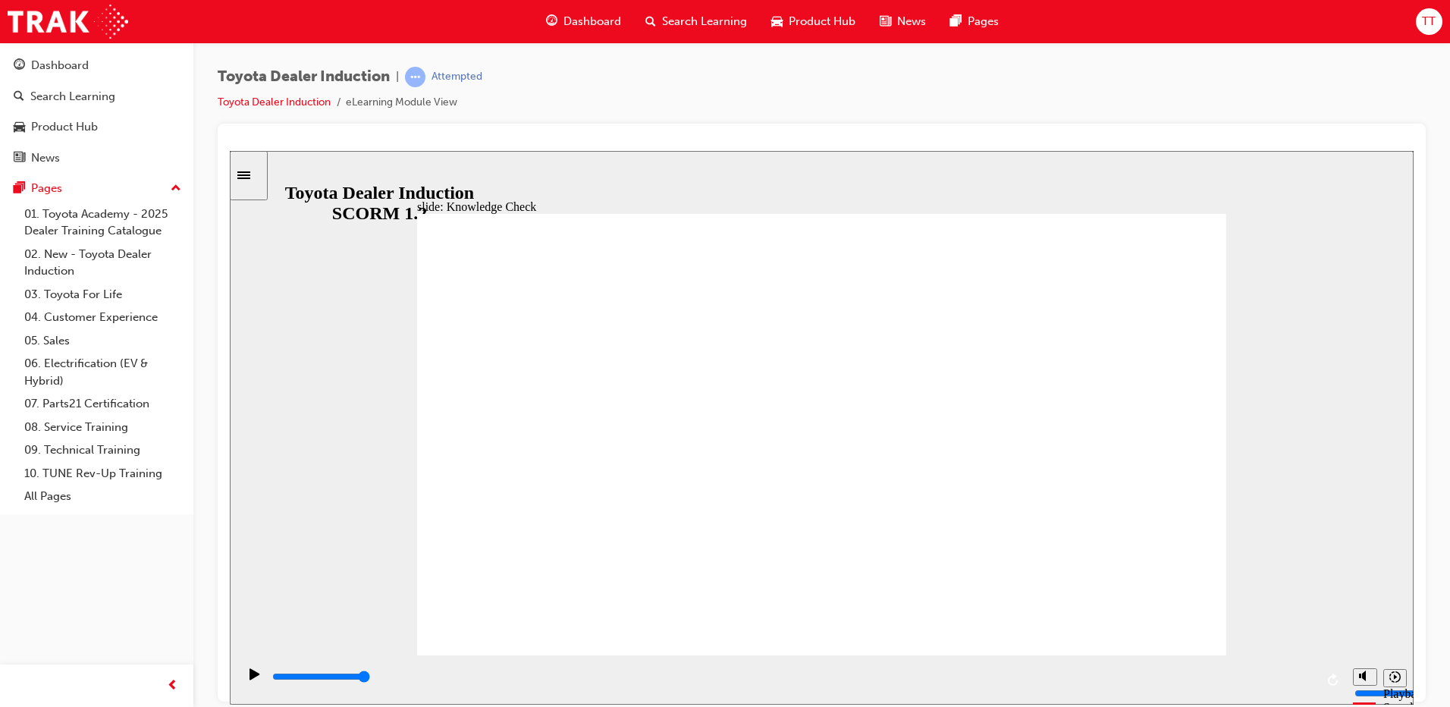
type input "Toyot"
type input "Toyota"
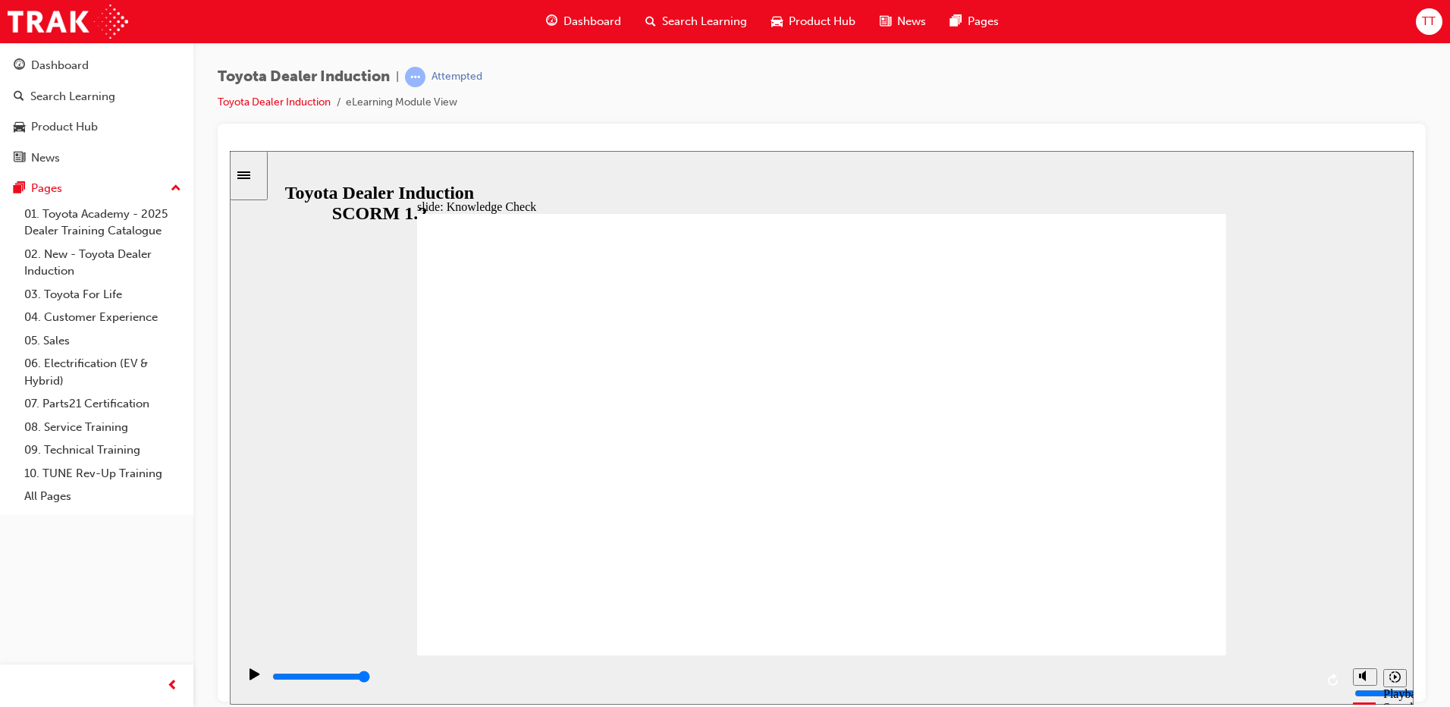
type input "Toyota"
type input "Toyota e"
type input "Toyota en"
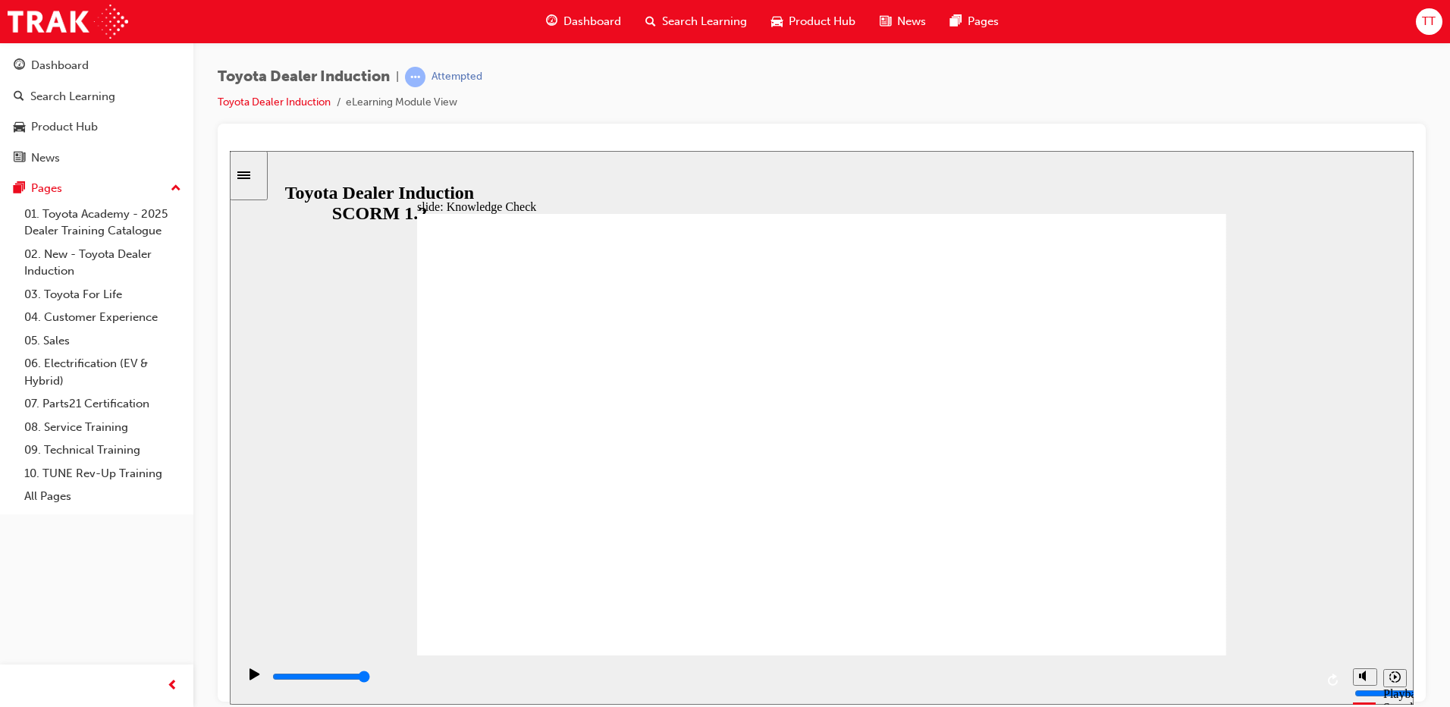
type input "Toyota eng"
type input "Toyota enga"
type input "Toyota [PERSON_NAME]"
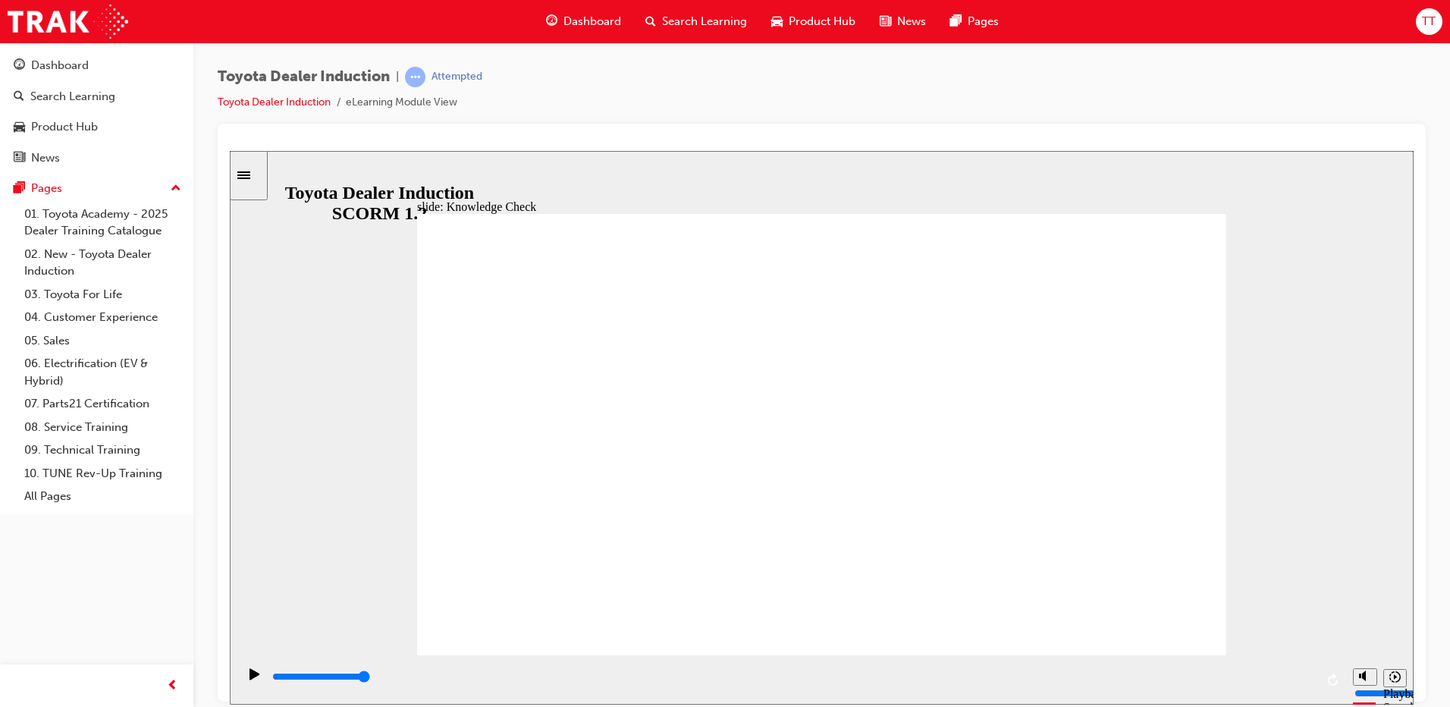
type input "Toyota [PERSON_NAME]"
type input "Toyota enga"
type input "Toyota eng"
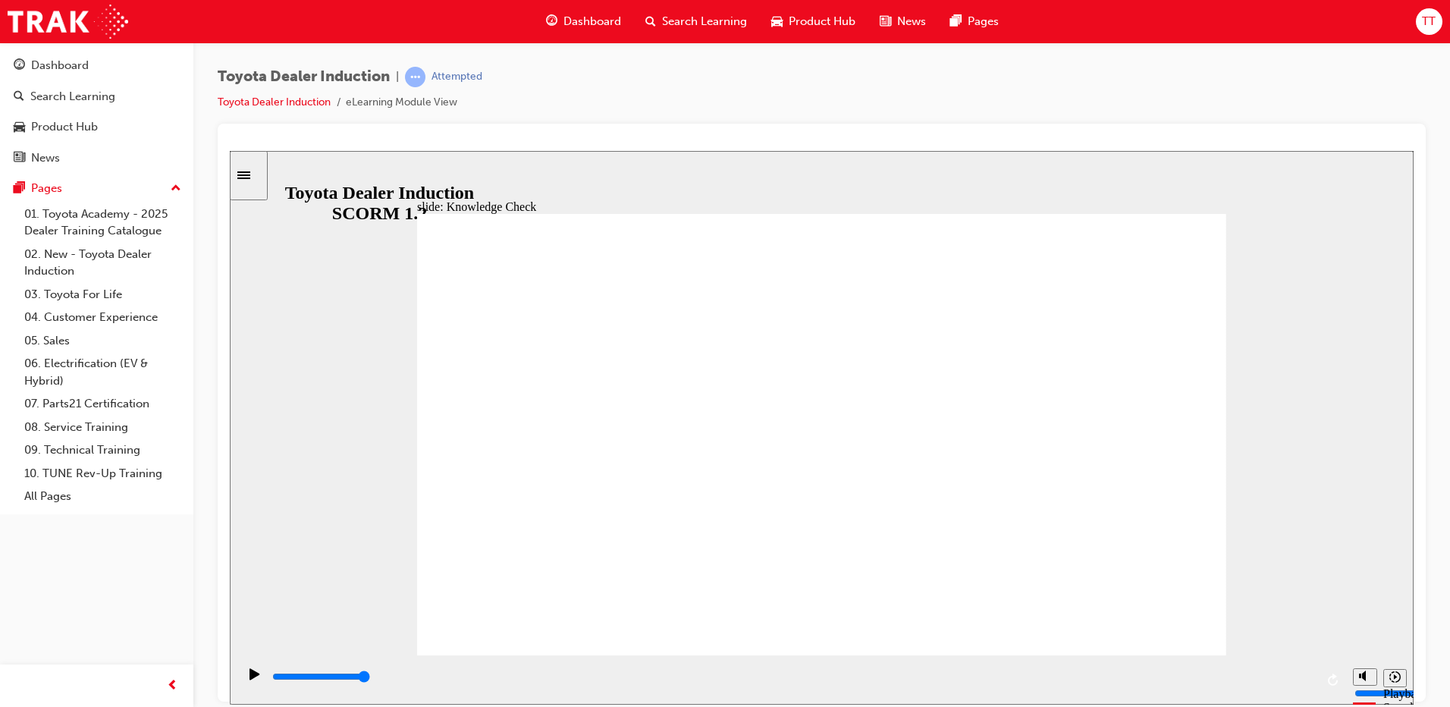
type input "Toyota en"
type input "Toyota e"
type input "Toyota"
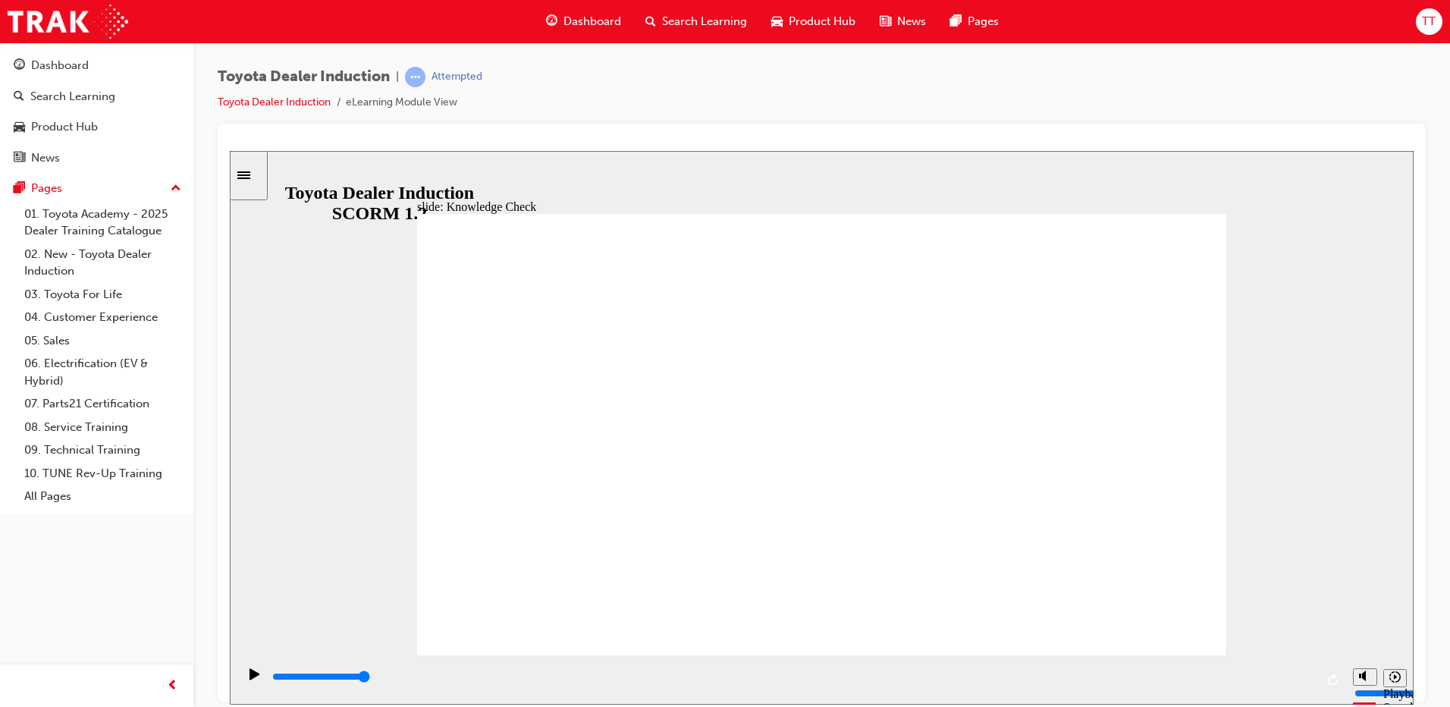
type input "Toyota"
paste input "engagement"
type input "Toyota engagement"
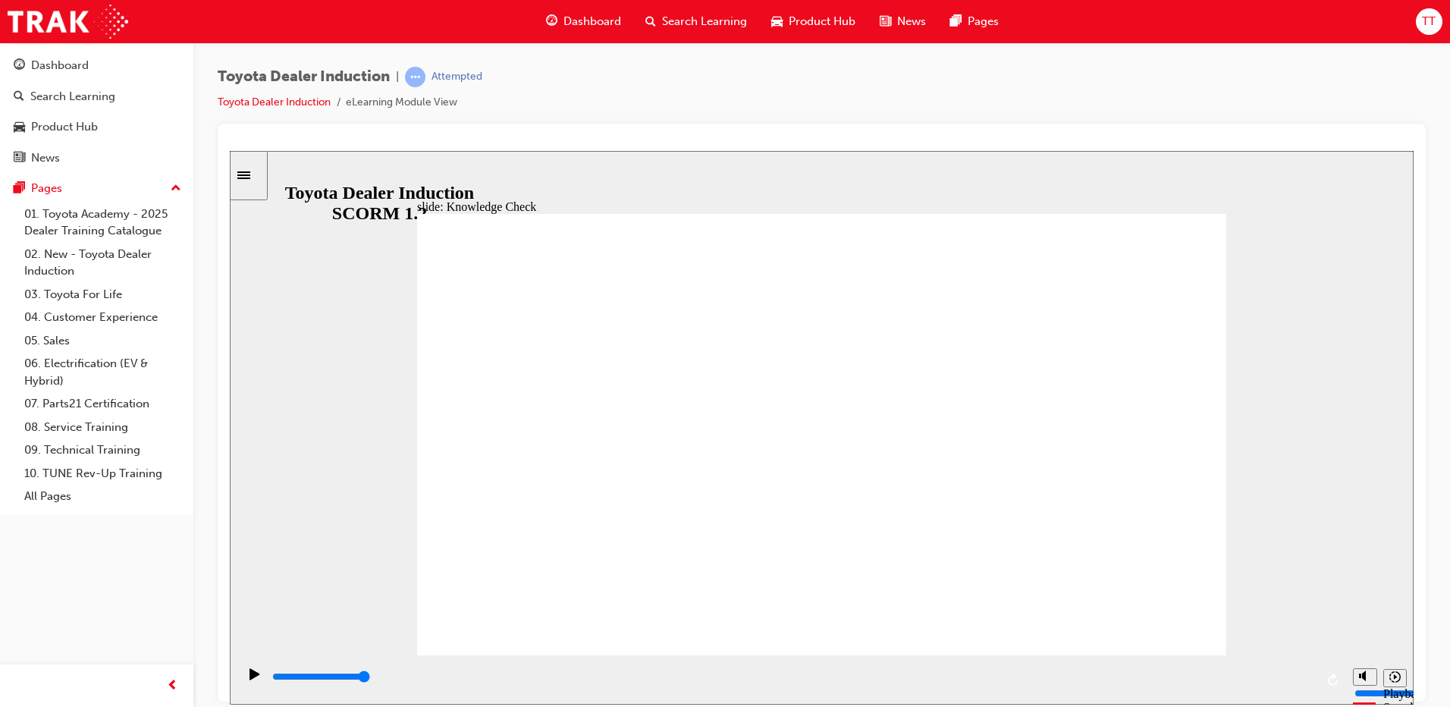
type input "Toyota engagement"
type input "Toyota engagement a"
type input "Toyota engagement ap"
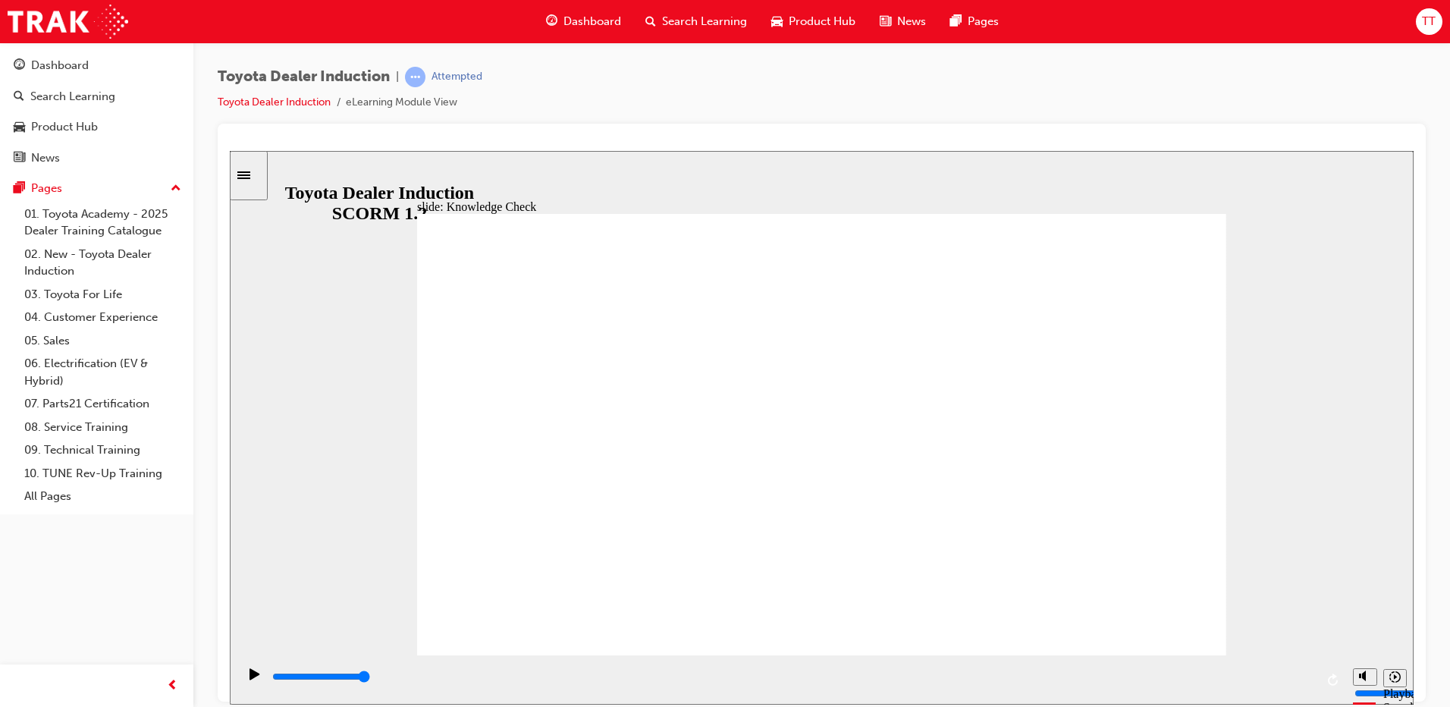
type input "Toyota engagement app"
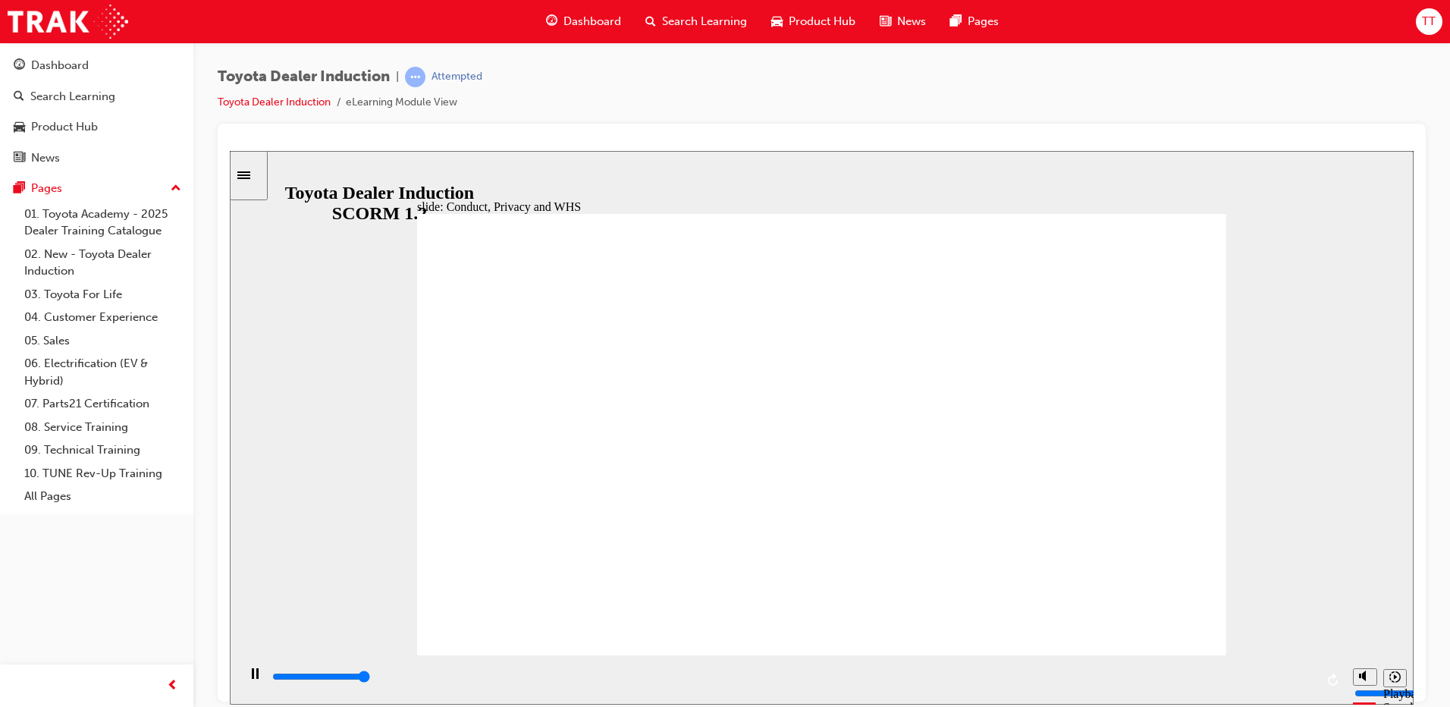
type input "6300"
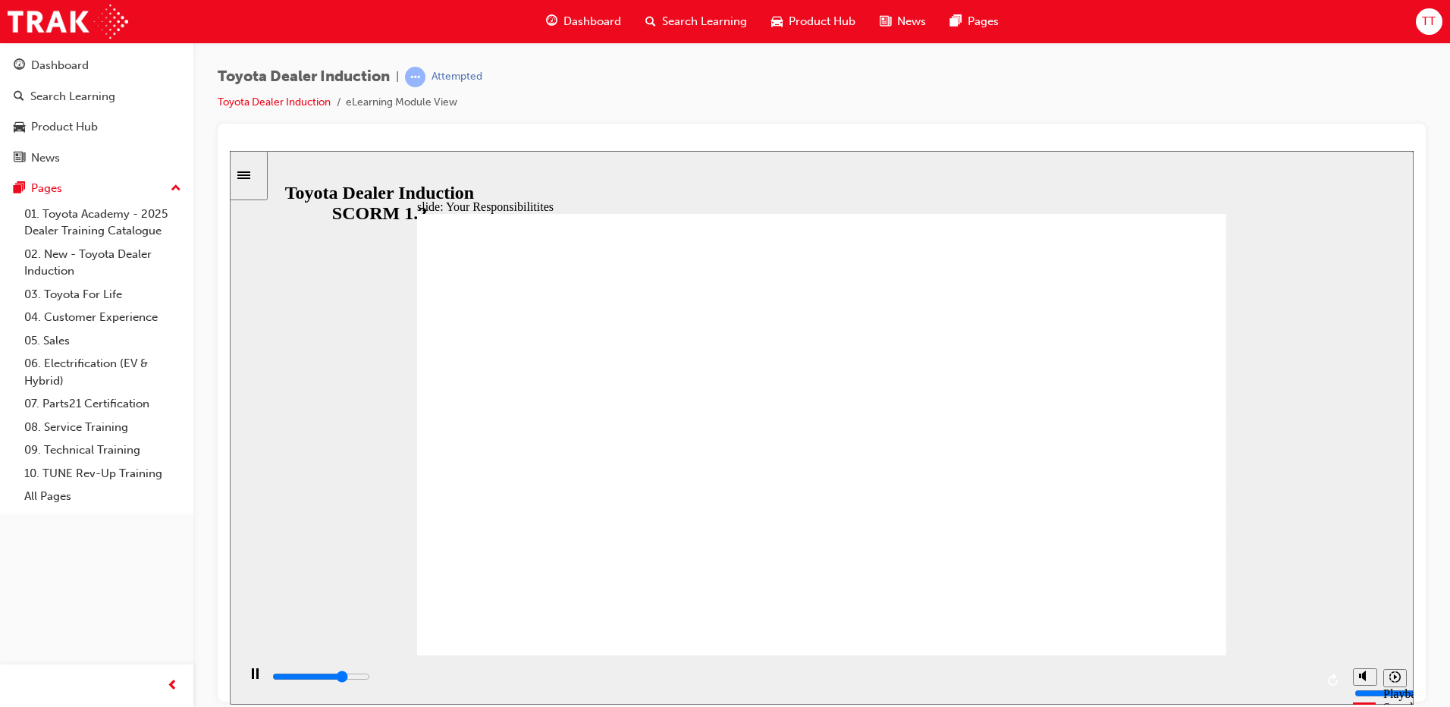
checkbox input "true"
type input "7600"
checkbox input "true"
type input "8400"
checkbox input "true"
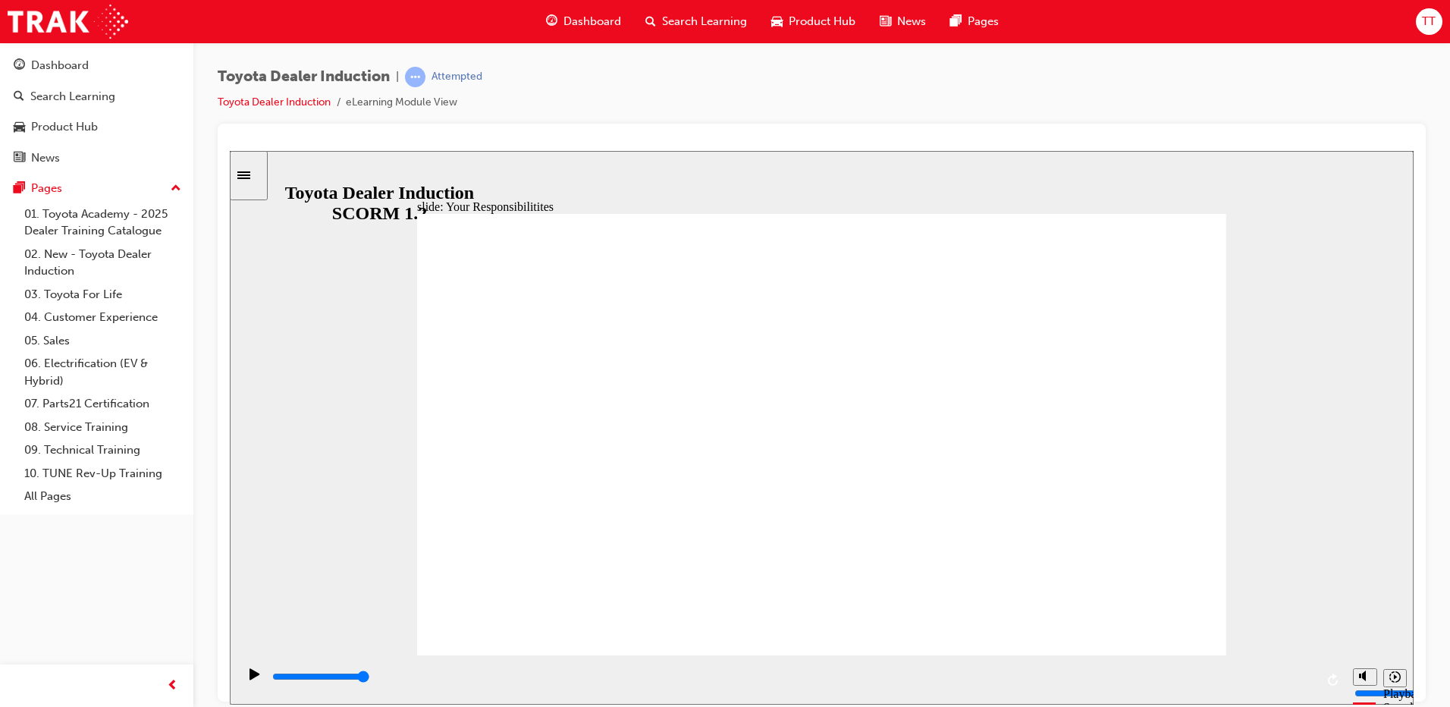
checkbox input "true"
drag, startPoint x: 496, startPoint y: 416, endPoint x: 500, endPoint y: 436, distance: 20.2
checkbox input "true"
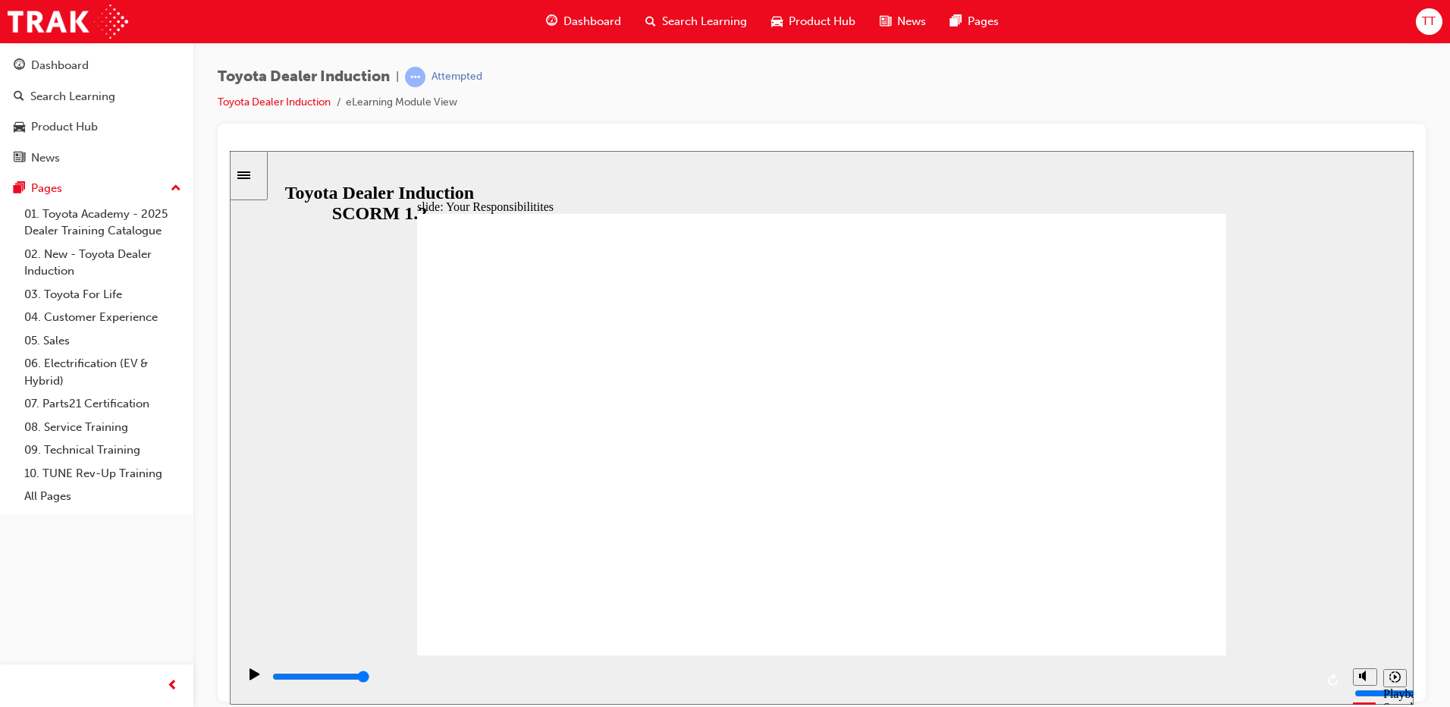
drag, startPoint x: 940, startPoint y: 498, endPoint x: 940, endPoint y: 469, distance: 28.8
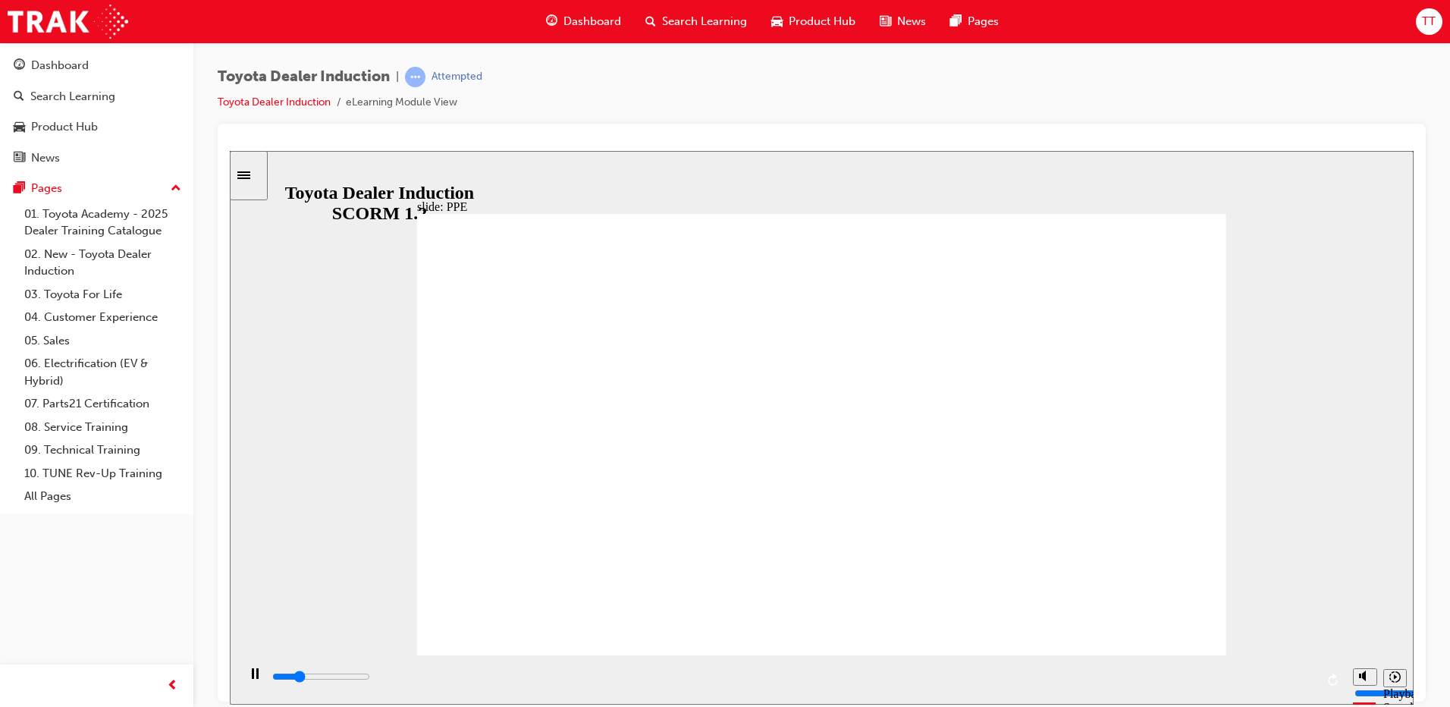
drag, startPoint x: 796, startPoint y: 443, endPoint x: 707, endPoint y: 430, distance: 89.6
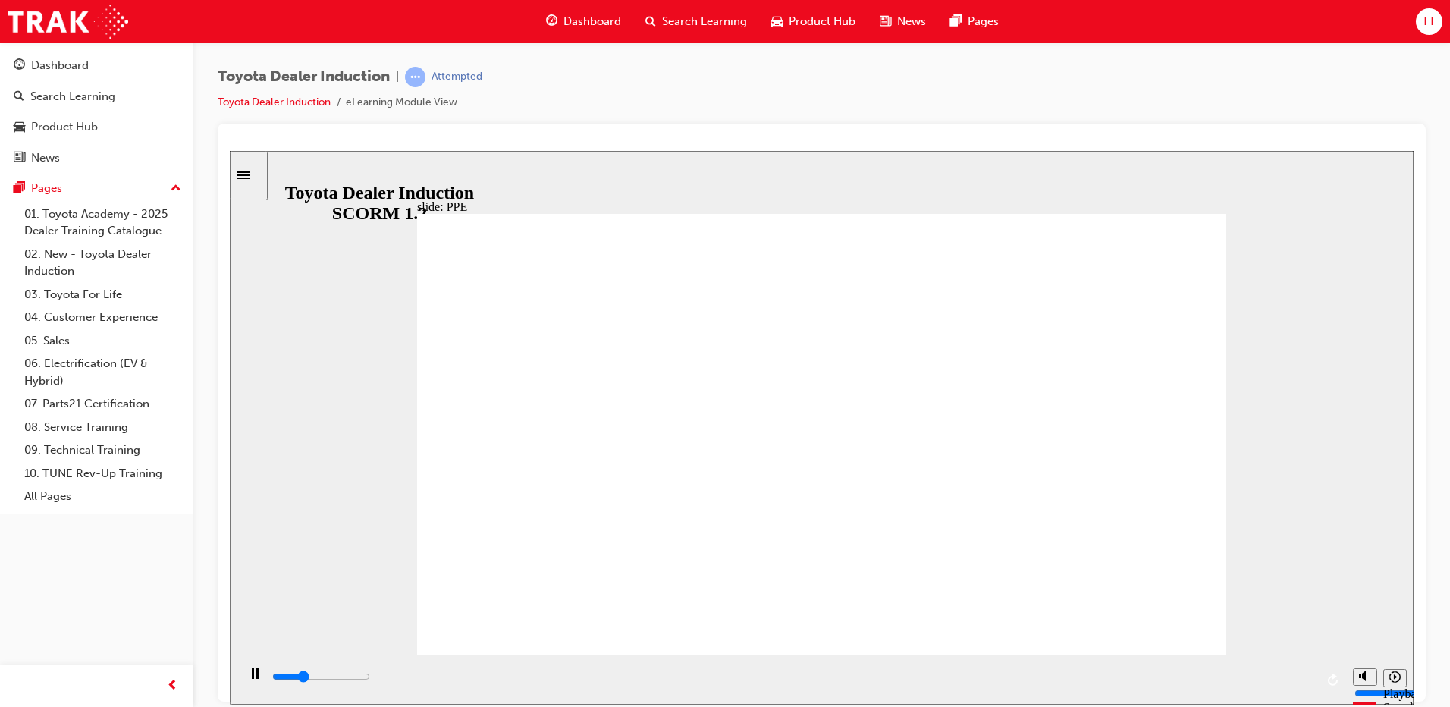
drag, startPoint x: 720, startPoint y: 453, endPoint x: 631, endPoint y: 444, distance: 89.9
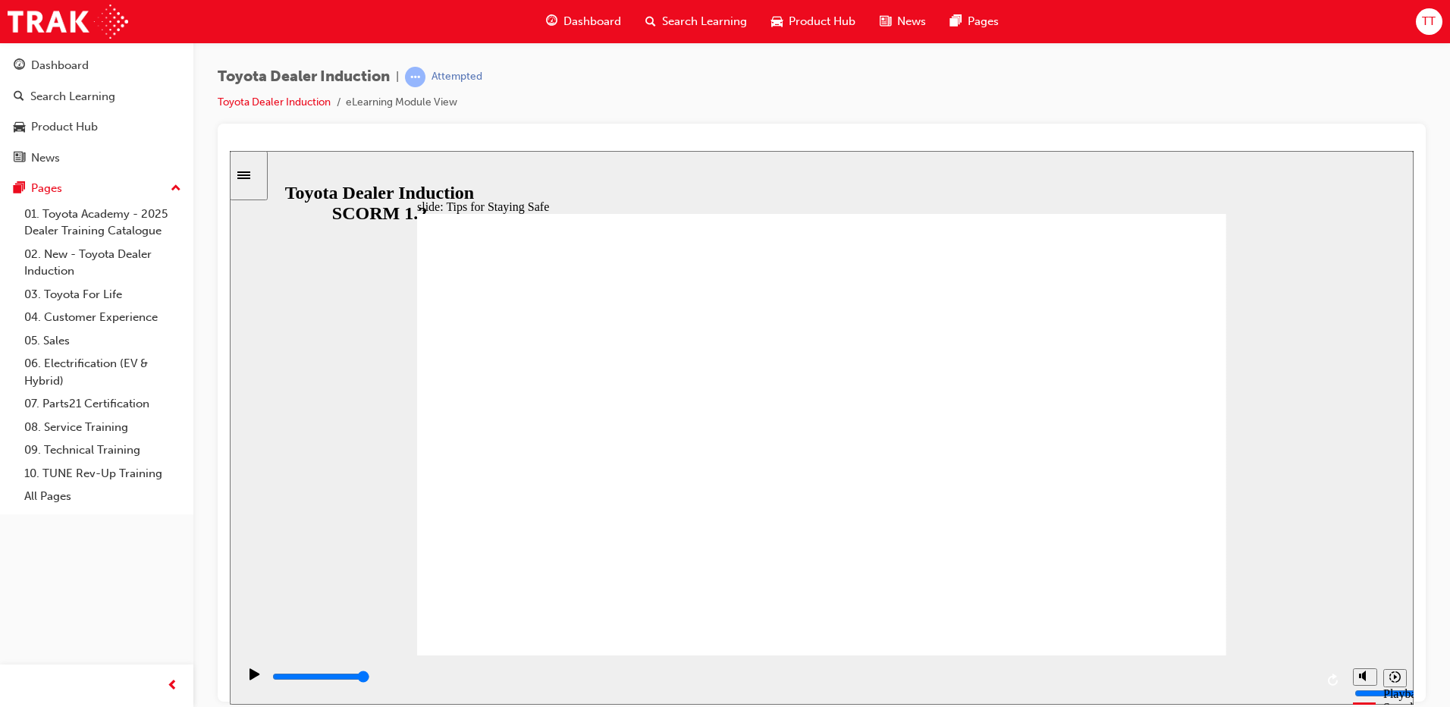
drag, startPoint x: 785, startPoint y: 484, endPoint x: 729, endPoint y: 576, distance: 107.5
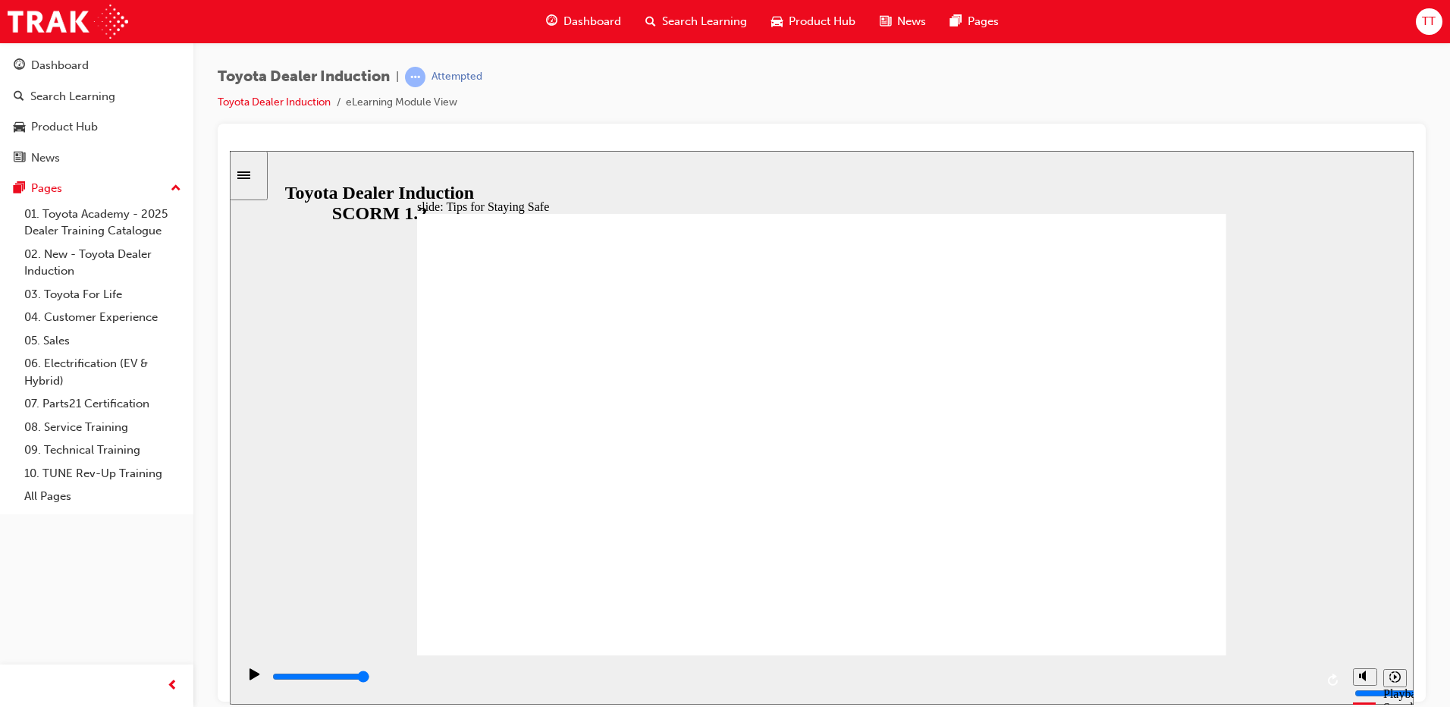
drag, startPoint x: 911, startPoint y: 443, endPoint x: 1024, endPoint y: 457, distance: 114.6
drag, startPoint x: 873, startPoint y: 438, endPoint x: 939, endPoint y: 462, distance: 70.0
drag, startPoint x: 791, startPoint y: 569, endPoint x: 859, endPoint y: 563, distance: 68.4
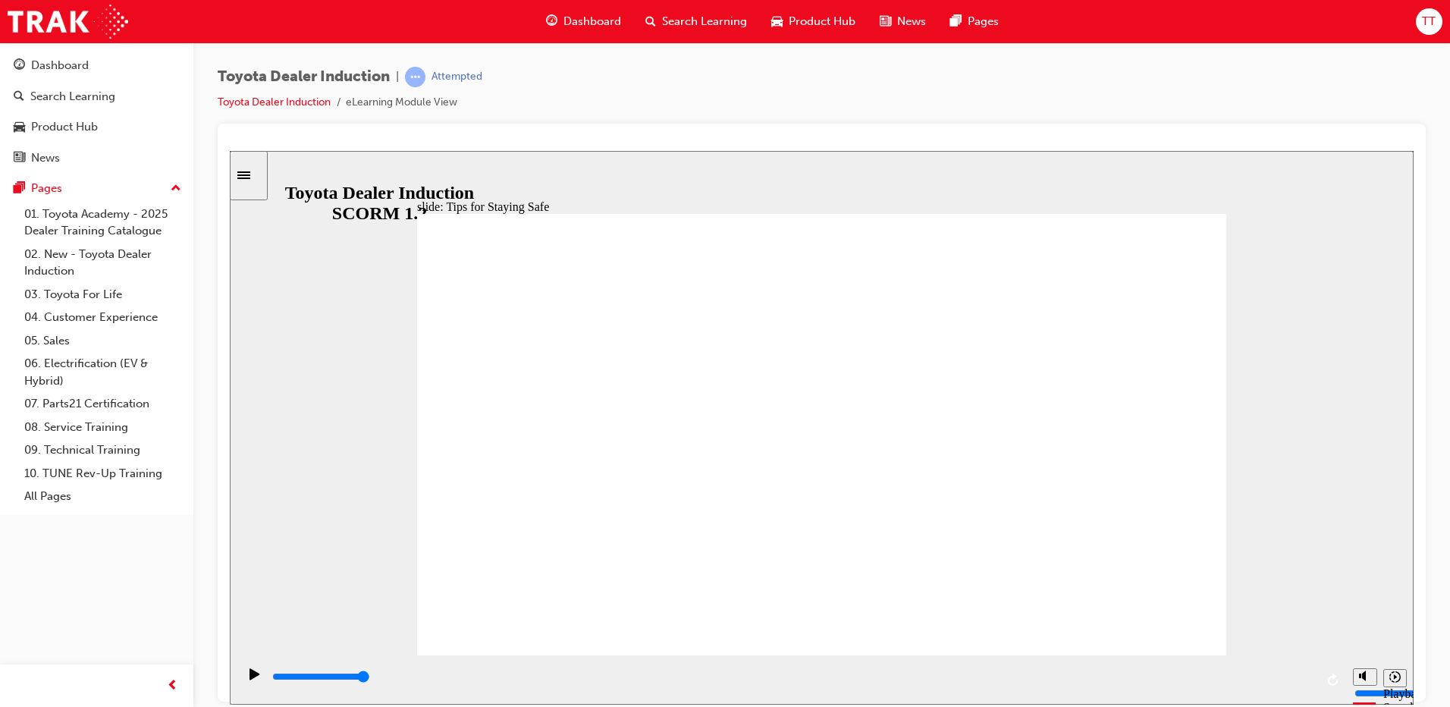
drag, startPoint x: 786, startPoint y: 562, endPoint x: 826, endPoint y: 544, distance: 43.8
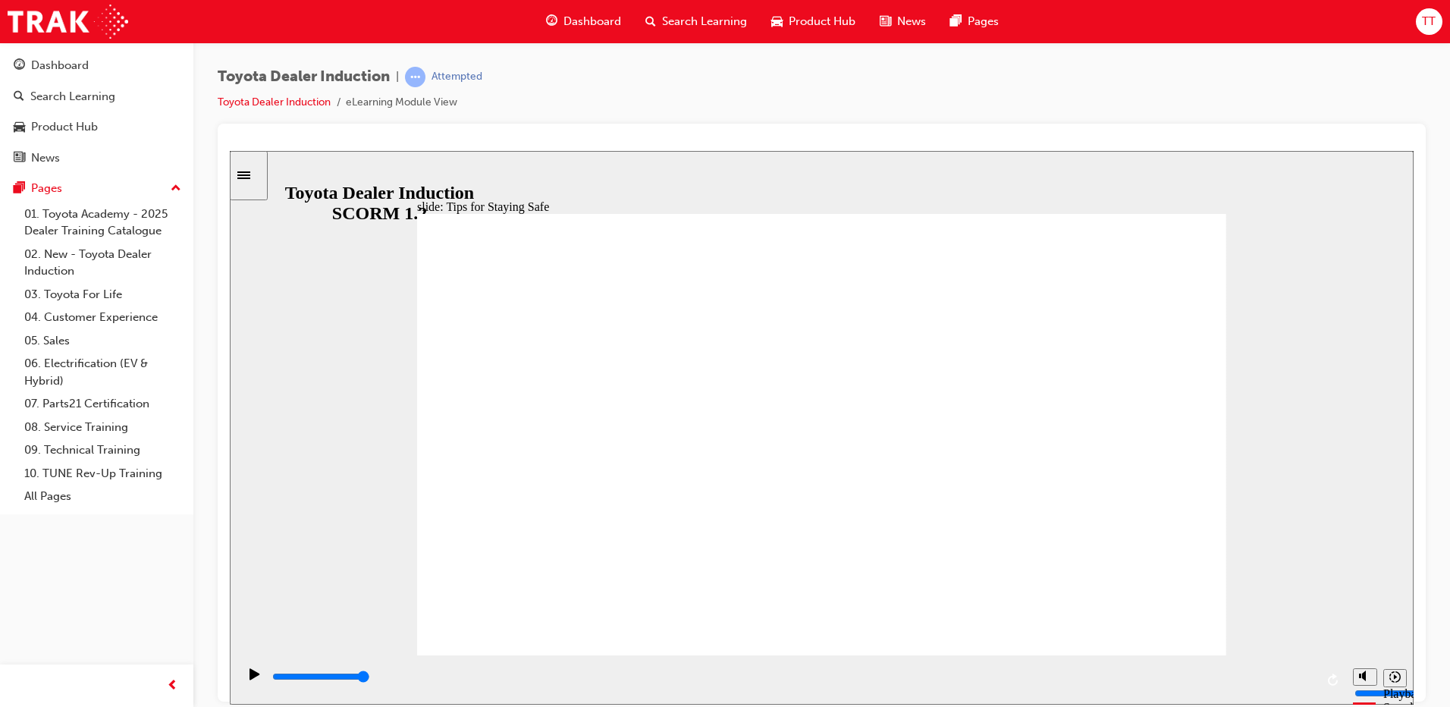
drag, startPoint x: 748, startPoint y: 562, endPoint x: 949, endPoint y: 571, distance: 201.1
drag, startPoint x: 1102, startPoint y: 613, endPoint x: 1153, endPoint y: 614, distance: 50.8
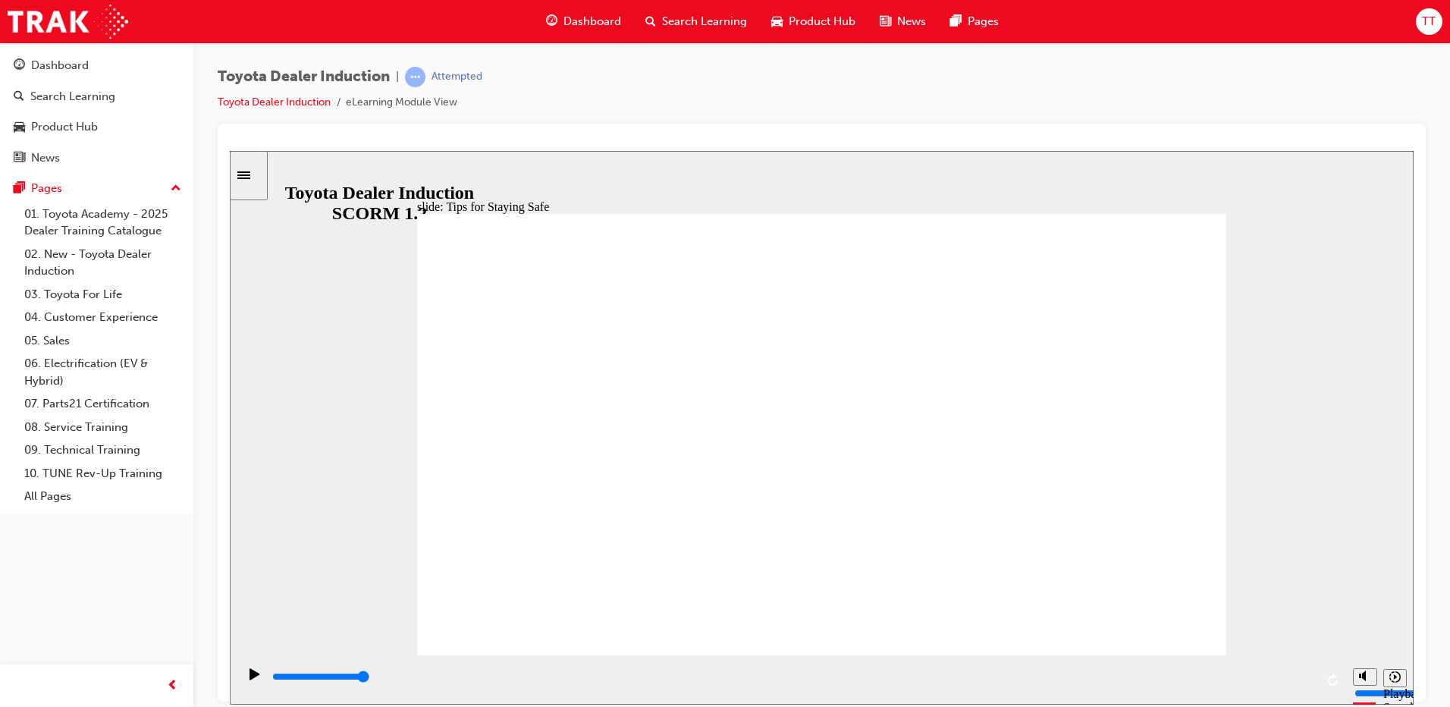
type input "5000"
checkbox input "true"
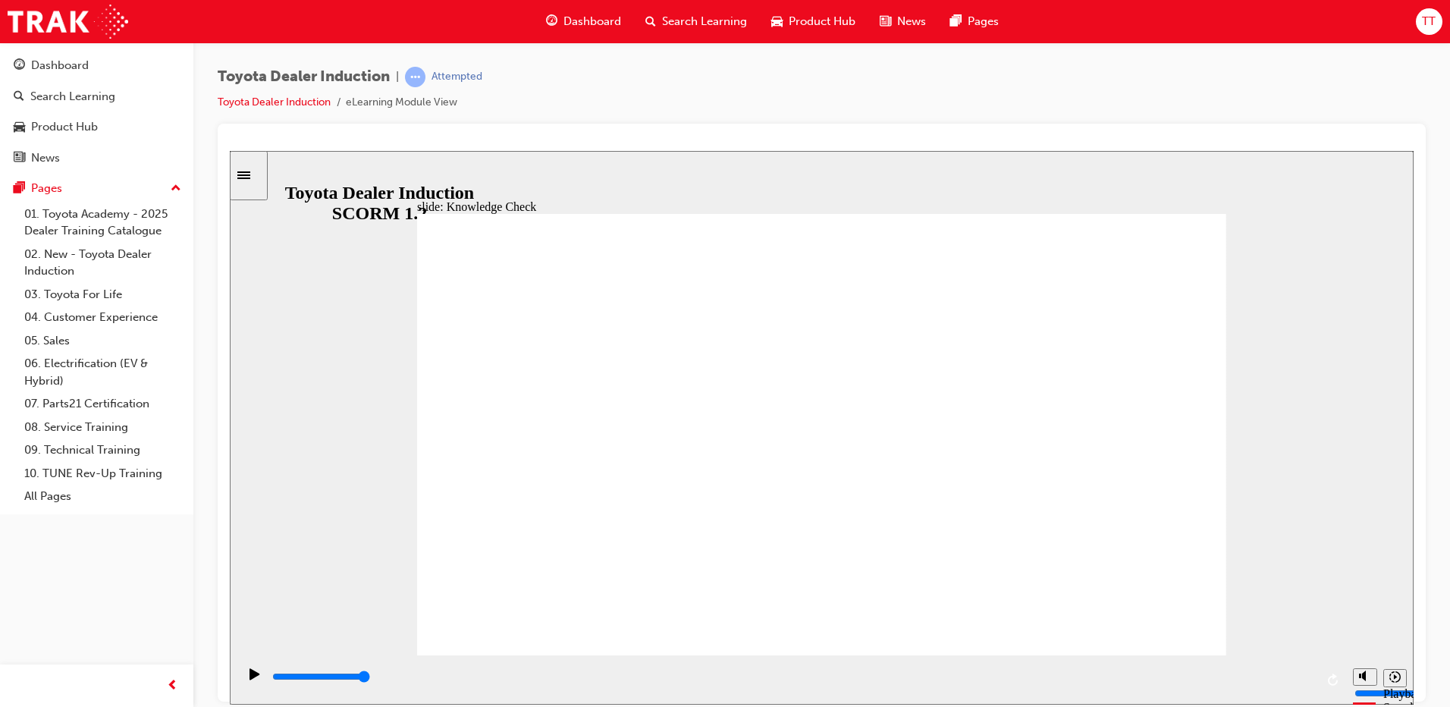
checkbox input "true"
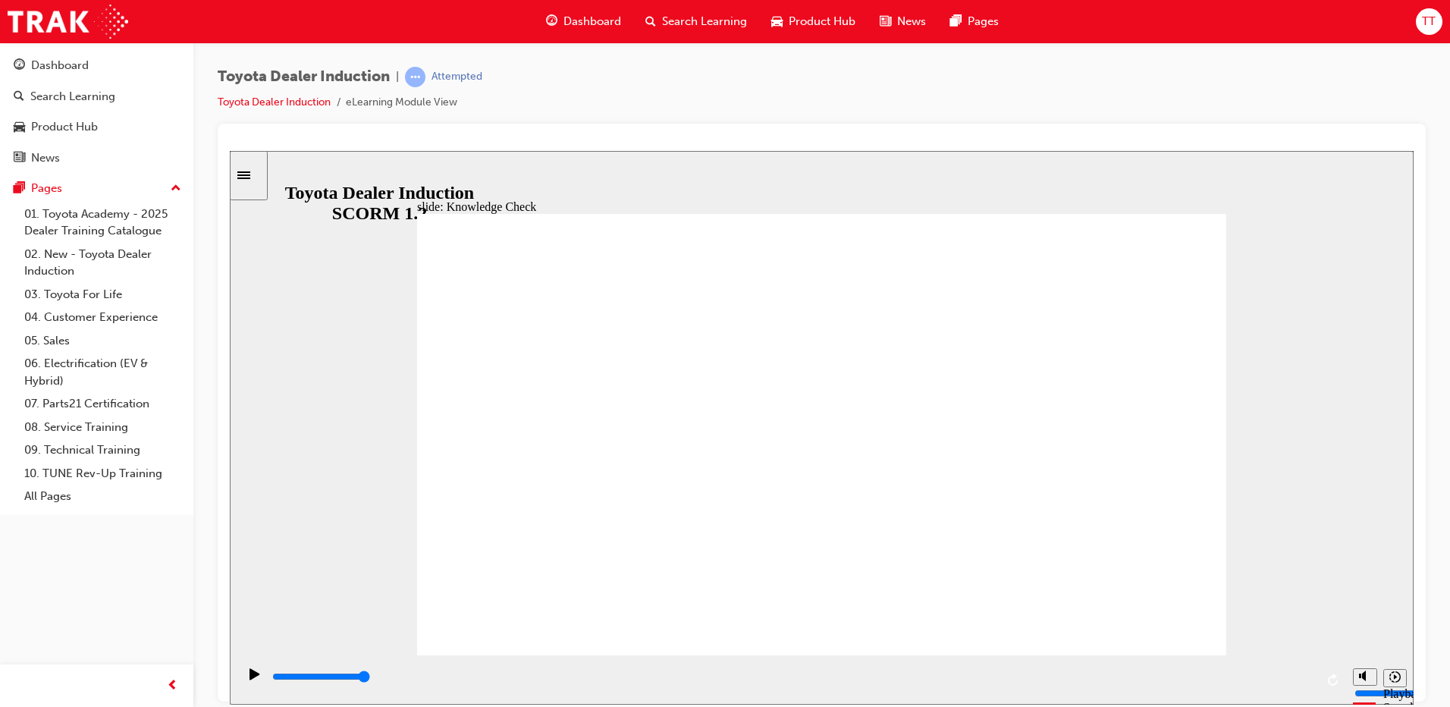
type input "5000"
radio input "true"
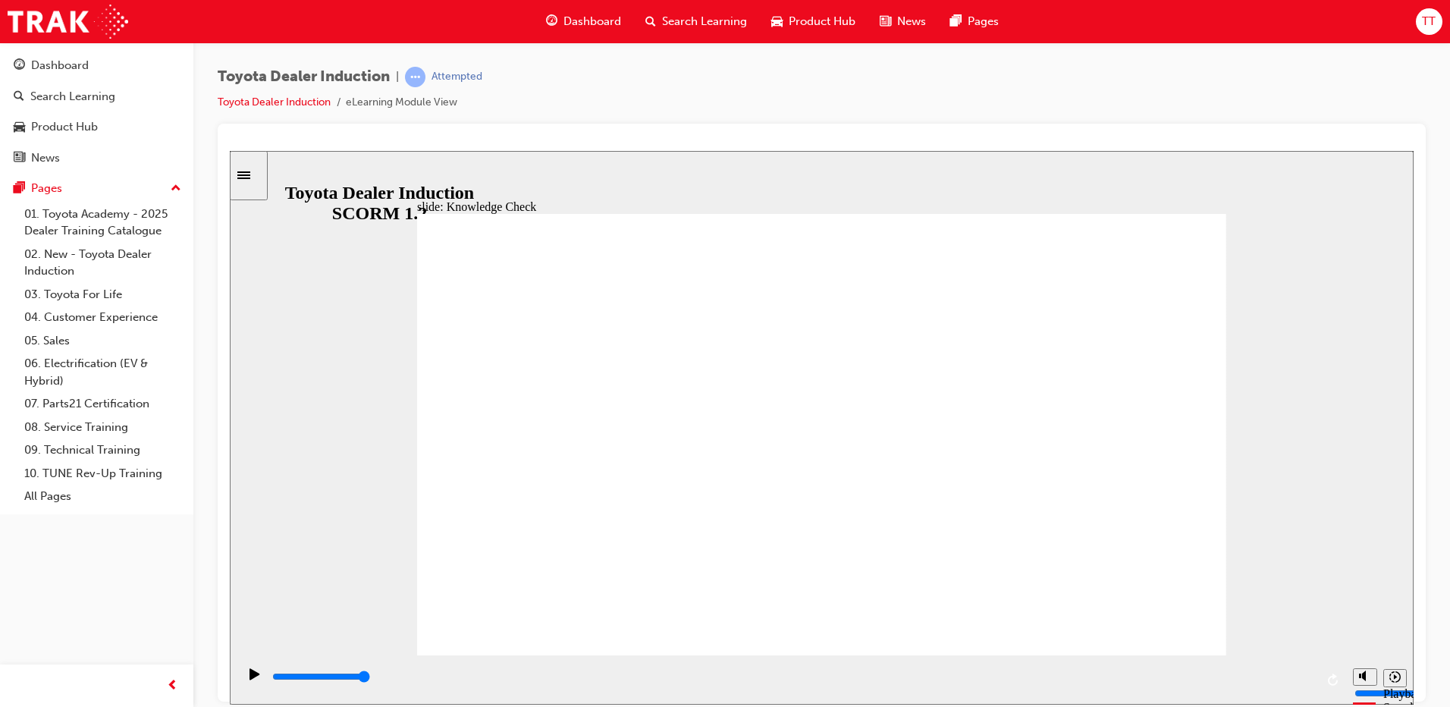
type input "3400"
checkbox input "true"
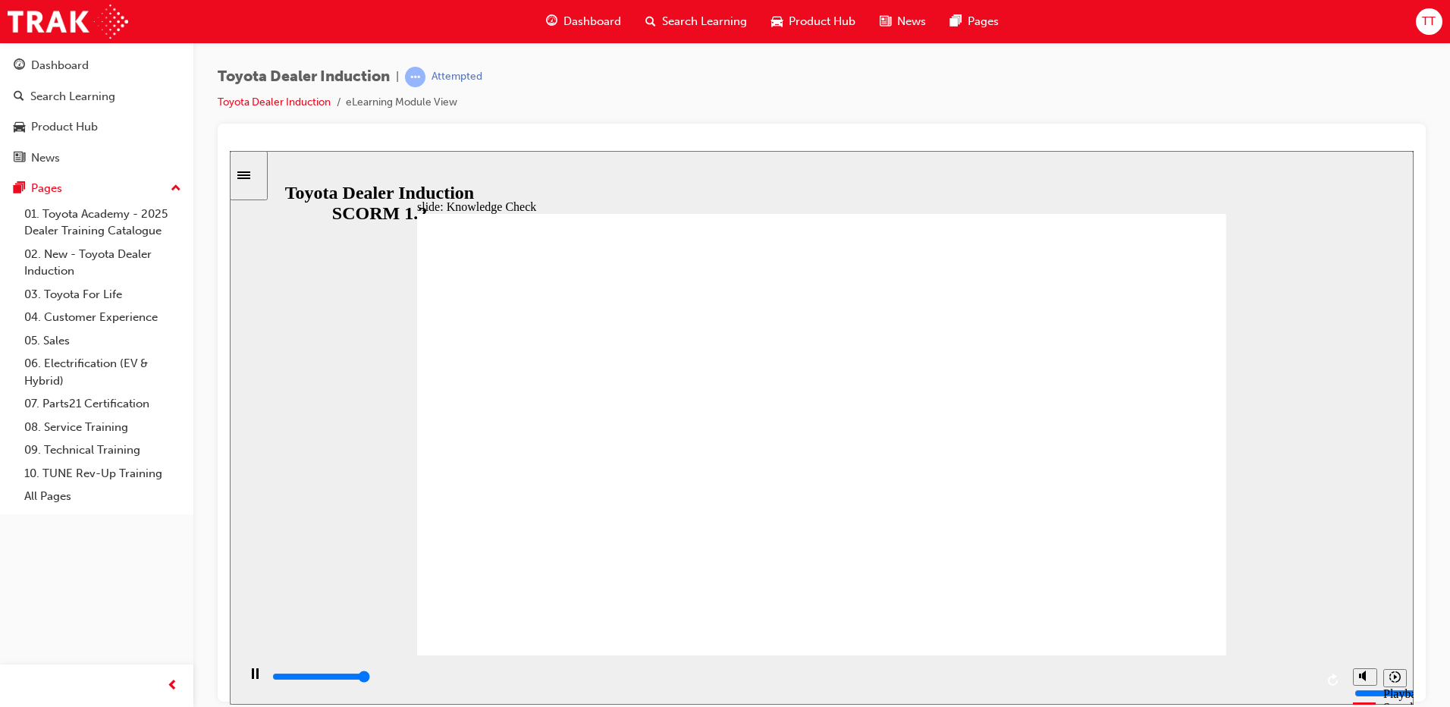
type input "5000"
checkbox input "true"
type input "5000"
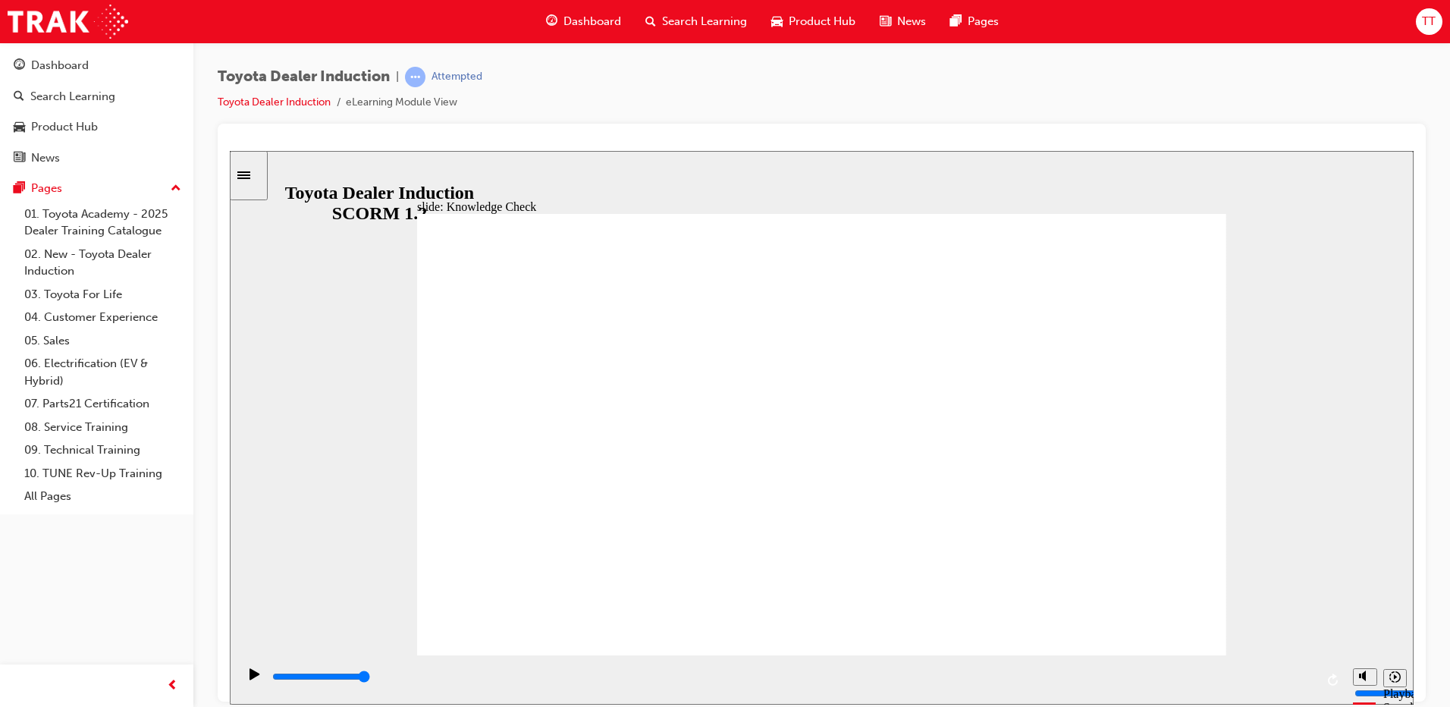
checkbox input "false"
checkbox input "true"
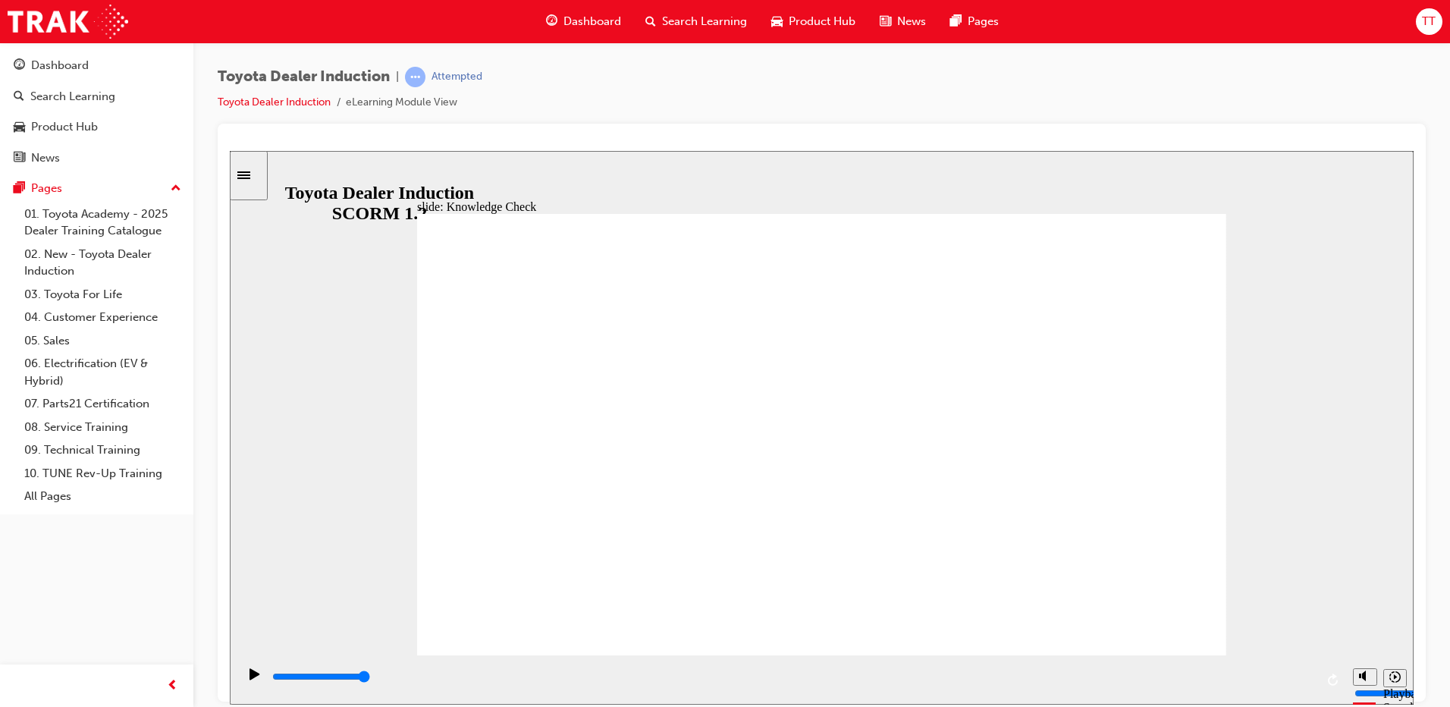
type input "9900"
